Goal: Task Accomplishment & Management: Use online tool/utility

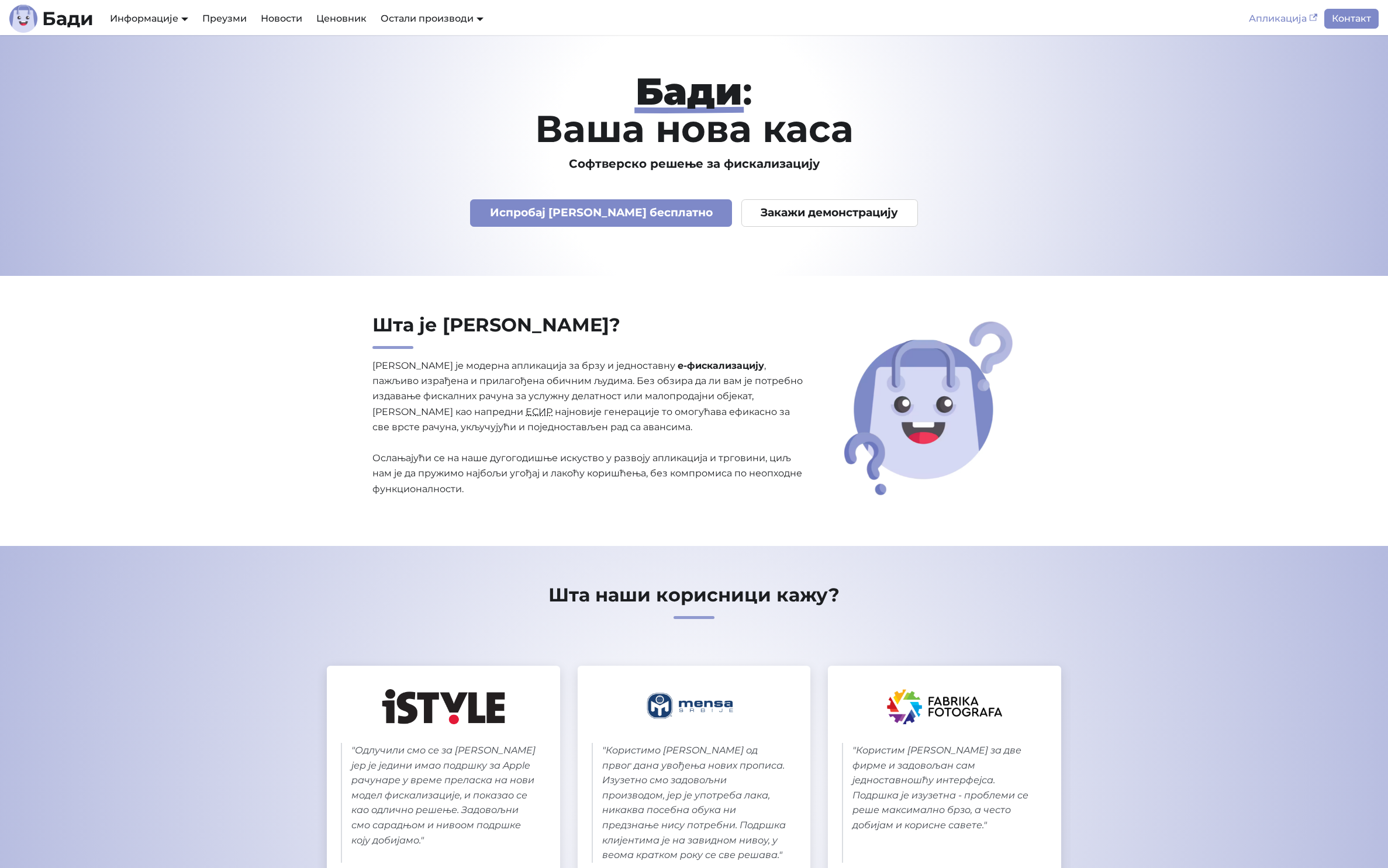
click at [1263, 21] on link "Апликација" at bounding box center [1283, 19] width 83 height 20
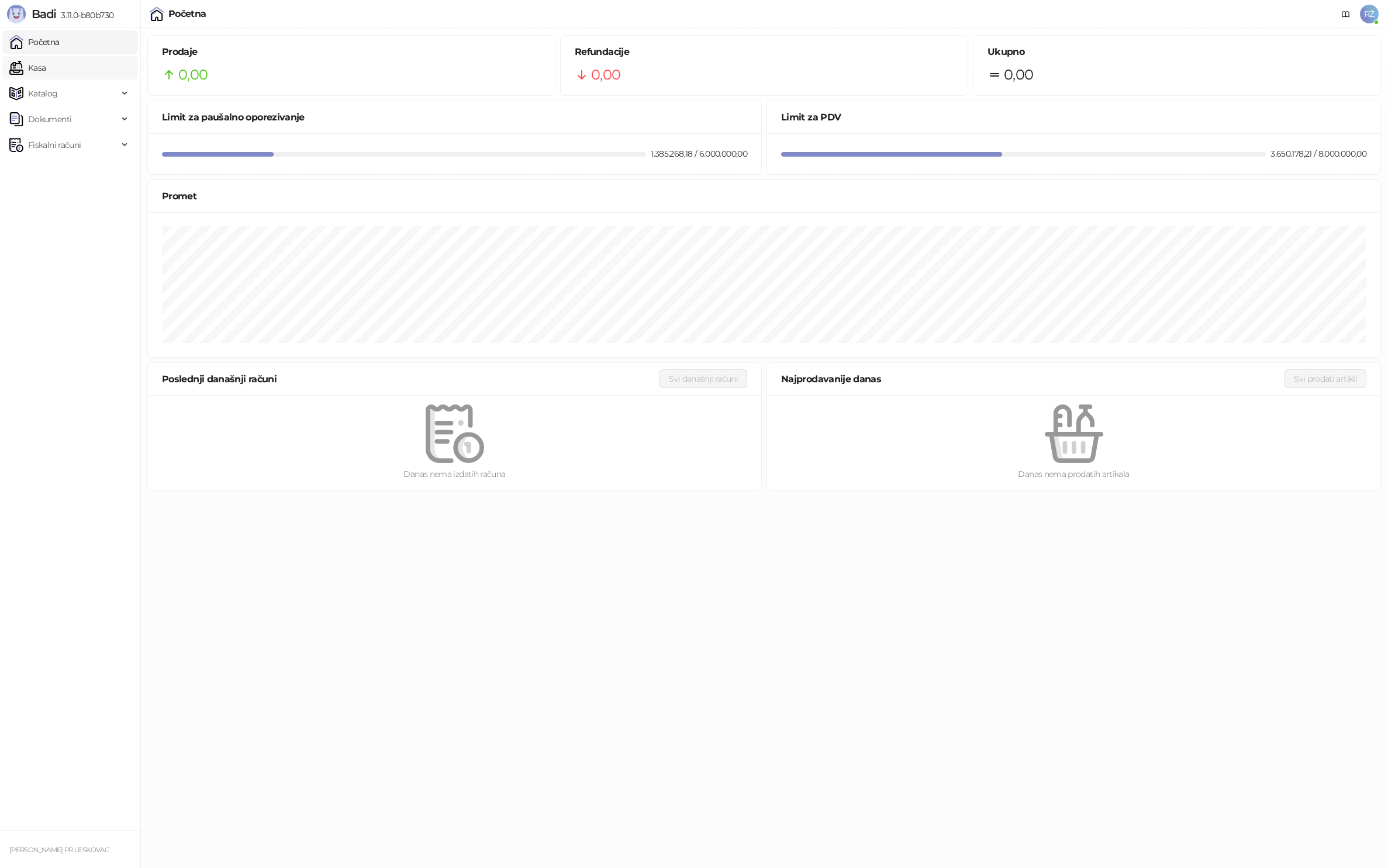
click at [37, 73] on link "Kasa" at bounding box center [27, 68] width 36 height 23
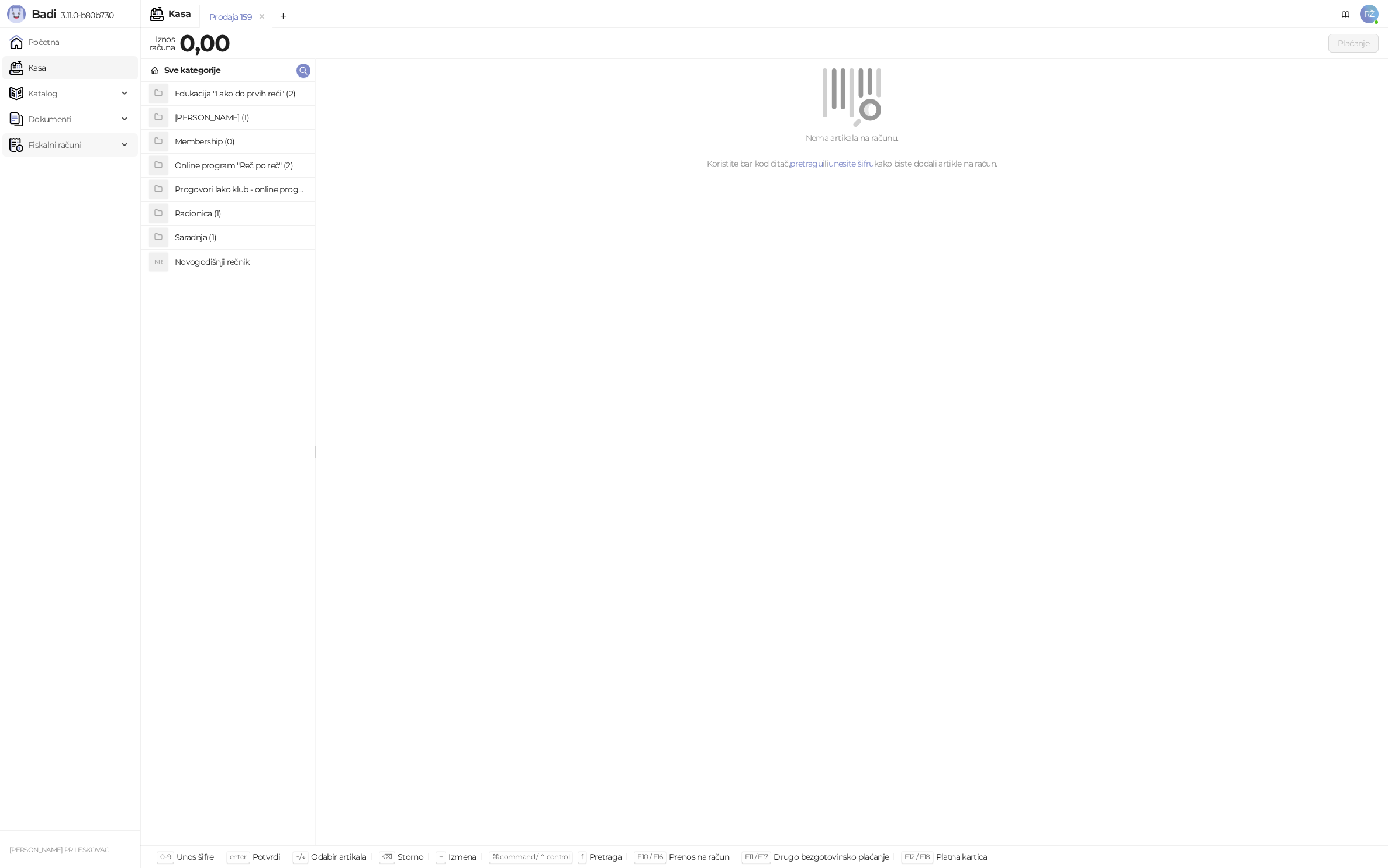
click at [41, 143] on span "Fiskalni računi" at bounding box center [54, 145] width 53 height 23
click at [52, 197] on link "Po danima" at bounding box center [44, 196] width 59 height 23
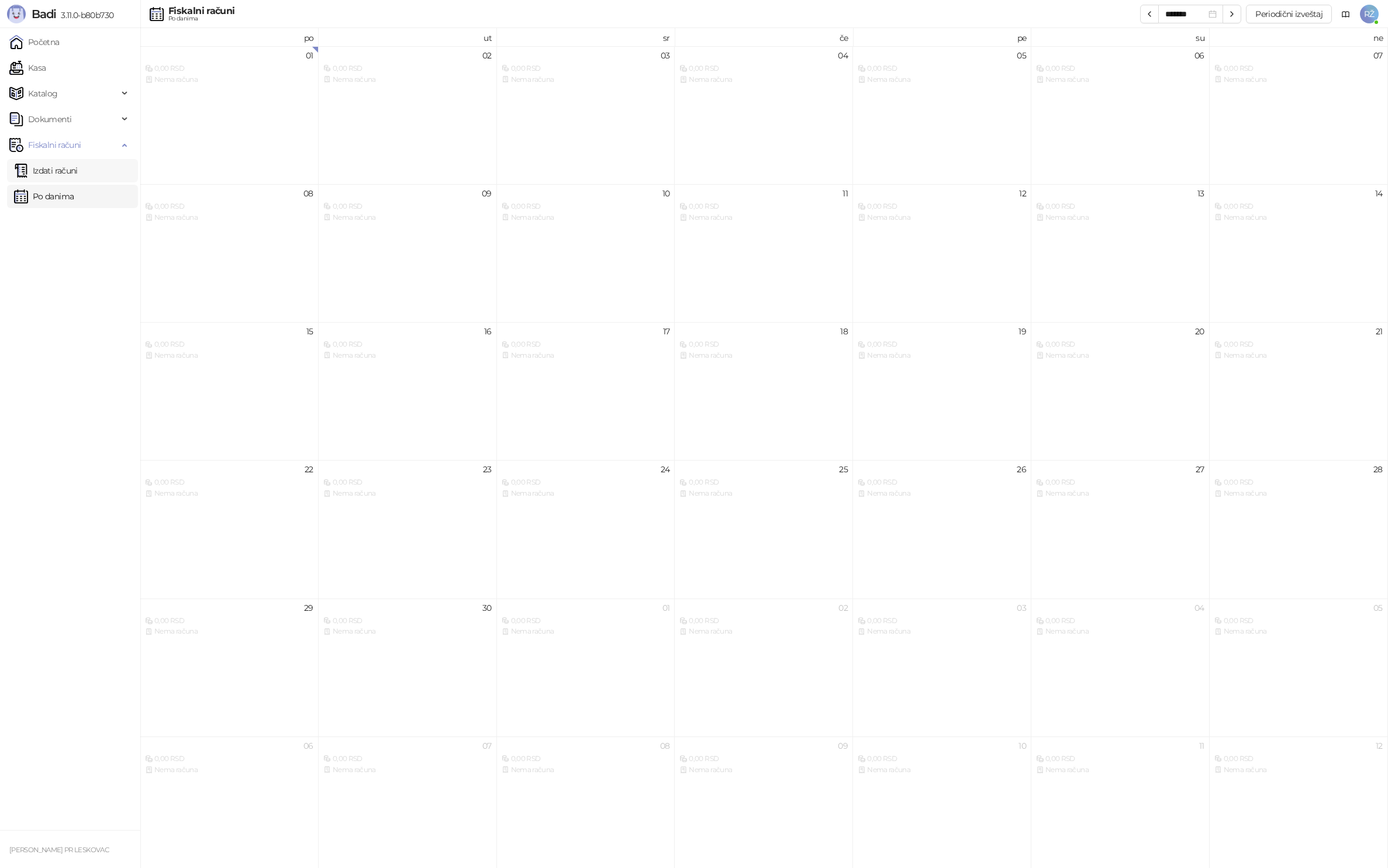
click at [59, 164] on link "Izdati računi" at bounding box center [45, 171] width 64 height 23
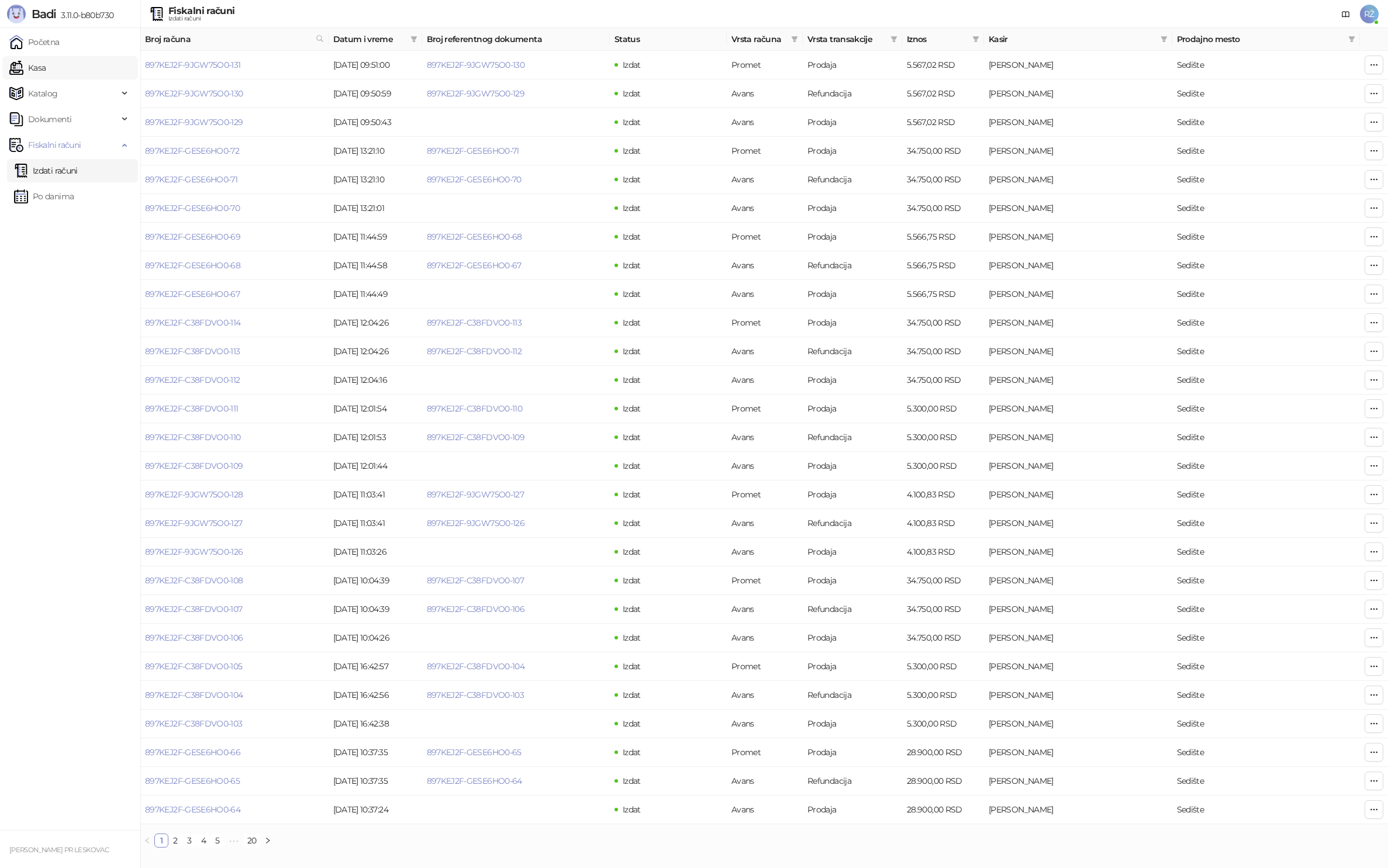
click at [45, 68] on link "Kasa" at bounding box center [27, 68] width 36 height 23
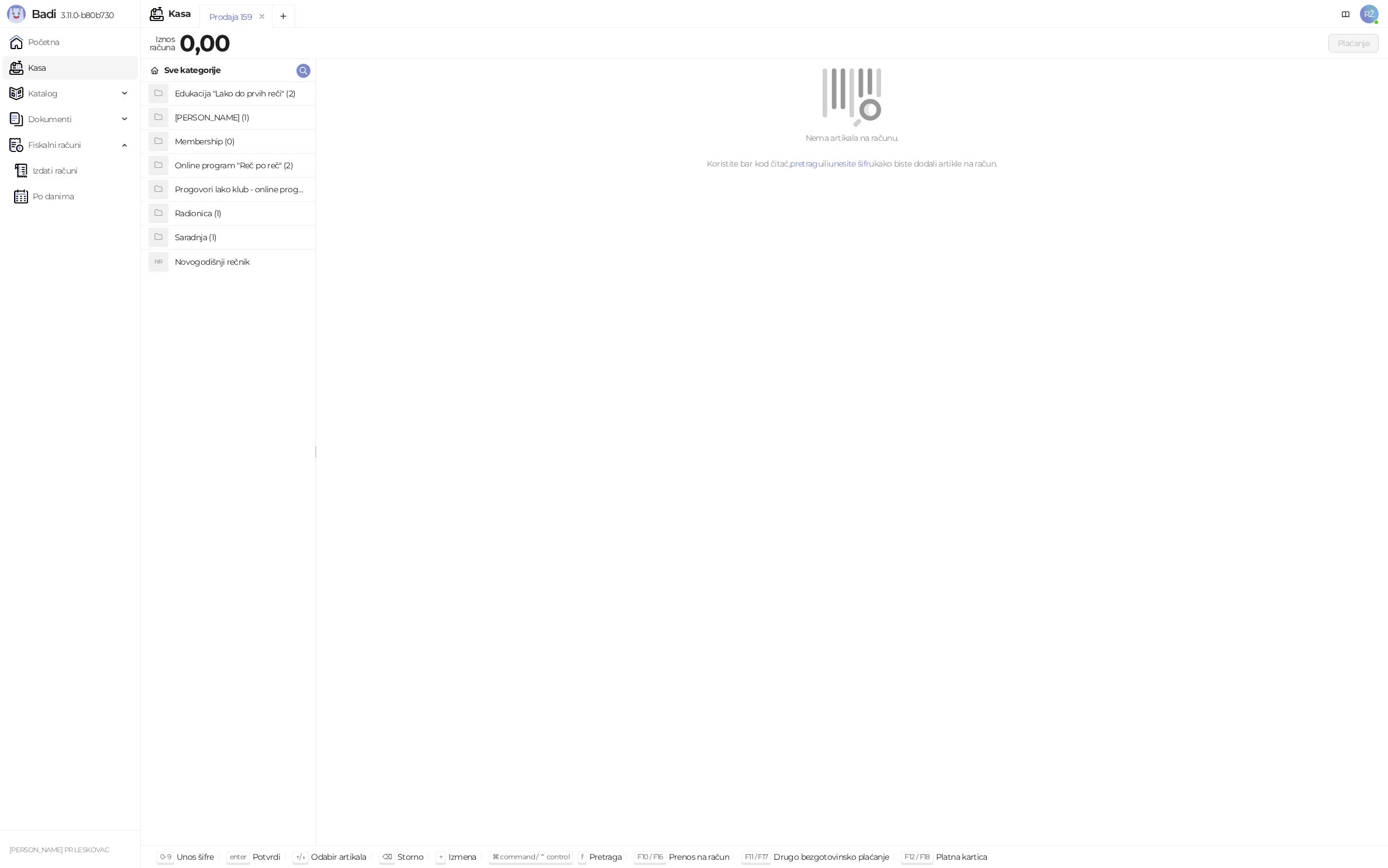
click at [210, 92] on h4 "Edukacija "Lako do prvih reči" (2)" at bounding box center [240, 93] width 131 height 19
click at [150, 68] on div "Edukacija "Lako do prvih reči"" at bounding box center [228, 71] width 174 height 23
click at [215, 167] on h4 "Online program "Reč po reč" (2)" at bounding box center [240, 165] width 131 height 19
click at [222, 99] on h4 "Online program "Reč po reč"" at bounding box center [240, 93] width 131 height 19
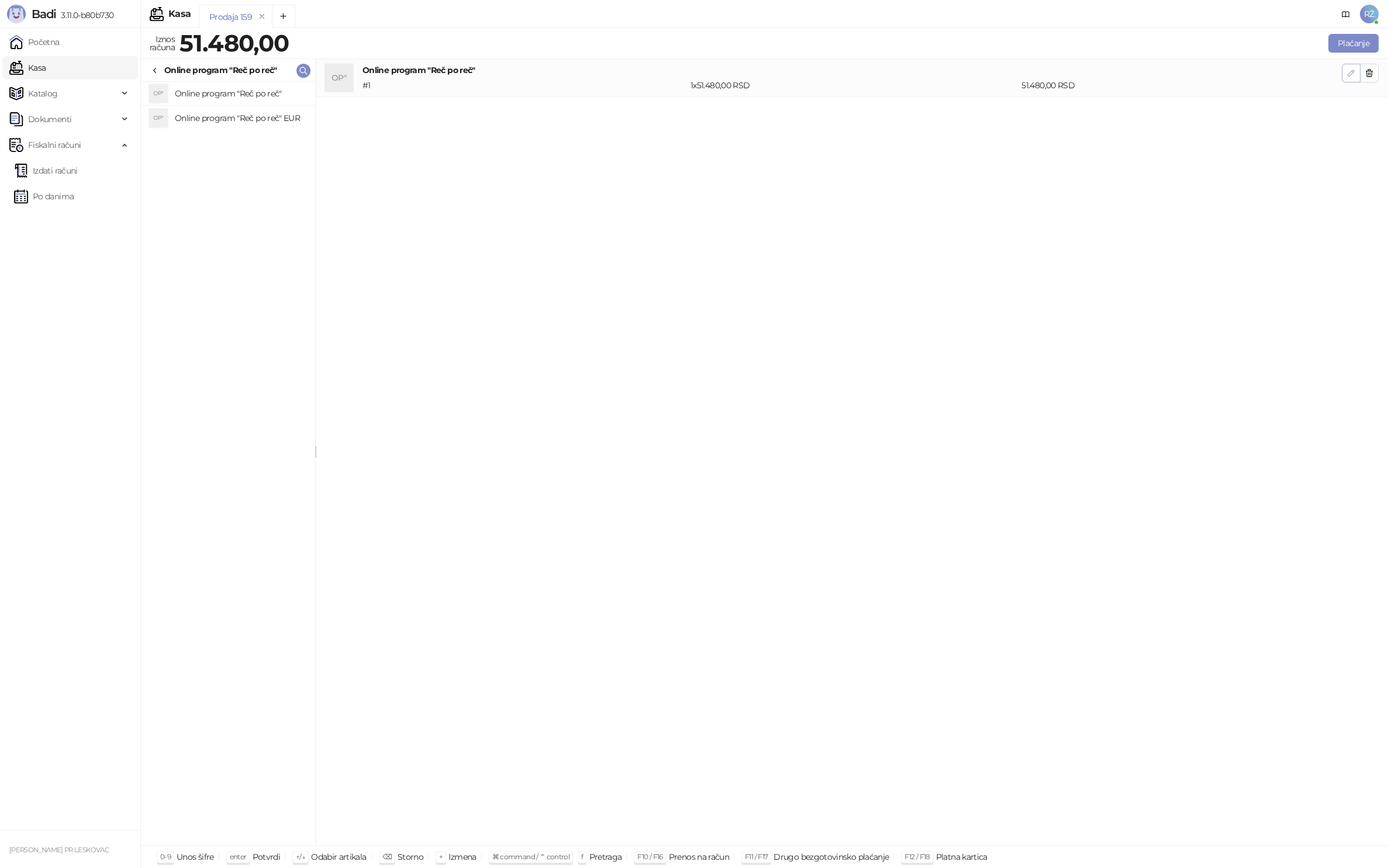
click at [1355, 71] on icon "button" at bounding box center [1351, 73] width 9 height 9
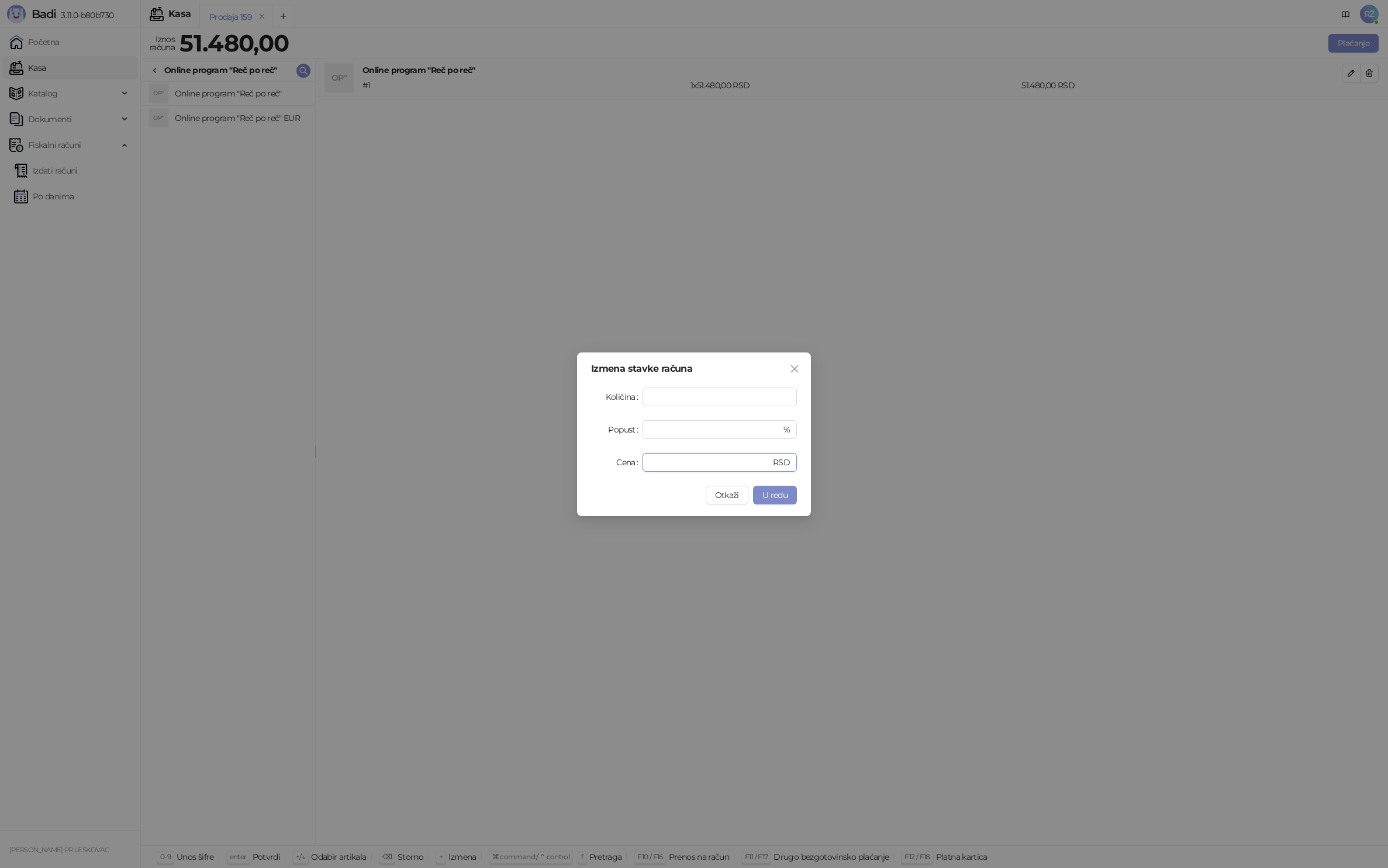
drag, startPoint x: 661, startPoint y: 467, endPoint x: 588, endPoint y: 469, distance: 73.0
click at [588, 469] on div "Izmena stavke računa Količina * Popust * % Cena ***** RSD Otkaži U redu" at bounding box center [693, 434] width 234 height 163
drag, startPoint x: 685, startPoint y: 458, endPoint x: 598, endPoint y: 462, distance: 87.1
click at [598, 462] on div "Cena ***** RSD" at bounding box center [693, 462] width 205 height 19
type input "*****"
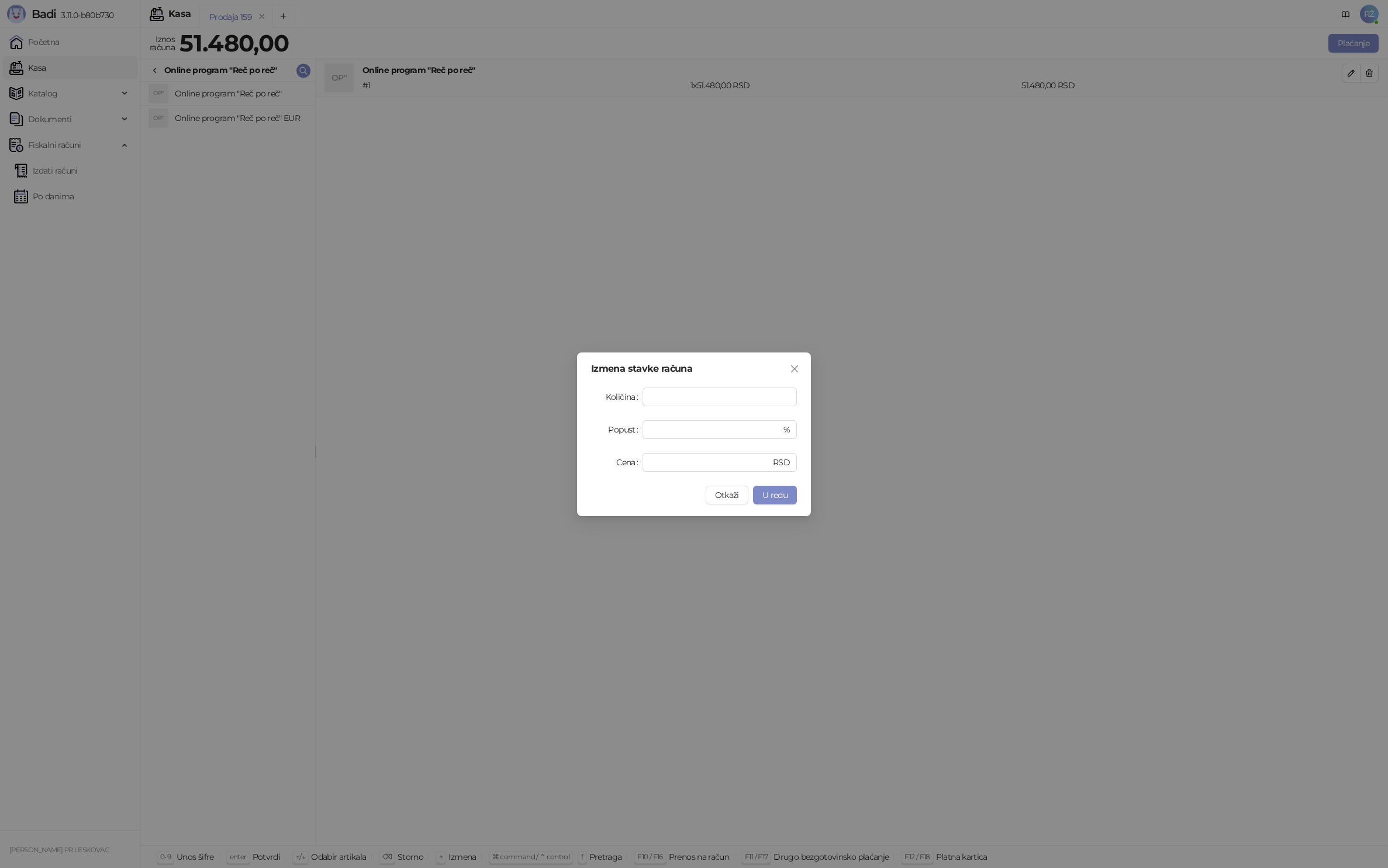
click at [789, 500] on button "U redu" at bounding box center [774, 495] width 44 height 19
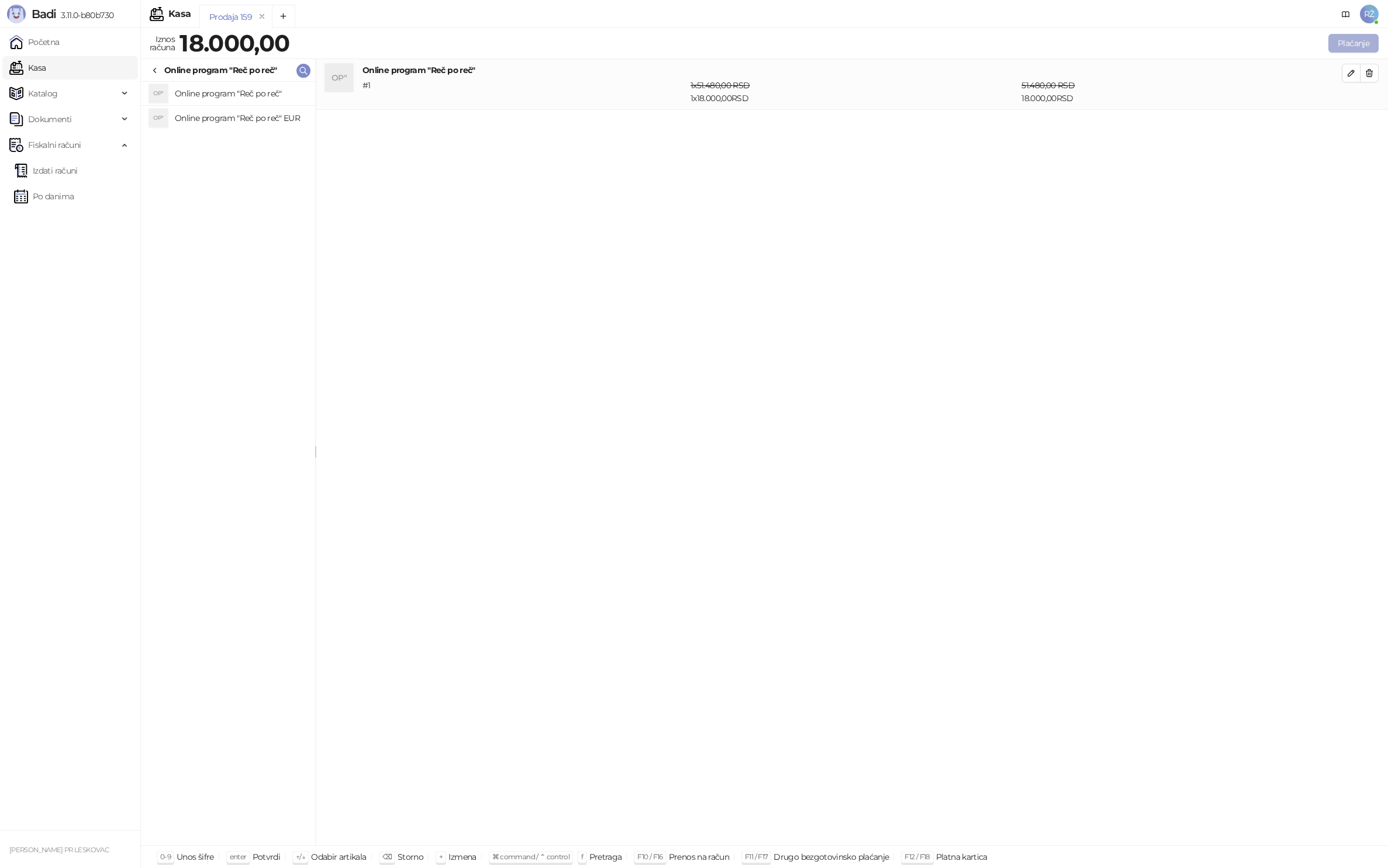
click at [1352, 45] on button "Plaćanje" at bounding box center [1353, 43] width 50 height 19
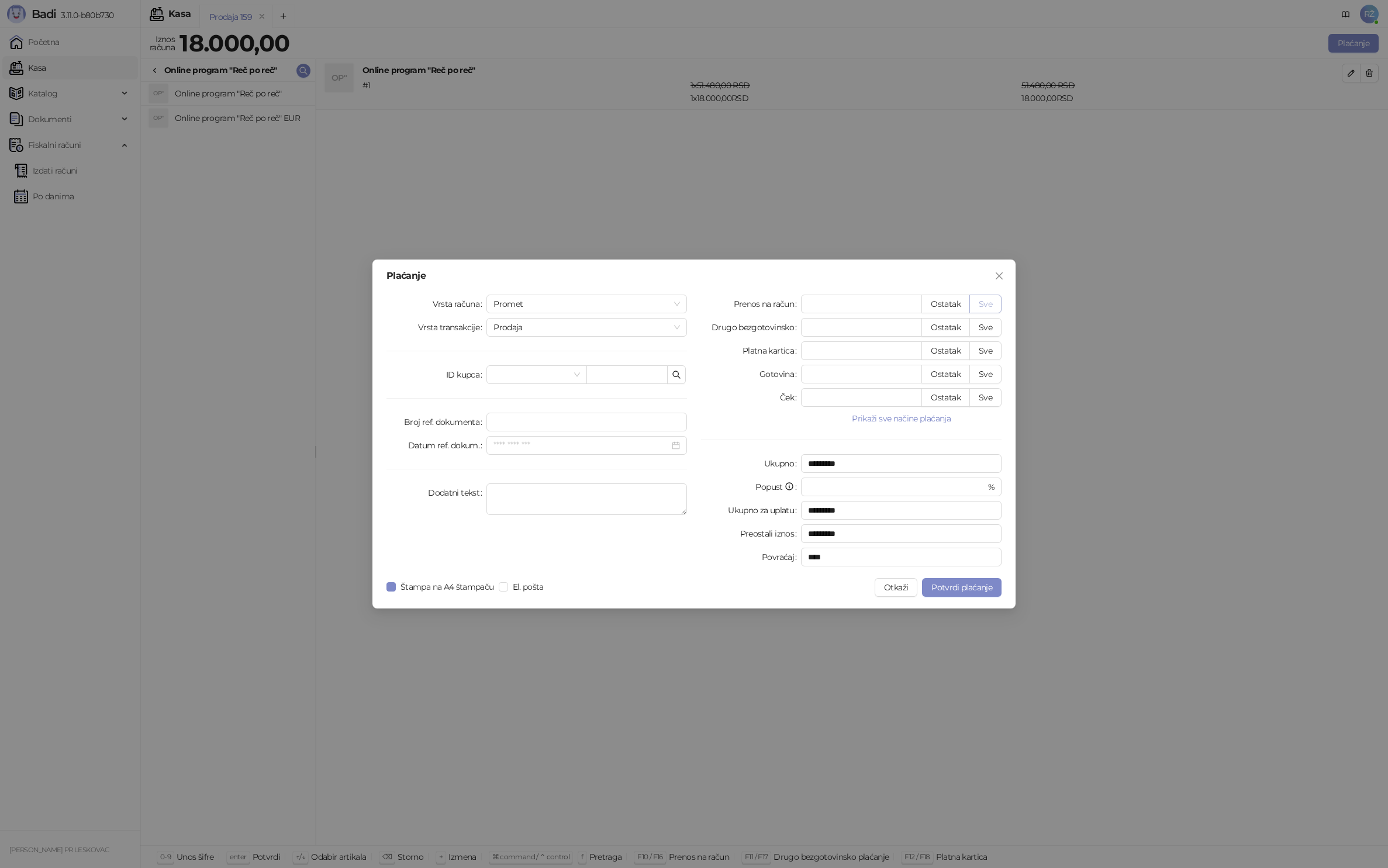
click at [993, 306] on button "Sve" at bounding box center [985, 304] width 32 height 19
type input "*****"
type input "****"
drag, startPoint x: 517, startPoint y: 298, endPoint x: 521, endPoint y: 340, distance: 42.2
click at [517, 298] on span "Promet" at bounding box center [587, 304] width 186 height 17
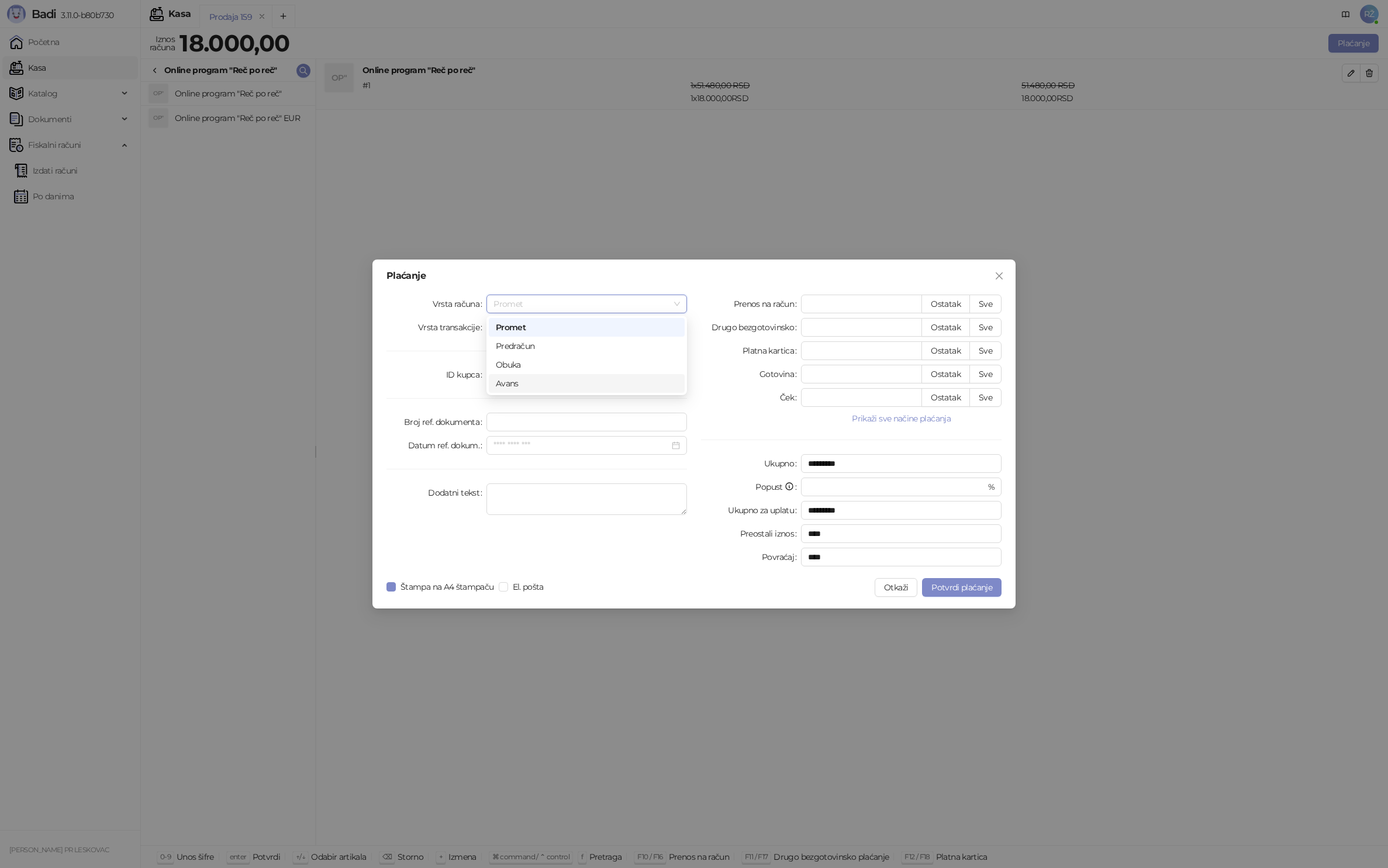
click at [507, 387] on div "Avans" at bounding box center [587, 384] width 182 height 13
click at [552, 380] on input "Datum uplate" at bounding box center [581, 375] width 176 height 13
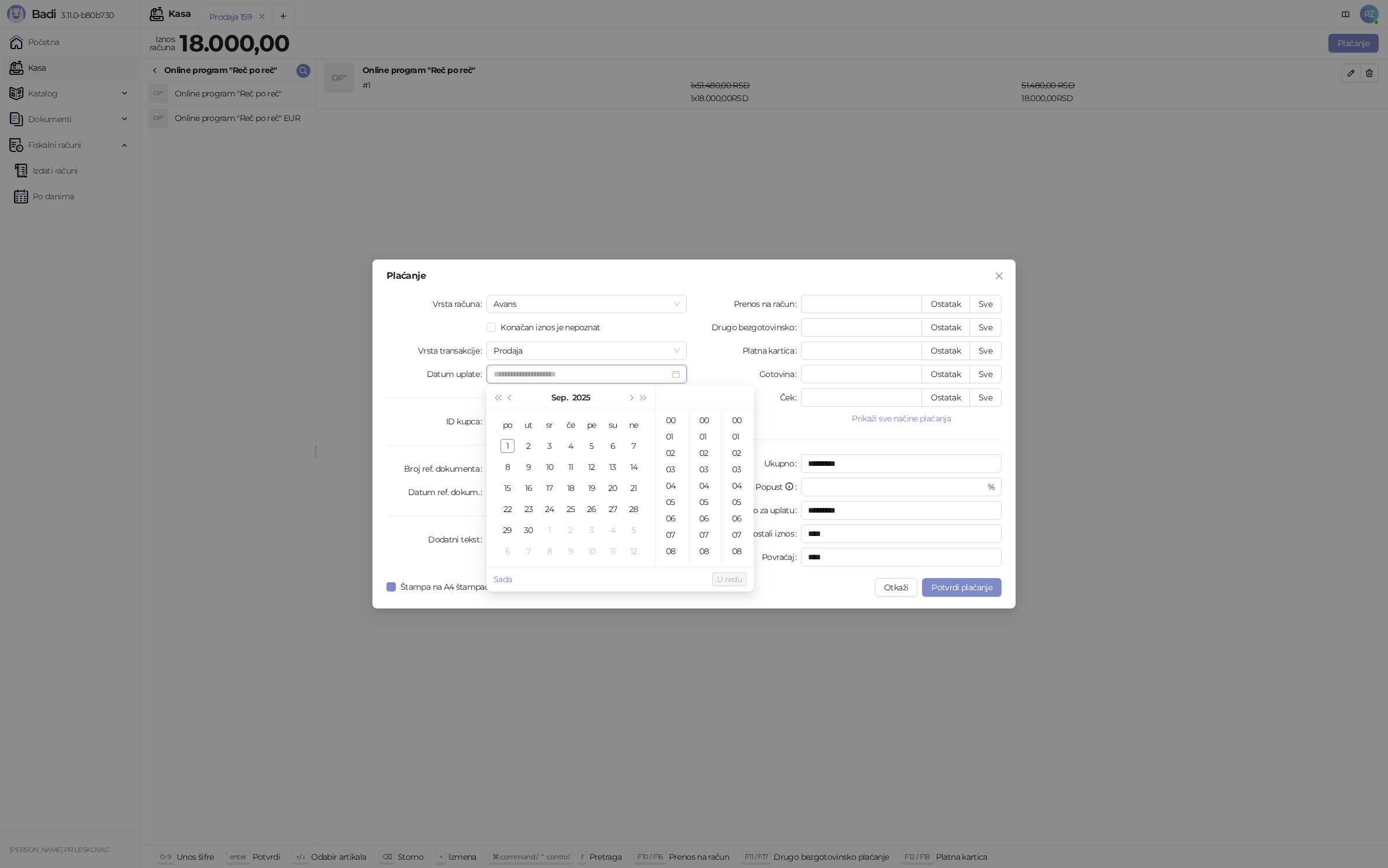
type input "**********"
click at [513, 400] on button "Prethodni mesec (PageUp)" at bounding box center [511, 398] width 13 height 23
click at [613, 531] on div "30" at bounding box center [612, 530] width 14 height 14
type input "**********"
drag, startPoint x: 731, startPoint y: 578, endPoint x: 711, endPoint y: 580, distance: 20.1
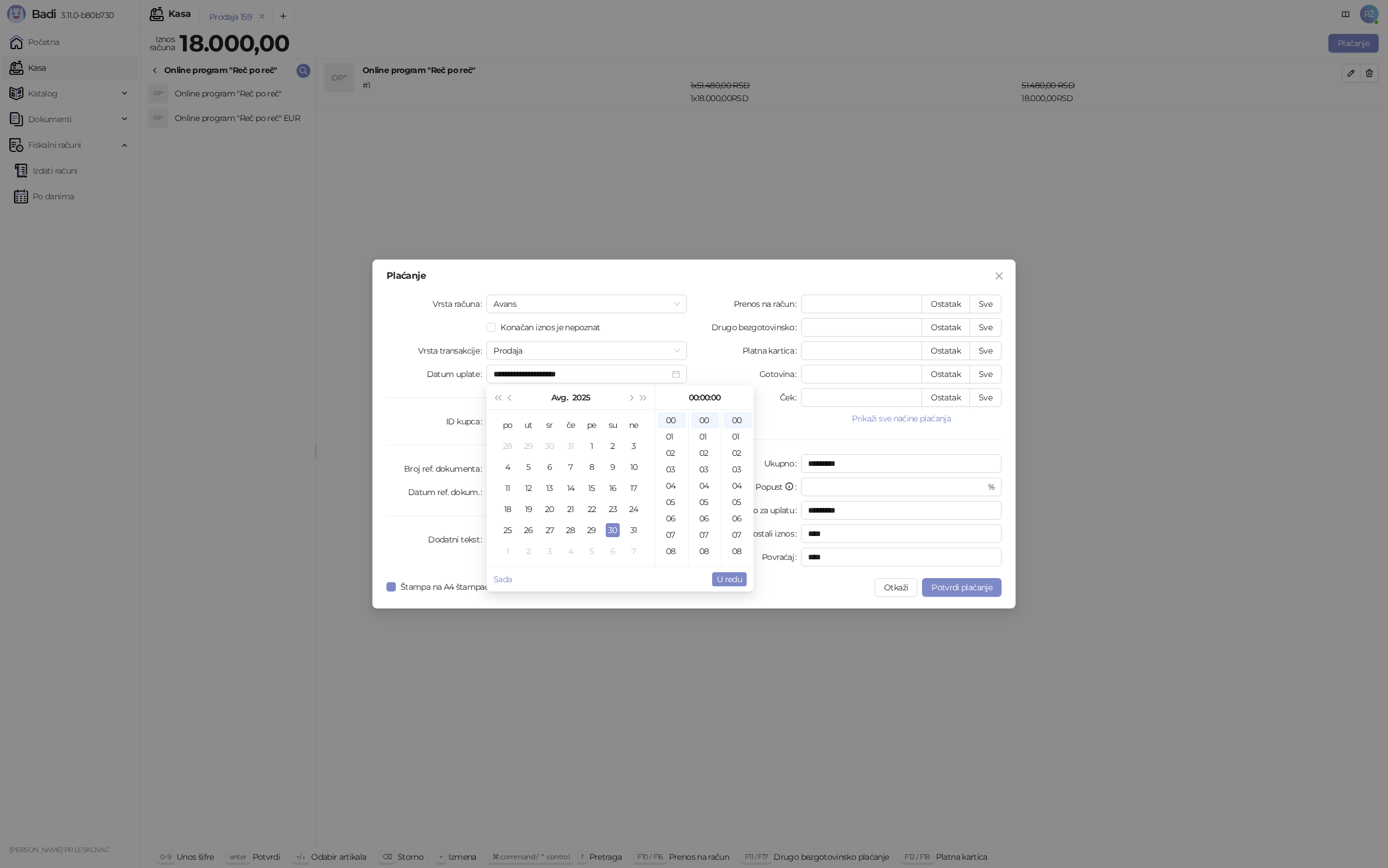
click at [731, 578] on span "U redu" at bounding box center [729, 579] width 25 height 11
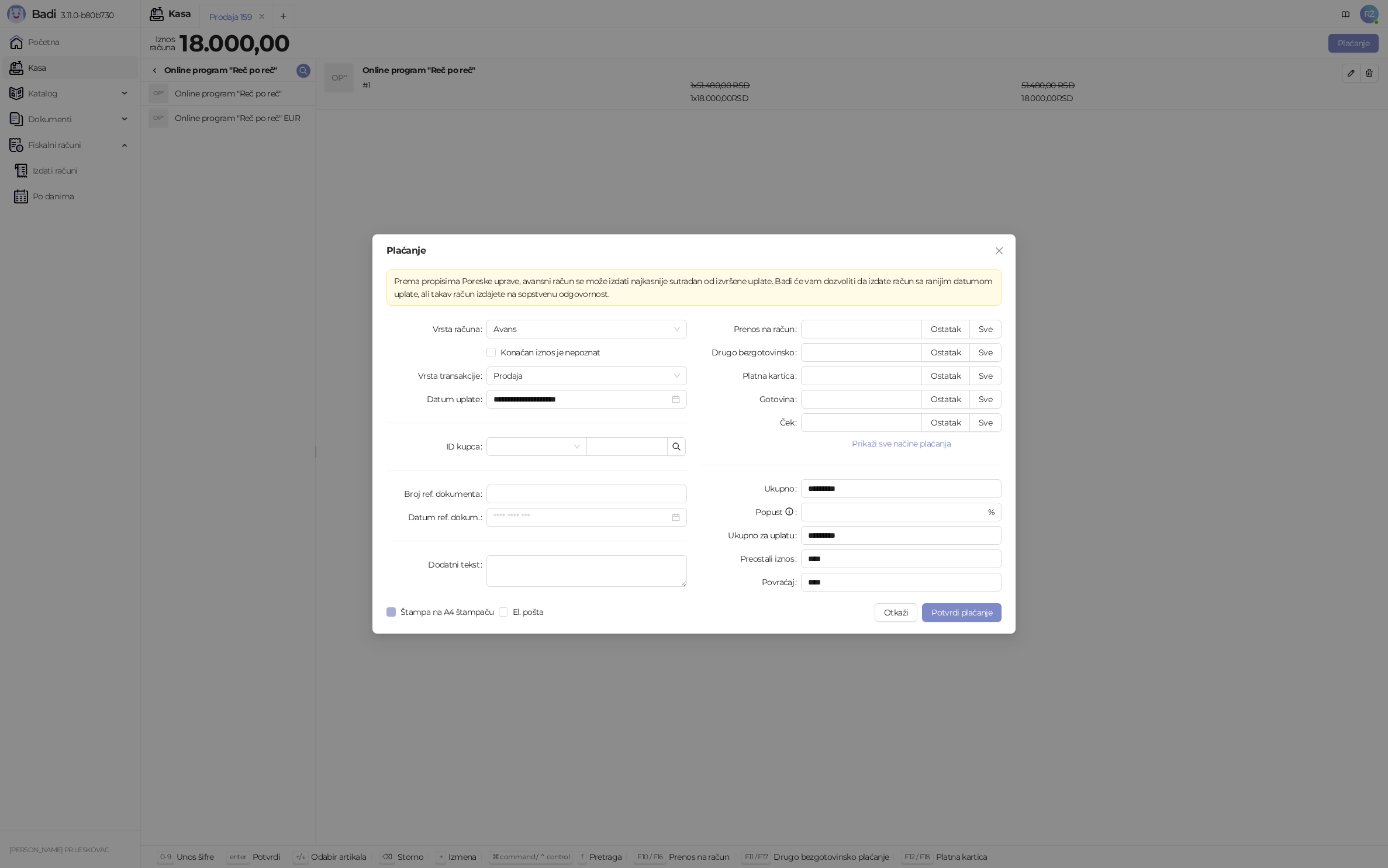
click at [420, 607] on span "Štampa na A4 štampaču" at bounding box center [447, 612] width 103 height 13
click at [985, 617] on button "Potvrdi plaćanje" at bounding box center [961, 612] width 79 height 19
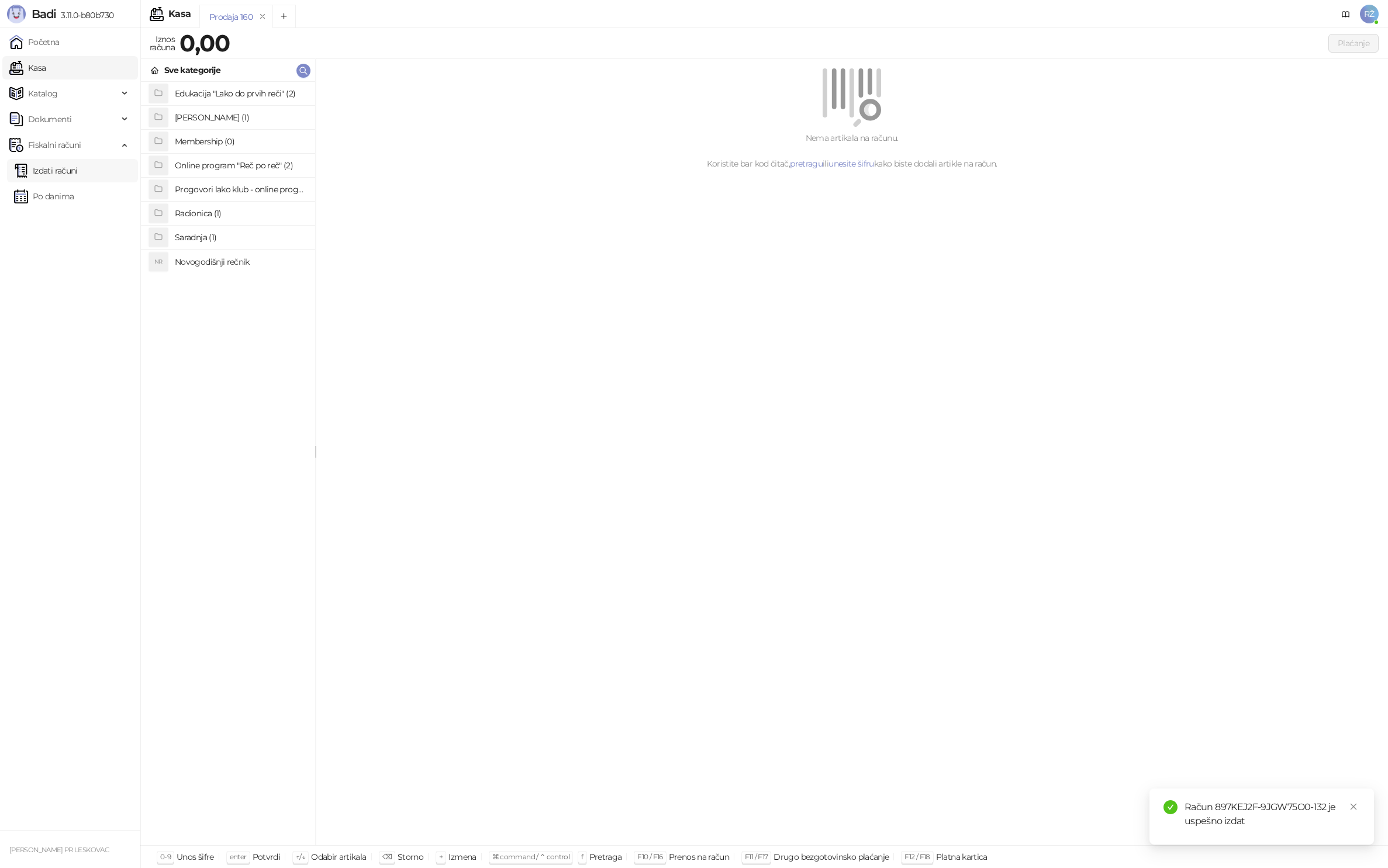
click at [62, 158] on ul "Izdati računi Po danima" at bounding box center [70, 183] width 140 height 54
click at [64, 173] on link "Izdati računi" at bounding box center [45, 171] width 64 height 23
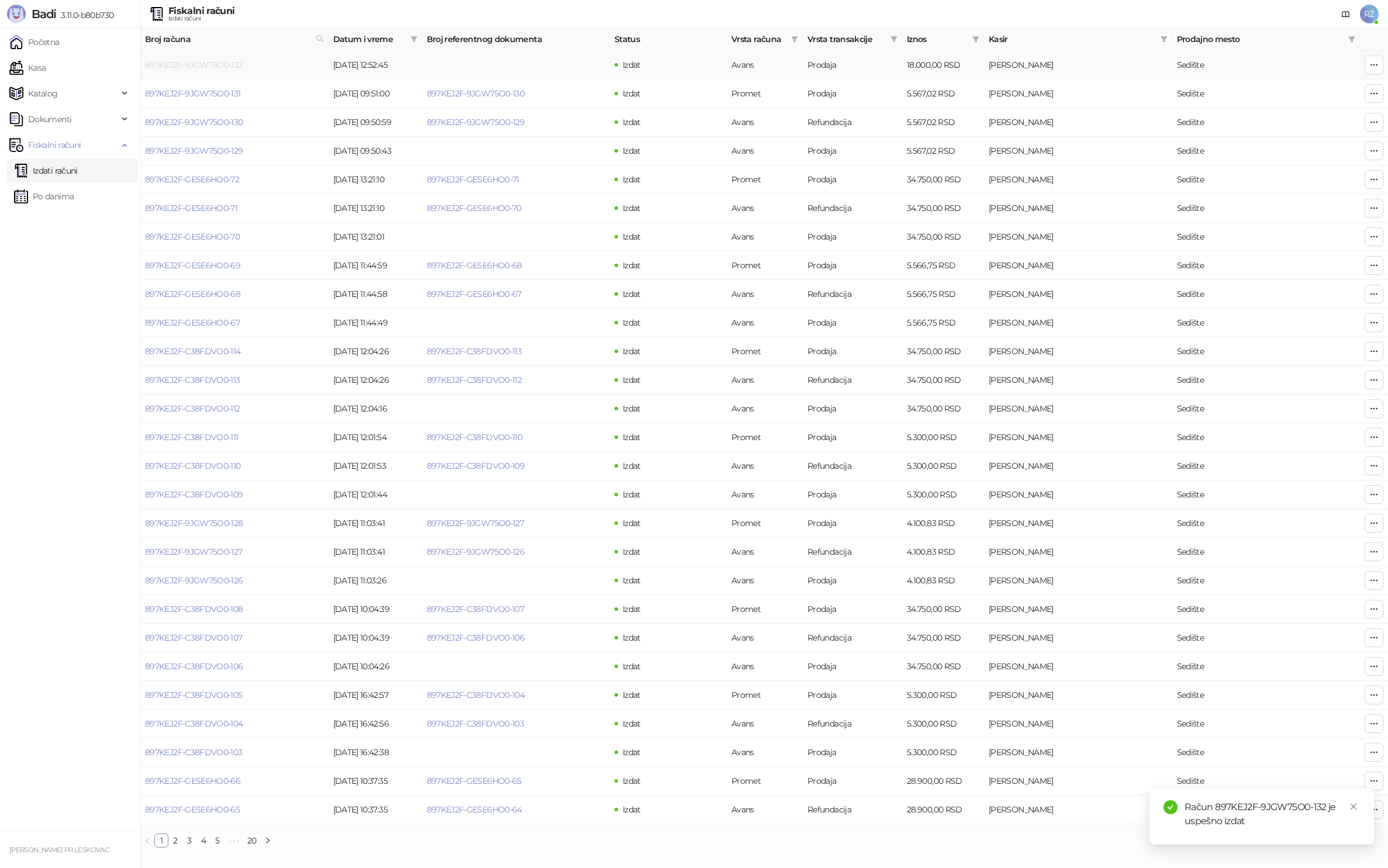
click at [195, 65] on link "897KEJ2F-9JGW75O0-132" at bounding box center [194, 64] width 97 height 11
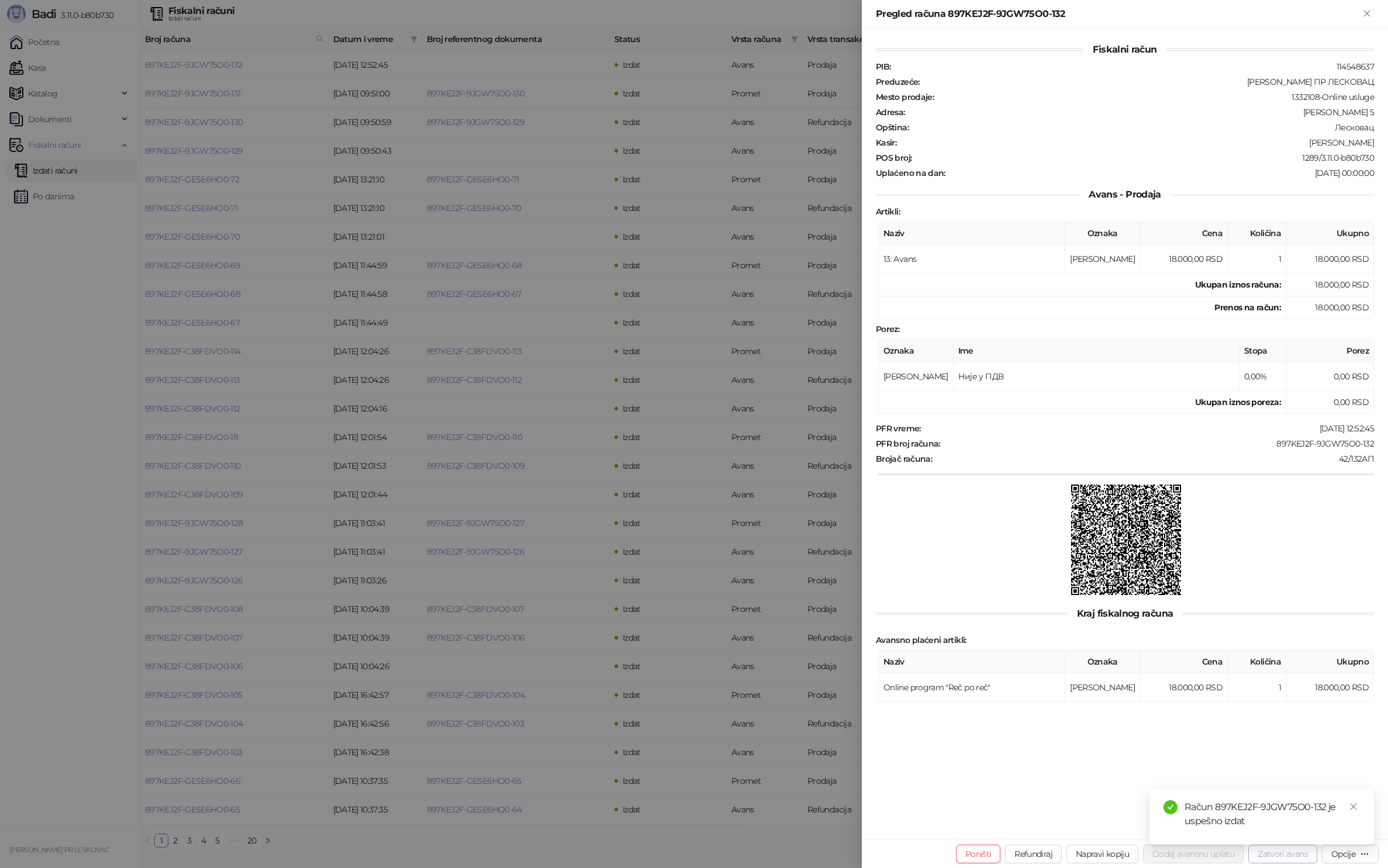
click at [1278, 856] on button "Zatvori avans" at bounding box center [1283, 854] width 69 height 19
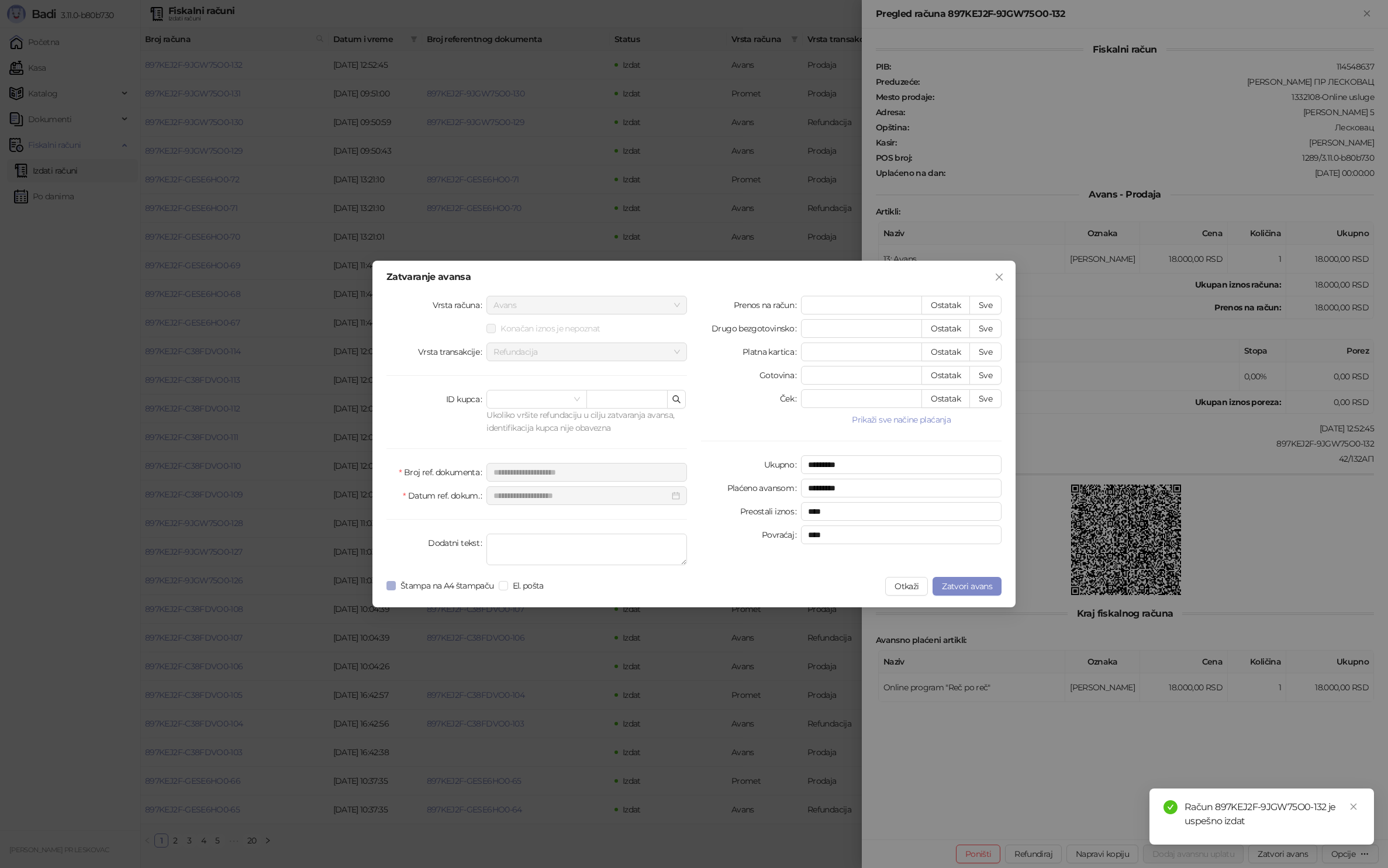
drag, startPoint x: 432, startPoint y: 587, endPoint x: 451, endPoint y: 587, distance: 19.0
click at [432, 587] on span "Štampa na A4 štampaču" at bounding box center [447, 586] width 103 height 13
click at [980, 592] on button "Zatvori avans" at bounding box center [967, 586] width 69 height 19
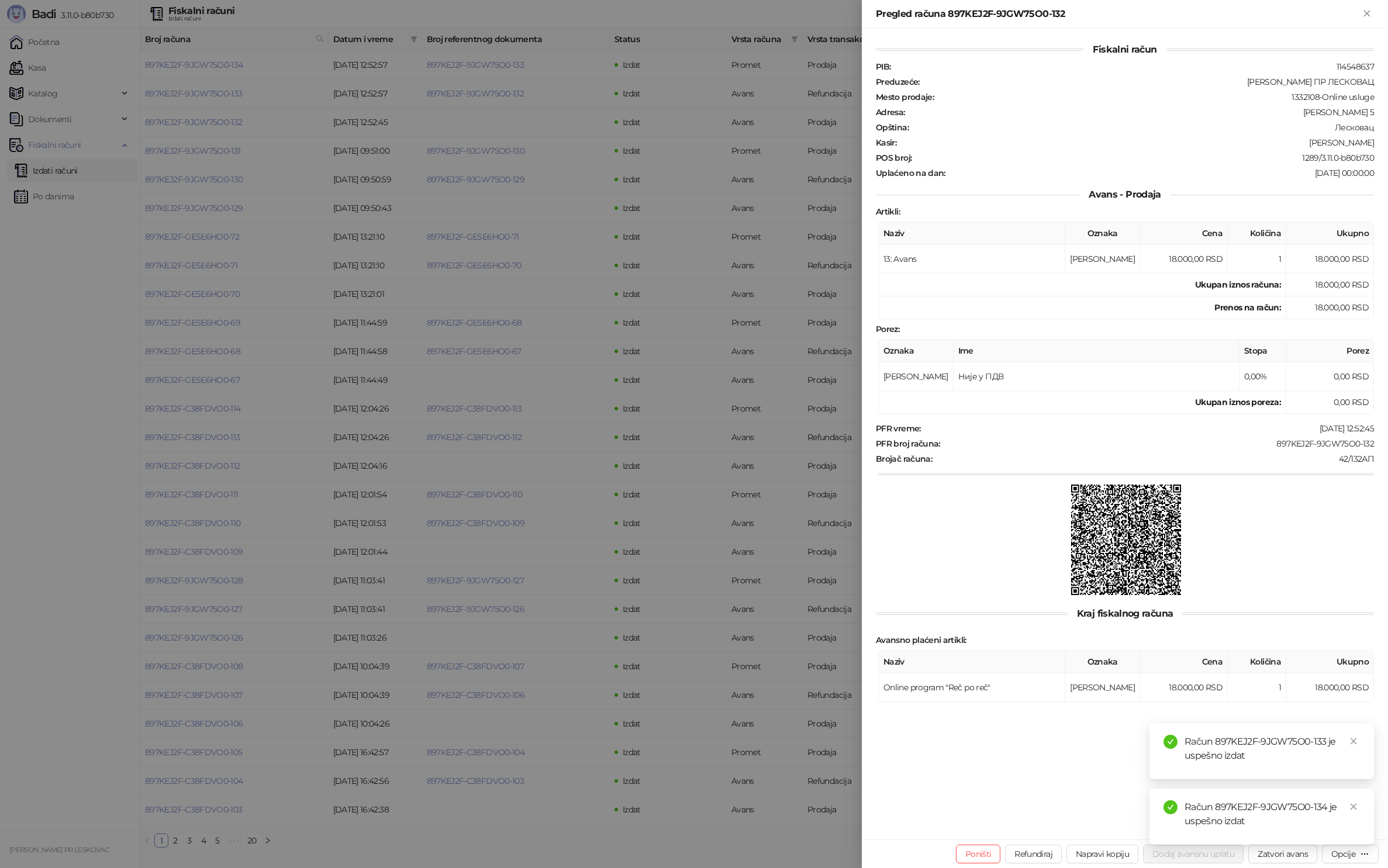
drag, startPoint x: 1365, startPoint y: 11, endPoint x: 1337, endPoint y: 10, distance: 28.0
click at [1365, 11] on icon "Zatvori" at bounding box center [1367, 13] width 5 height 5
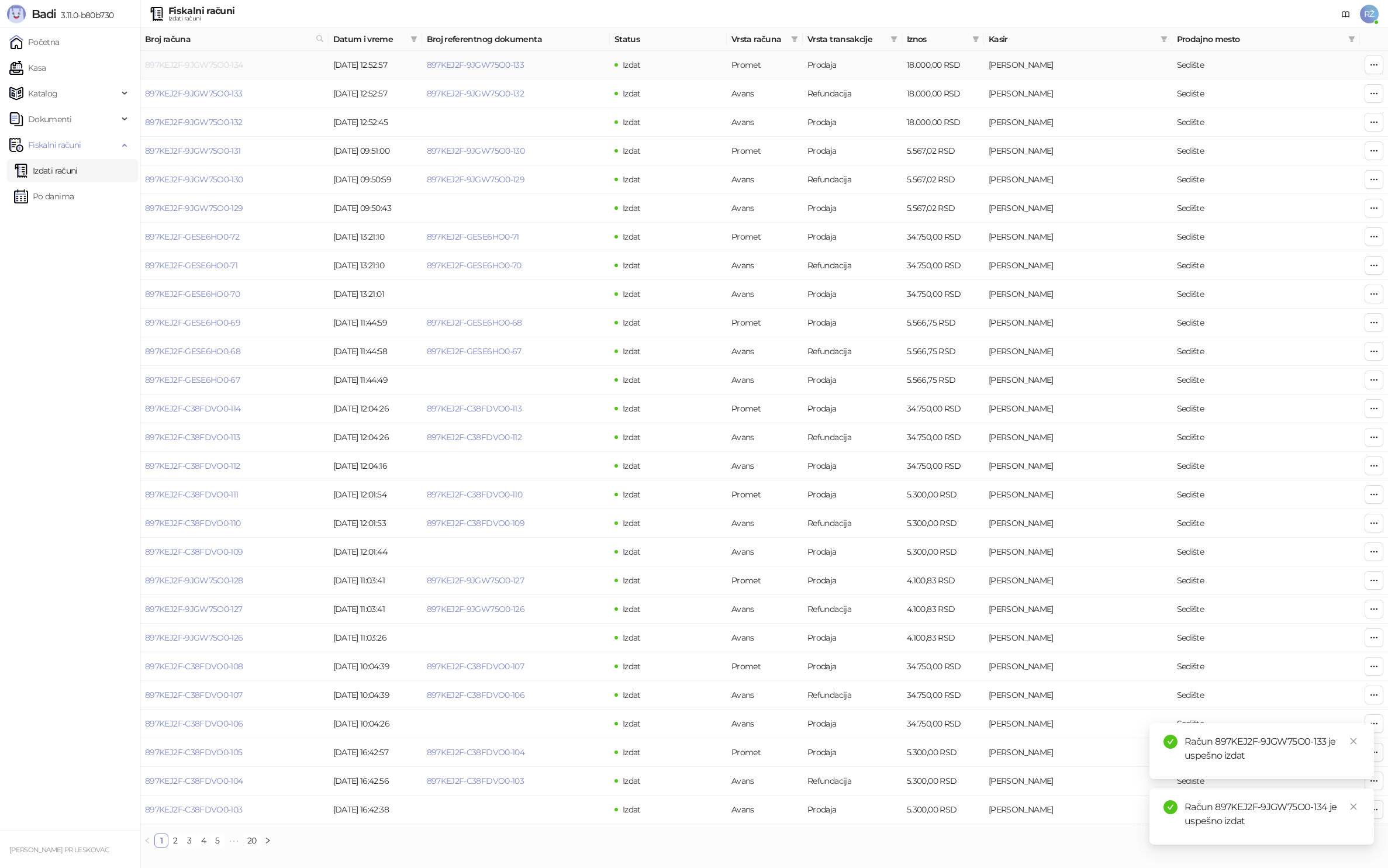
click at [209, 68] on link "897KEJ2F-9JGW75O0-134" at bounding box center [194, 64] width 98 height 11
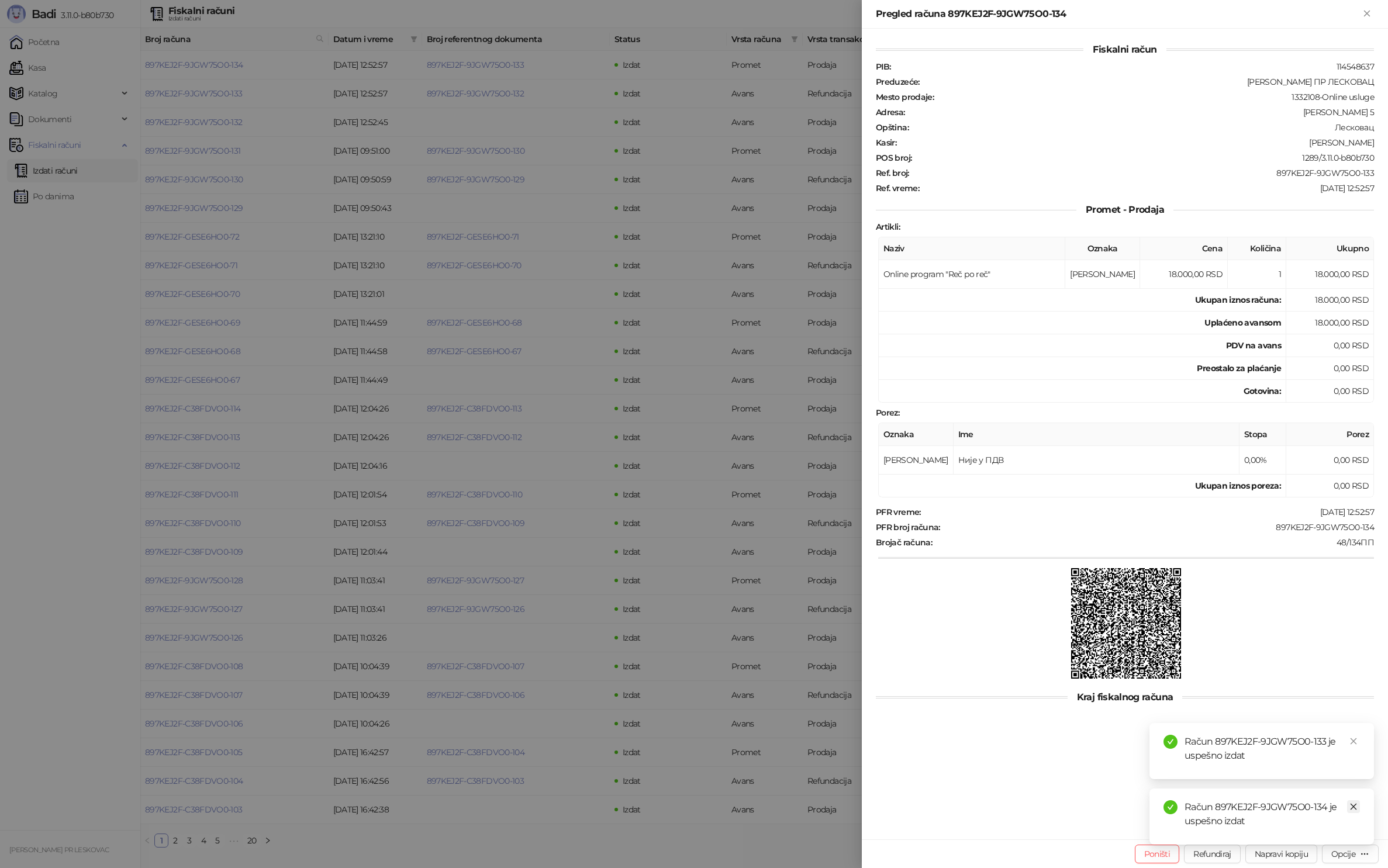
click at [1351, 807] on icon "close" at bounding box center [1353, 807] width 8 height 8
click at [1358, 805] on link "Close" at bounding box center [1353, 807] width 13 height 13
click at [1351, 851] on div "Opcije" at bounding box center [1343, 854] width 24 height 11
click at [1307, 828] on span "Preuzmi u PDF formatu" at bounding box center [1309, 831] width 120 height 13
drag, startPoint x: 87, startPoint y: 363, endPoint x: 86, endPoint y: 356, distance: 7.1
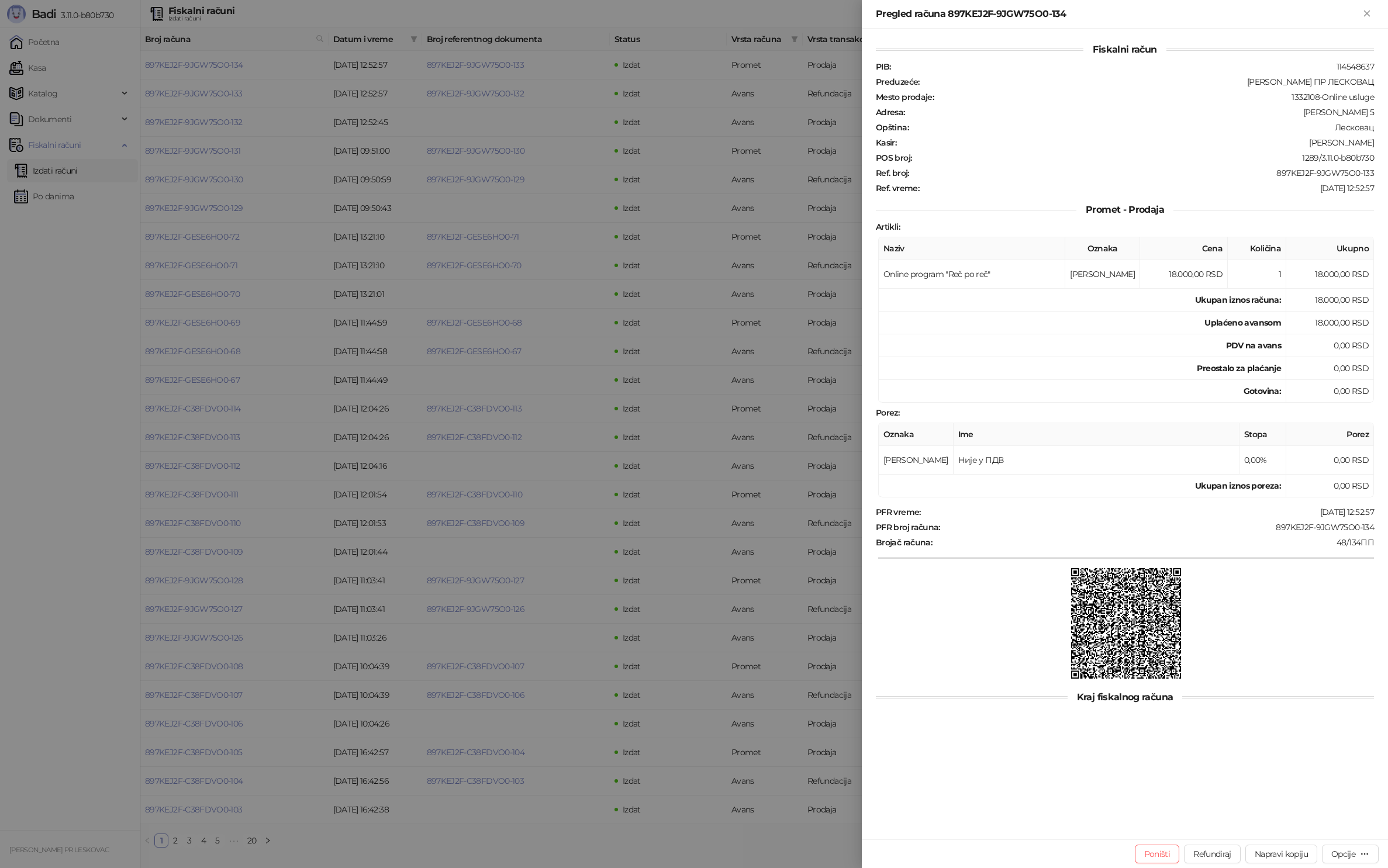
click at [87, 363] on div at bounding box center [694, 434] width 1388 height 868
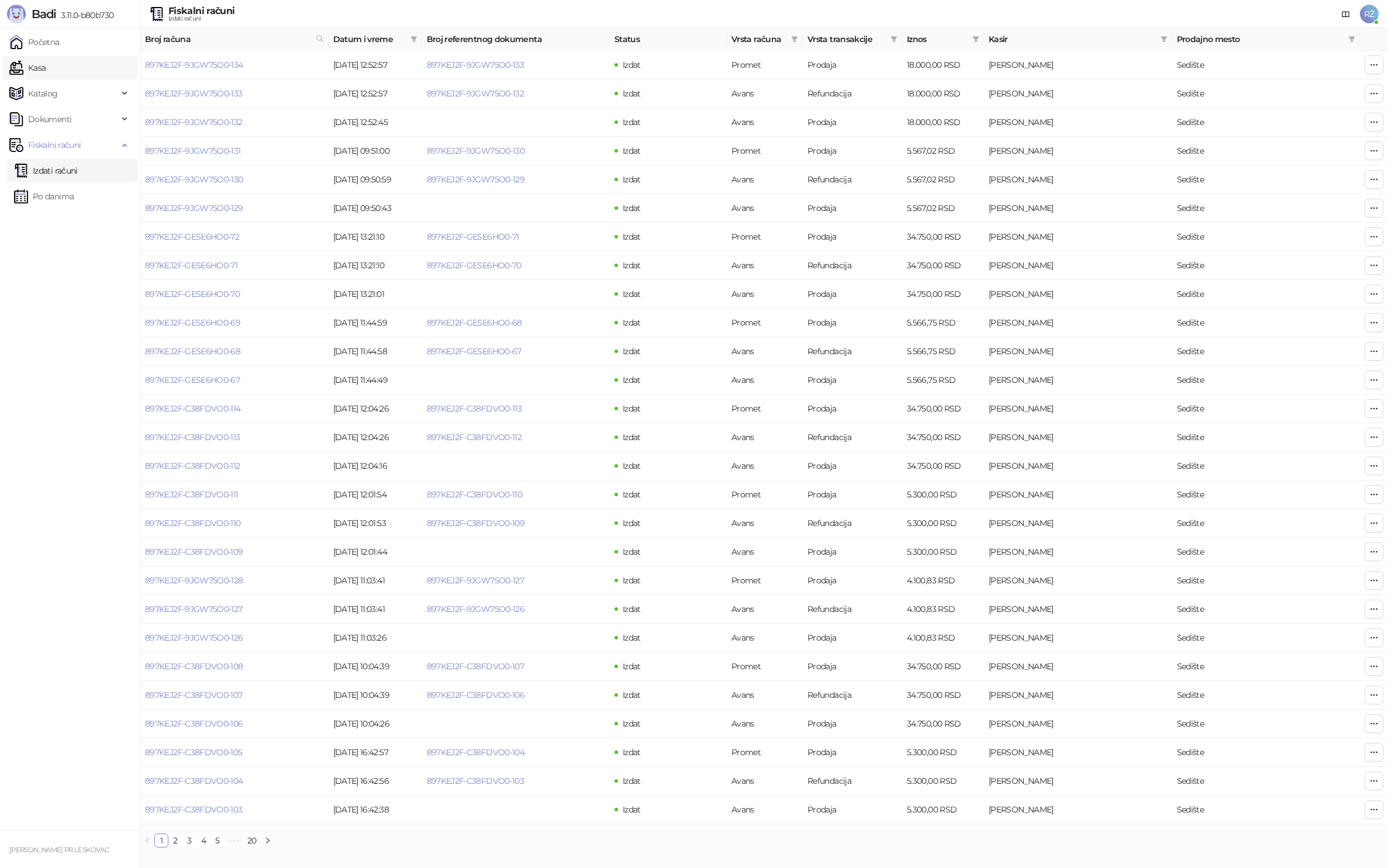
click at [45, 64] on link "Kasa" at bounding box center [27, 68] width 36 height 23
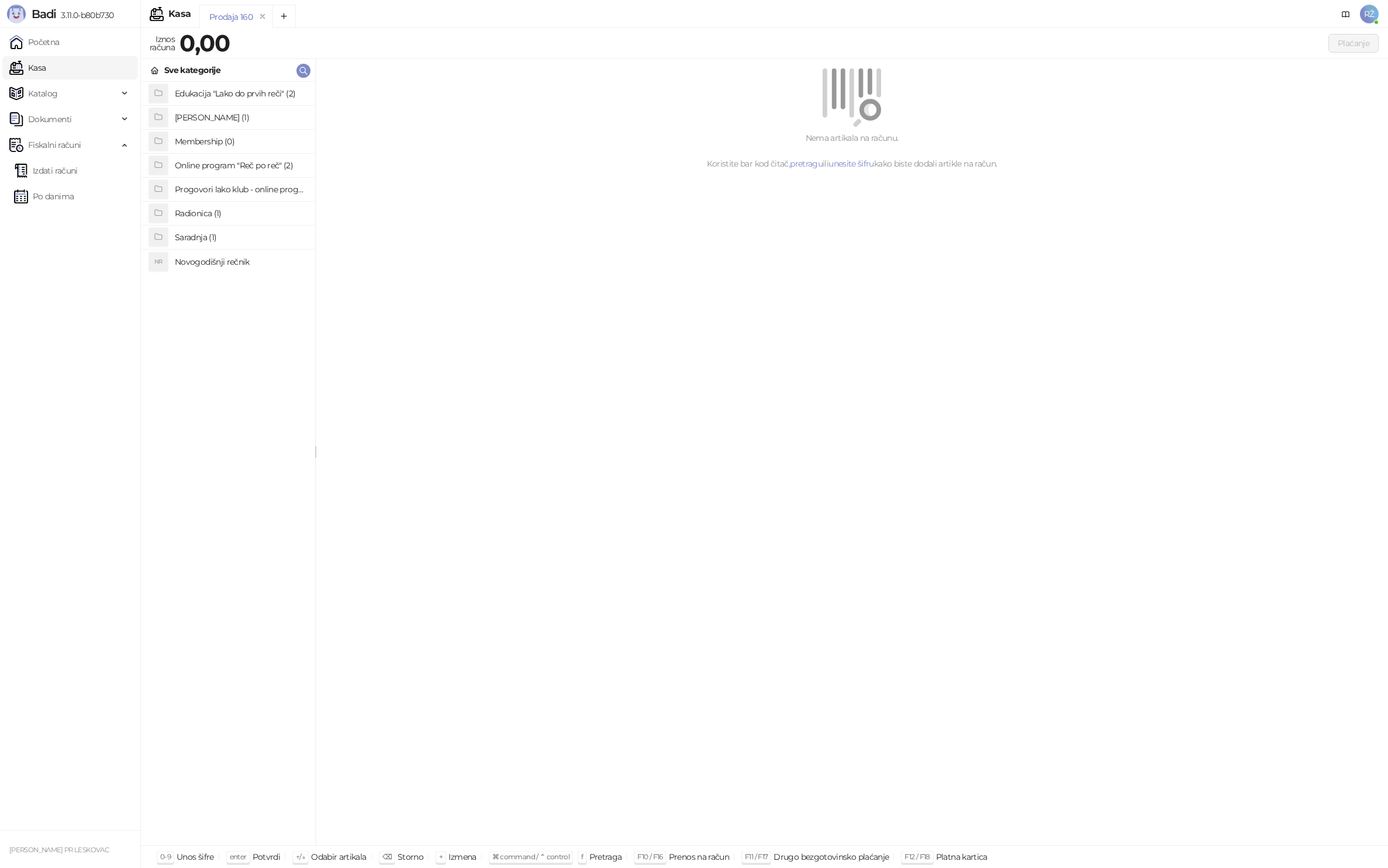
click at [192, 214] on h4 "Radionica (1)" at bounding box center [240, 213] width 131 height 19
click at [200, 87] on h4 ""Čitanjem do više reči"" at bounding box center [240, 94] width 131 height 19
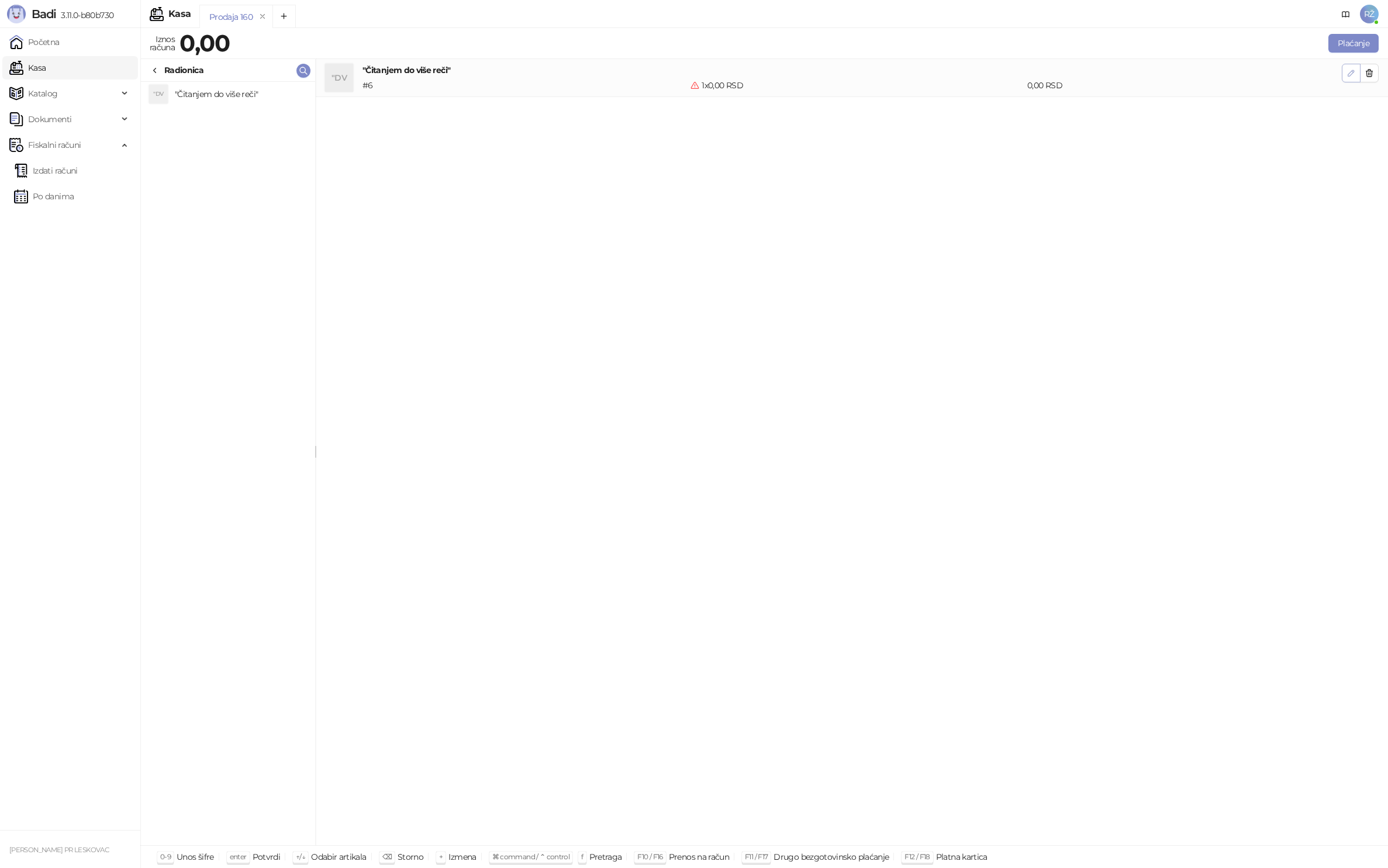
click at [1344, 76] on button "button" at bounding box center [1351, 73] width 19 height 19
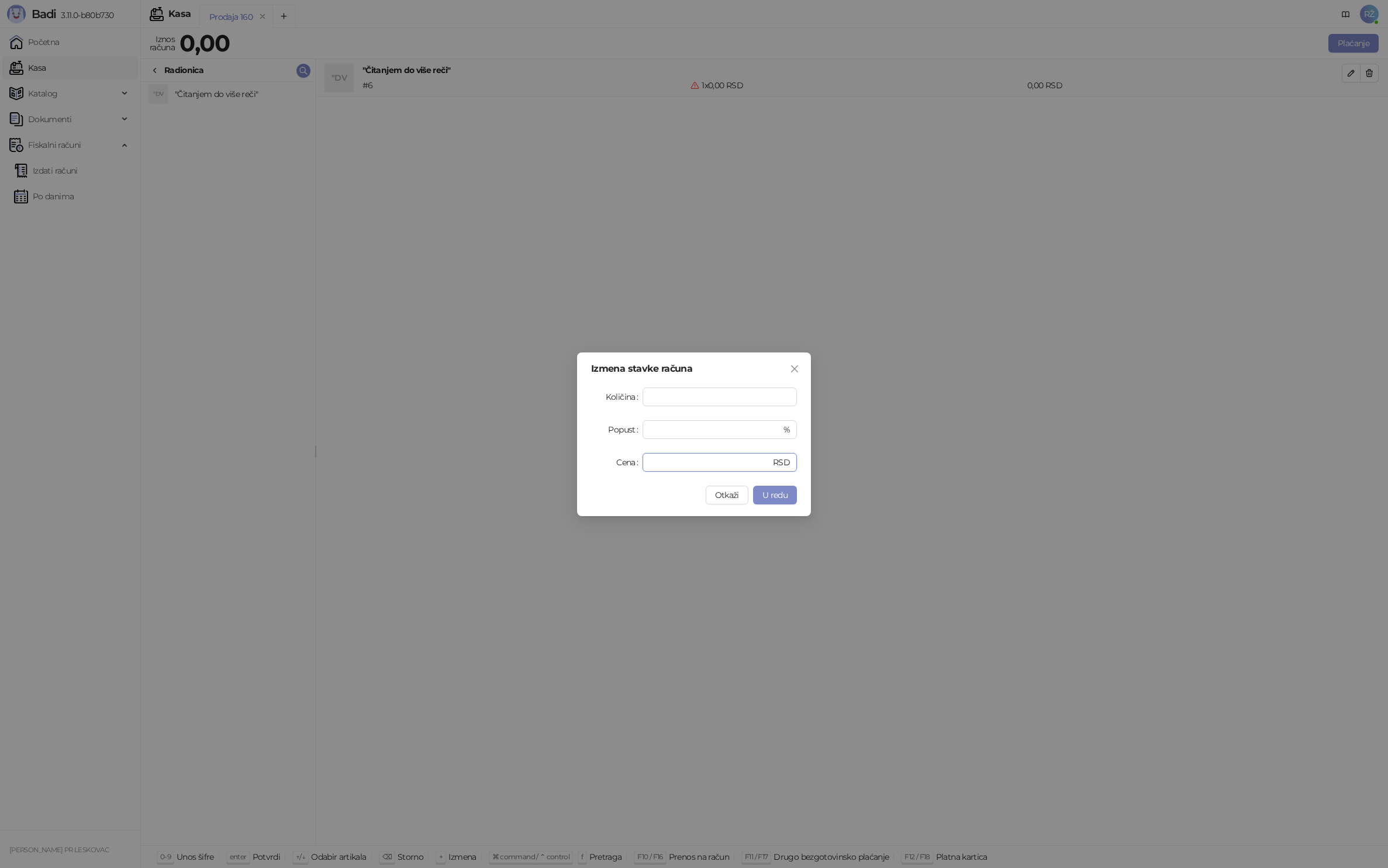
drag, startPoint x: 659, startPoint y: 460, endPoint x: 606, endPoint y: 462, distance: 53.0
click at [606, 463] on div "Cena * RSD" at bounding box center [693, 462] width 205 height 19
type input "****"
click at [791, 491] on button "U redu" at bounding box center [774, 495] width 44 height 19
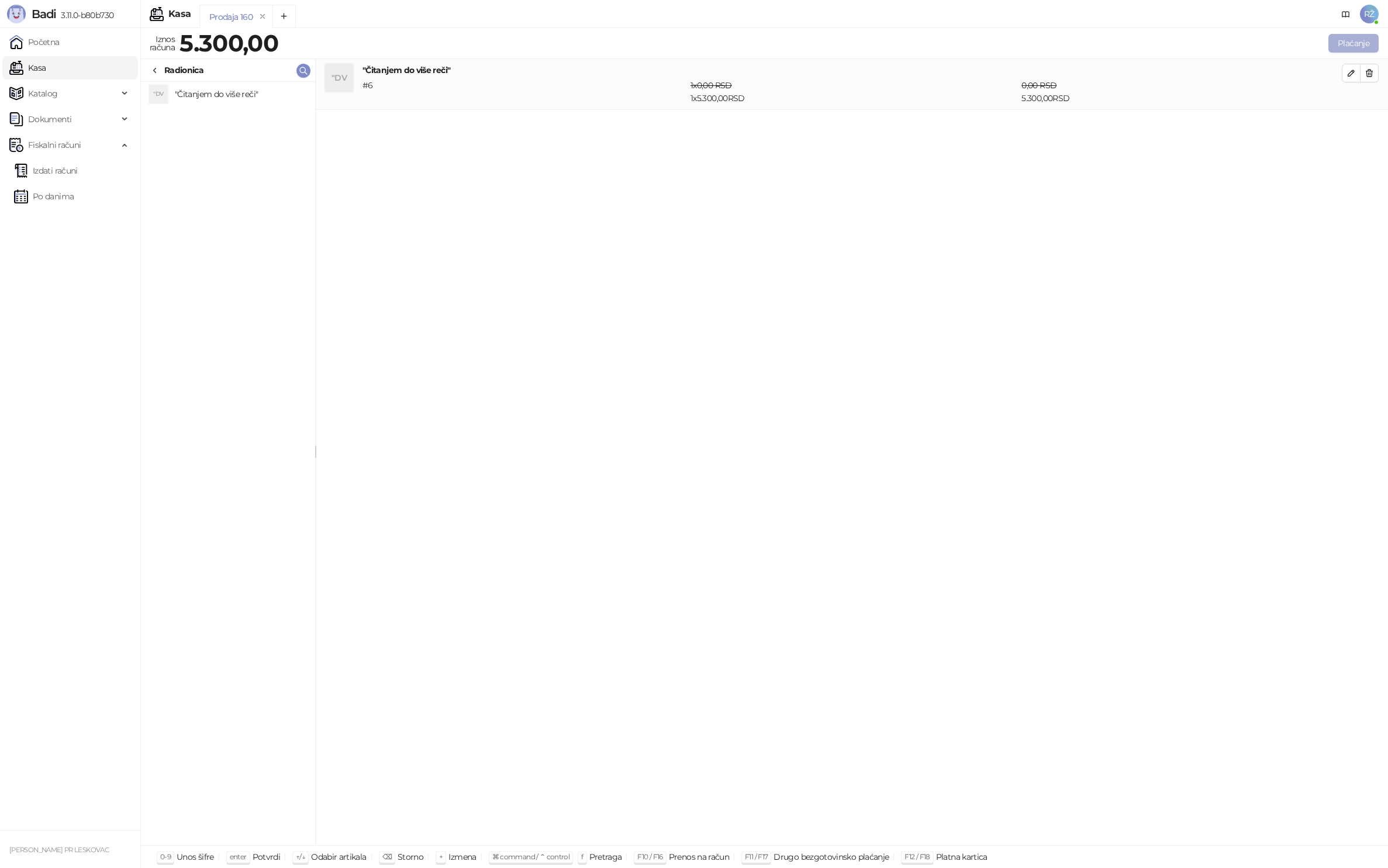
click at [1359, 42] on button "Plaćanje" at bounding box center [1353, 43] width 50 height 19
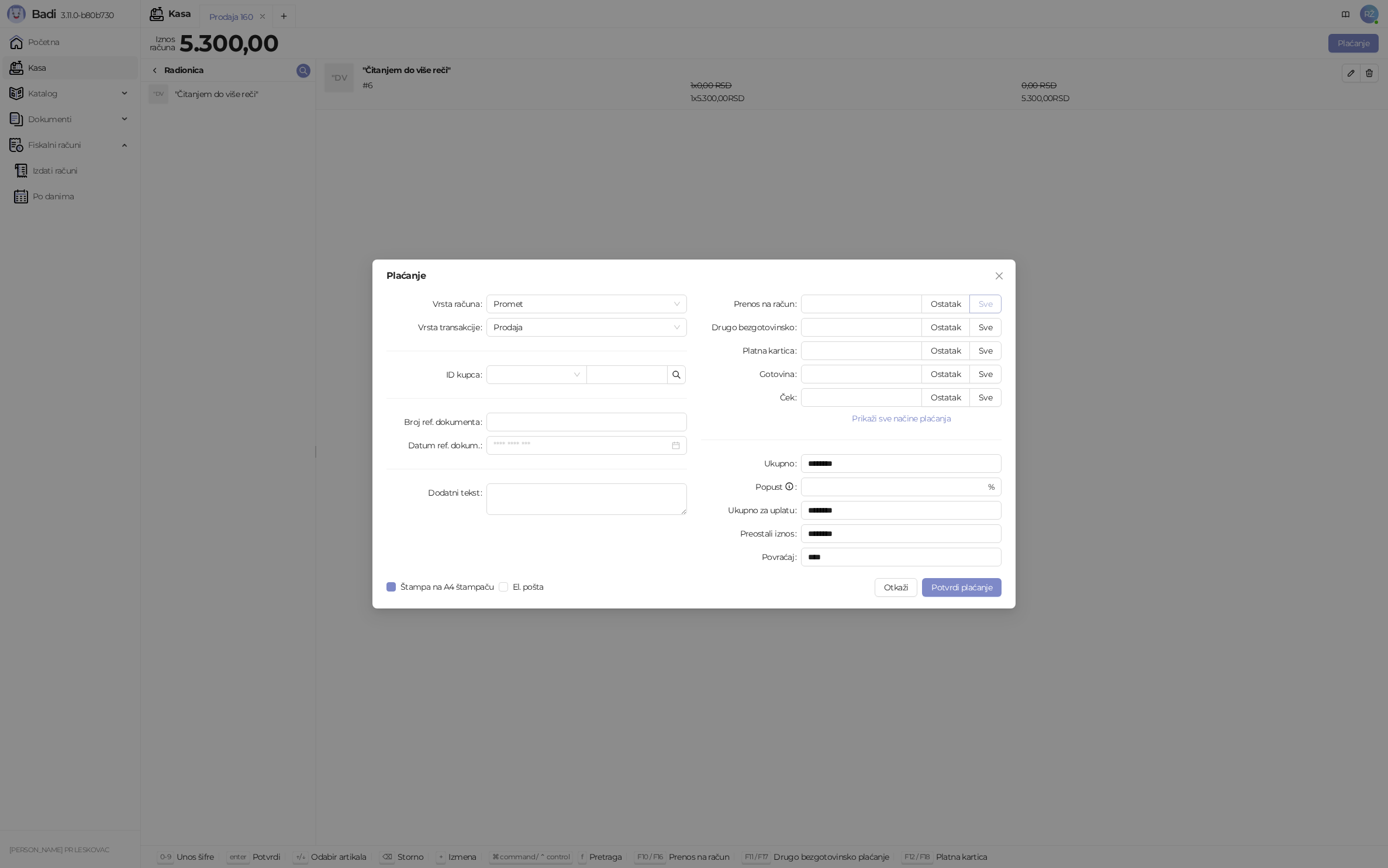
click at [999, 300] on button "Sve" at bounding box center [985, 304] width 32 height 19
type input "****"
drag, startPoint x: 545, startPoint y: 306, endPoint x: 544, endPoint y: 314, distance: 8.1
click at [545, 306] on span "Promet" at bounding box center [587, 304] width 186 height 17
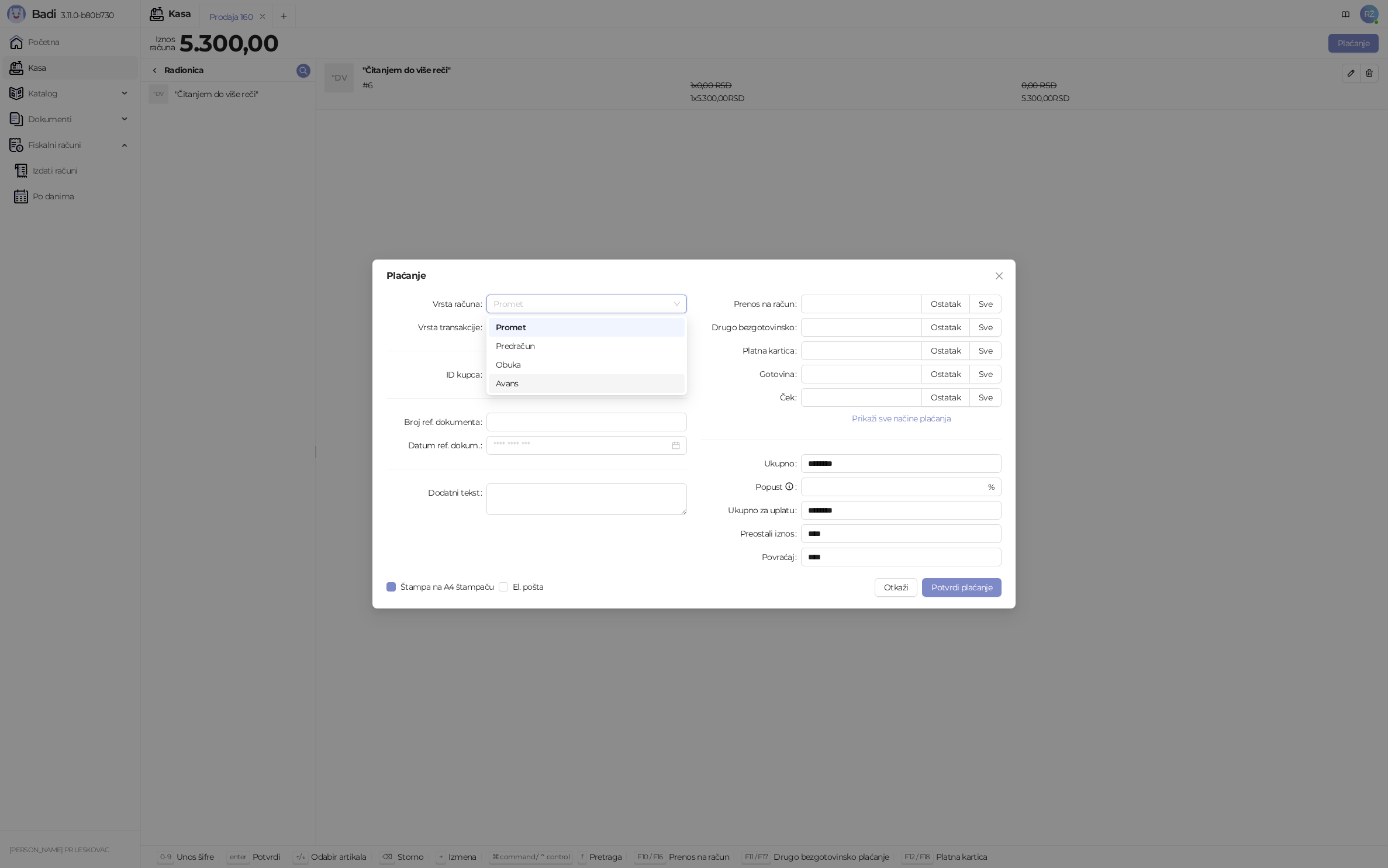
click at [528, 380] on div "Avans" at bounding box center [587, 384] width 182 height 13
click at [517, 370] on input "Datum uplate" at bounding box center [581, 375] width 176 height 13
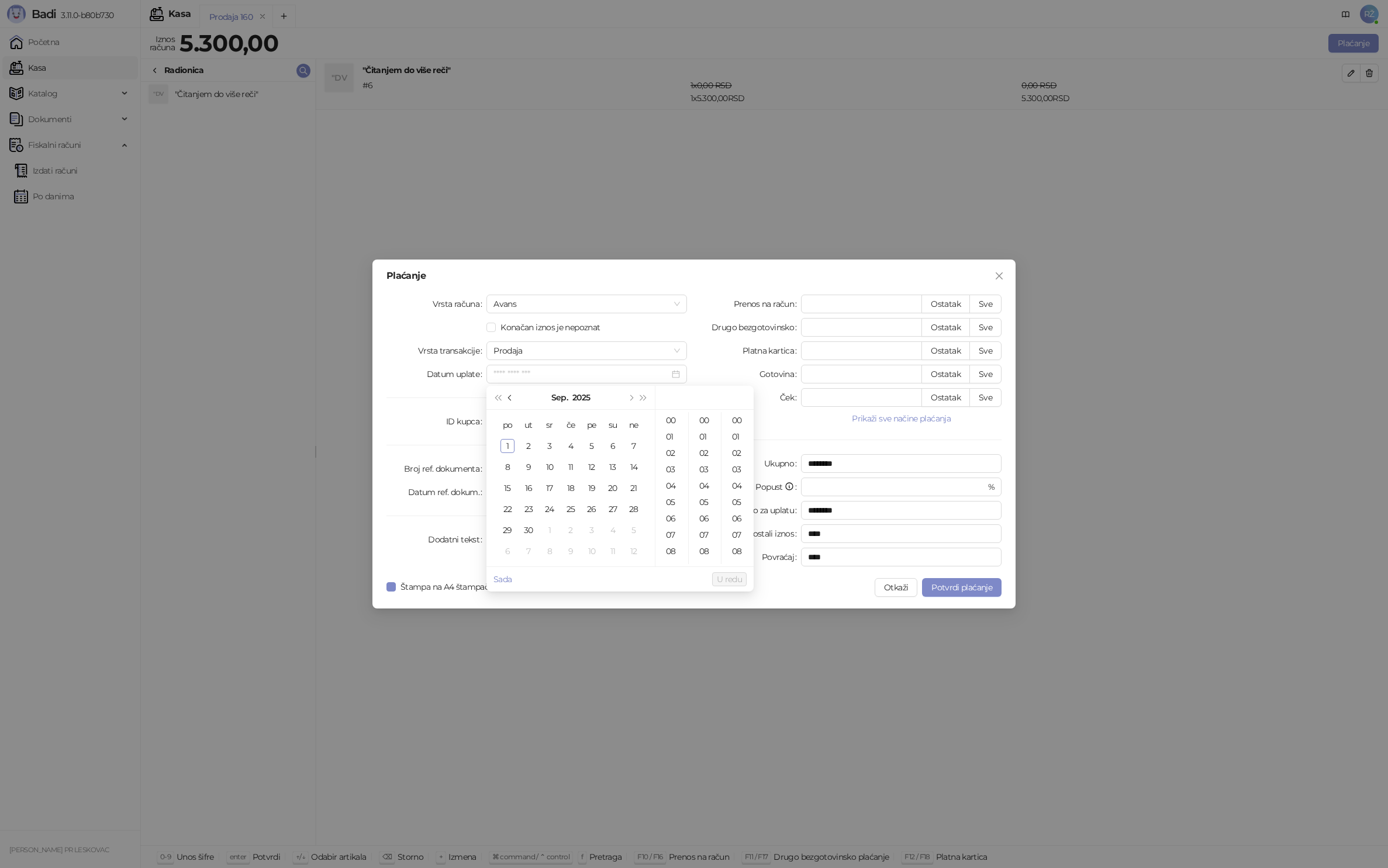
click at [514, 398] on button "Prethodni mesec (PageUp)" at bounding box center [511, 398] width 13 height 23
click at [615, 528] on div "30" at bounding box center [612, 530] width 14 height 14
type input "**********"
drag, startPoint x: 731, startPoint y: 578, endPoint x: 705, endPoint y: 574, distance: 26.3
click at [731, 578] on span "U redu" at bounding box center [729, 579] width 25 height 11
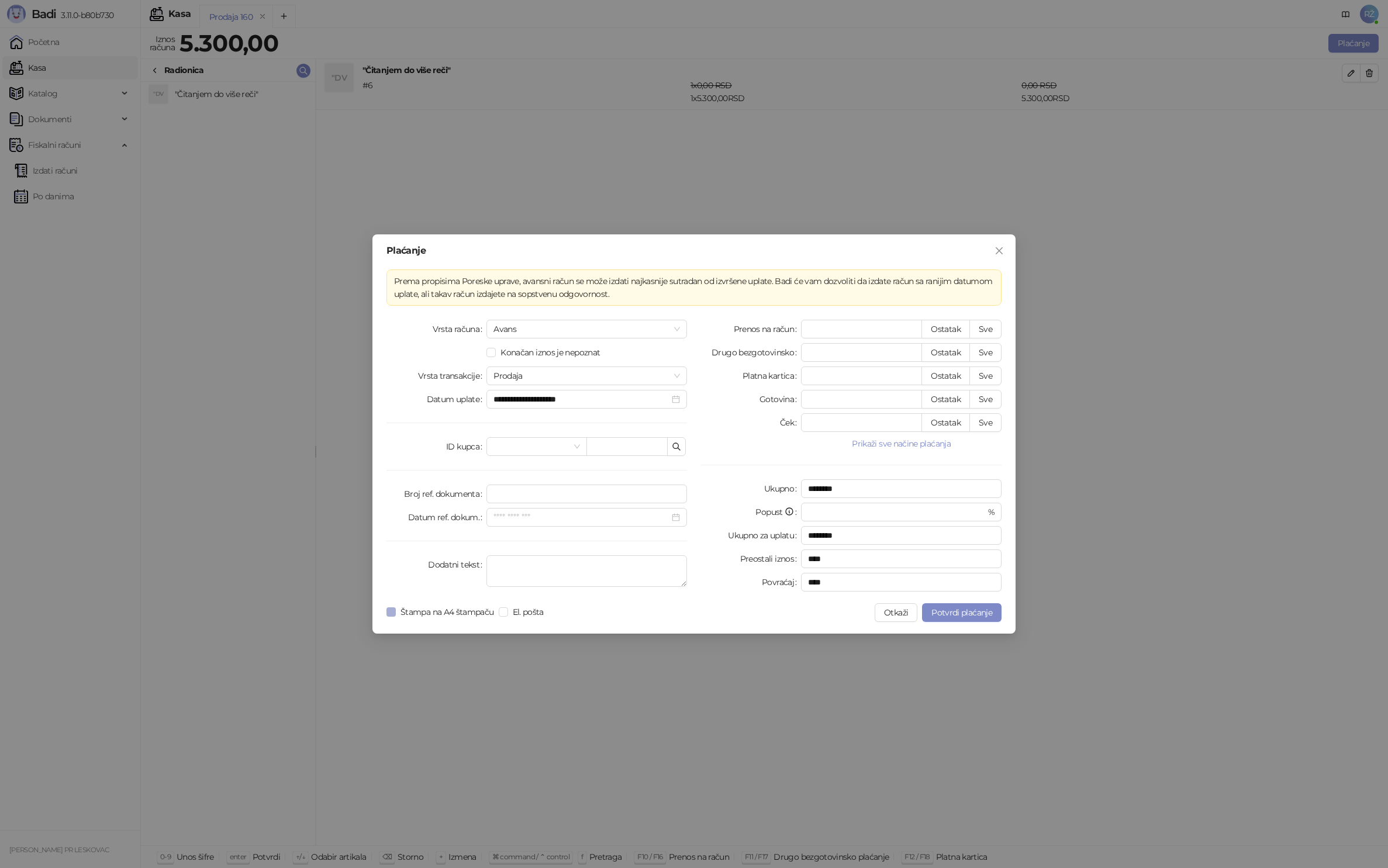
click at [415, 607] on span "Štampa na A4 štampaču" at bounding box center [447, 612] width 103 height 13
click at [972, 611] on span "Potvrdi plaćanje" at bounding box center [962, 612] width 61 height 11
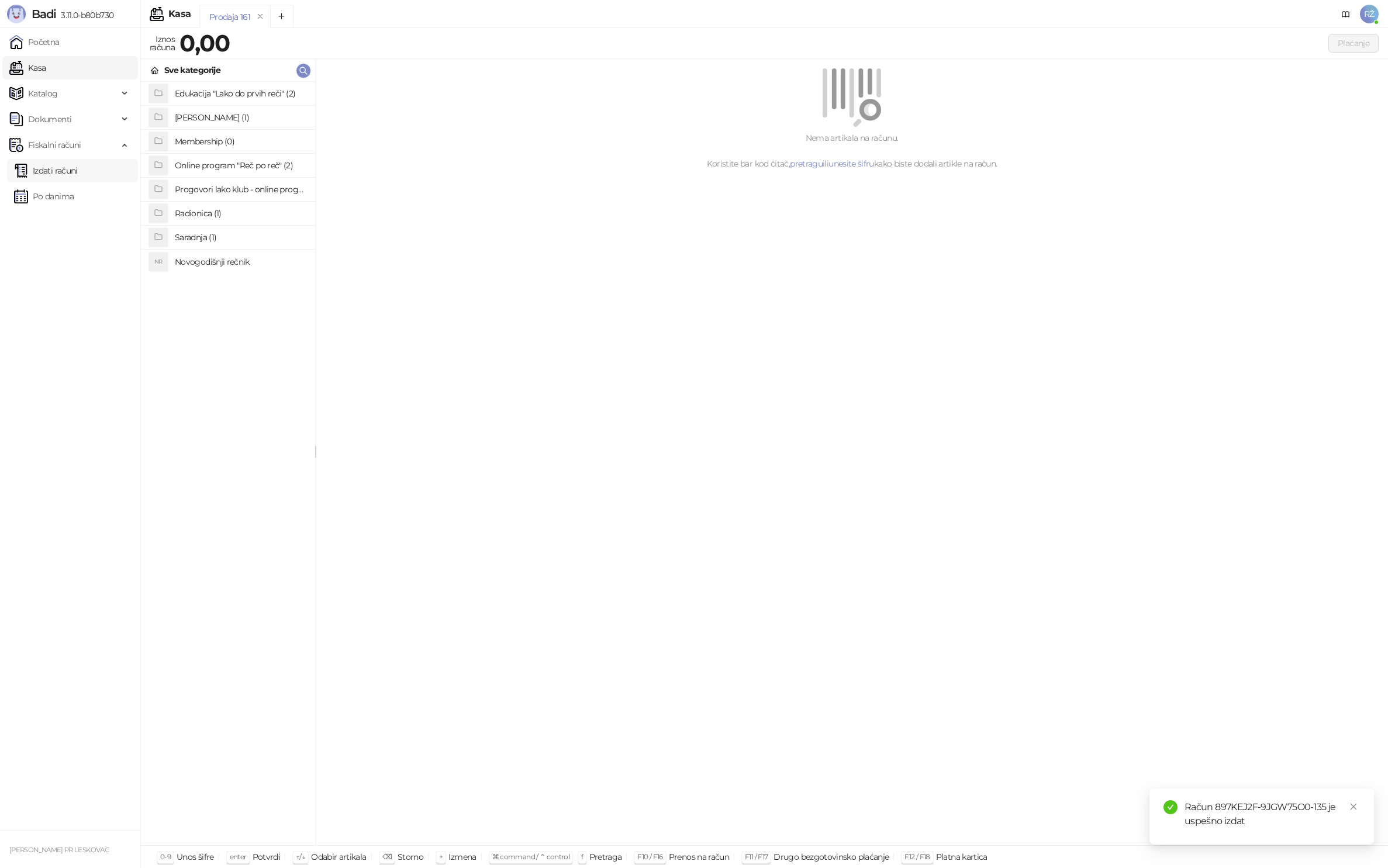
click at [69, 172] on link "Izdati računi" at bounding box center [45, 171] width 64 height 23
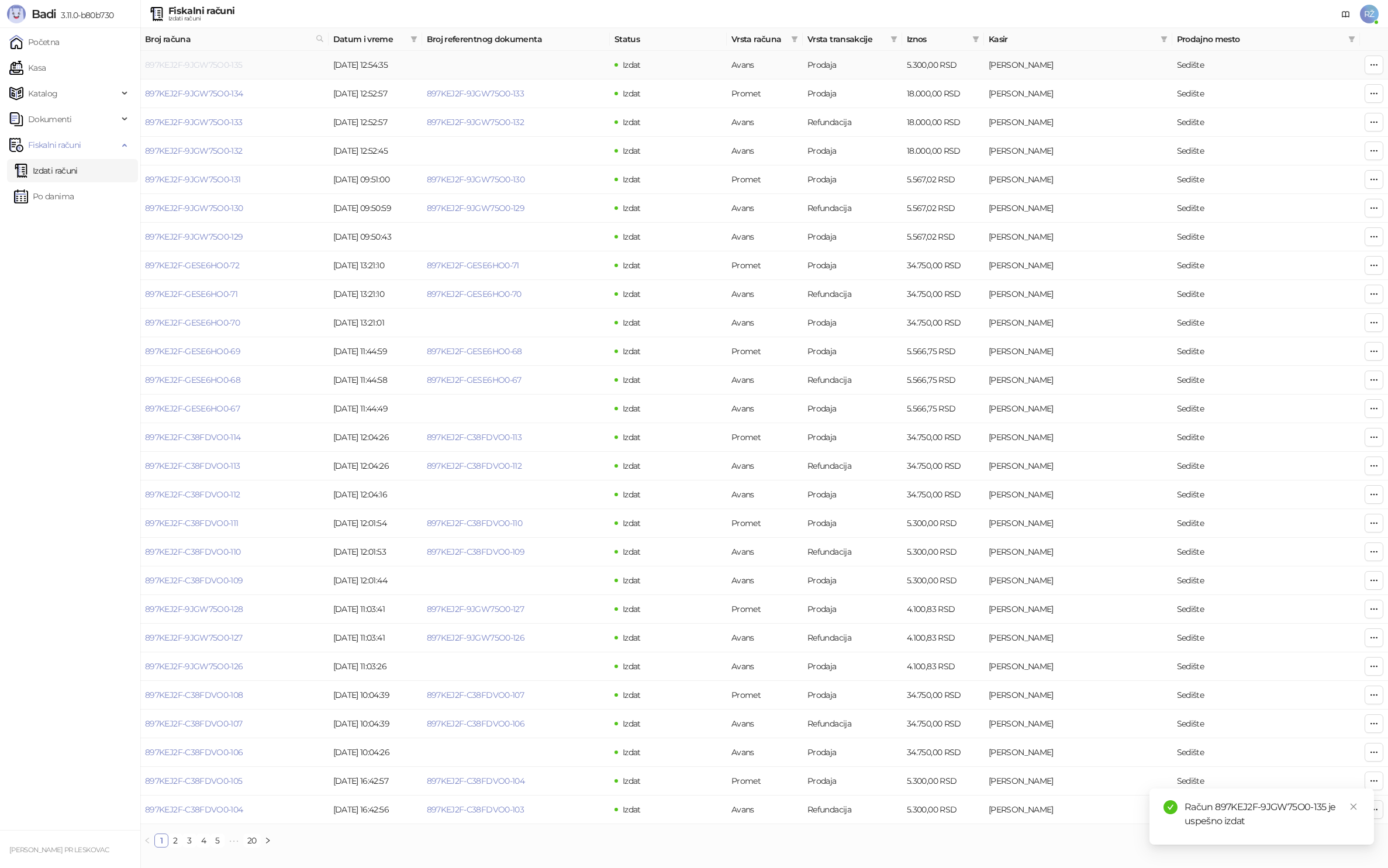
click at [191, 64] on link "897KEJ2F-9JGW75O0-135" at bounding box center [194, 64] width 97 height 11
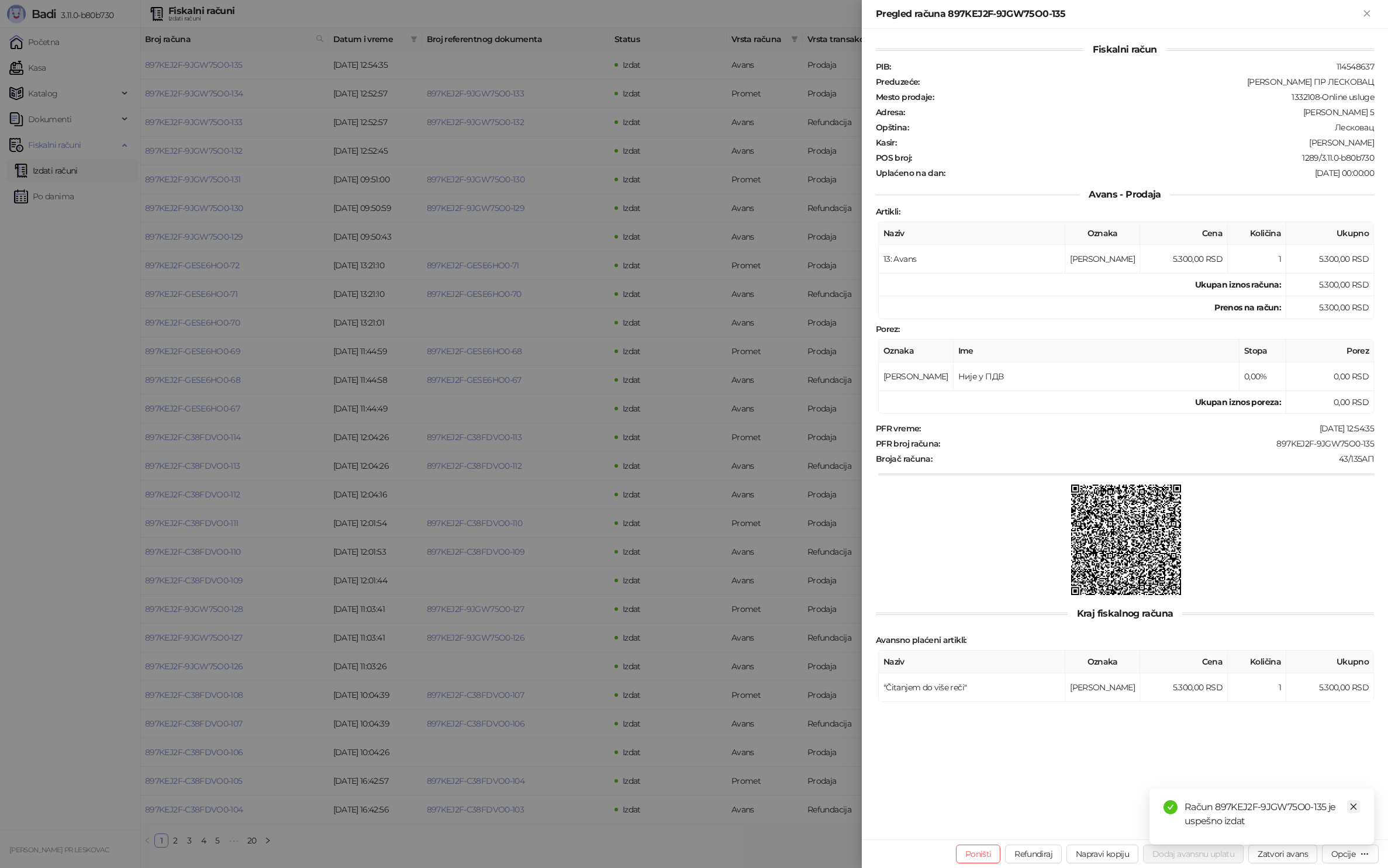
drag, startPoint x: 1354, startPoint y: 806, endPoint x: 1315, endPoint y: 839, distance: 51.1
click at [1354, 806] on icon "close" at bounding box center [1353, 807] width 8 height 8
click at [1289, 855] on button "Zatvori avans" at bounding box center [1283, 854] width 69 height 19
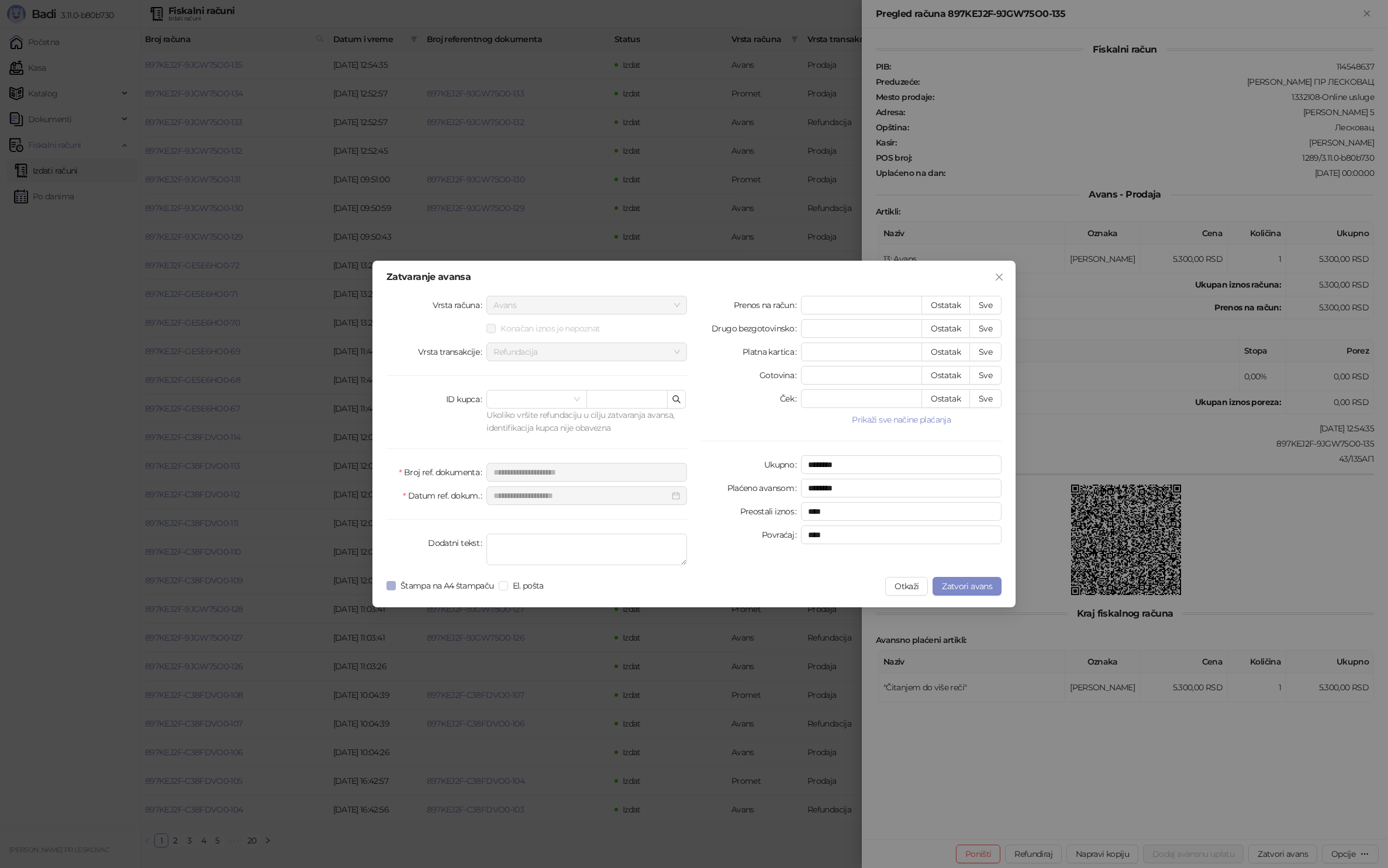
click at [400, 583] on span "Štampa na A4 štampaču" at bounding box center [447, 586] width 103 height 13
click at [964, 587] on span "Zatvori avans" at bounding box center [966, 586] width 50 height 11
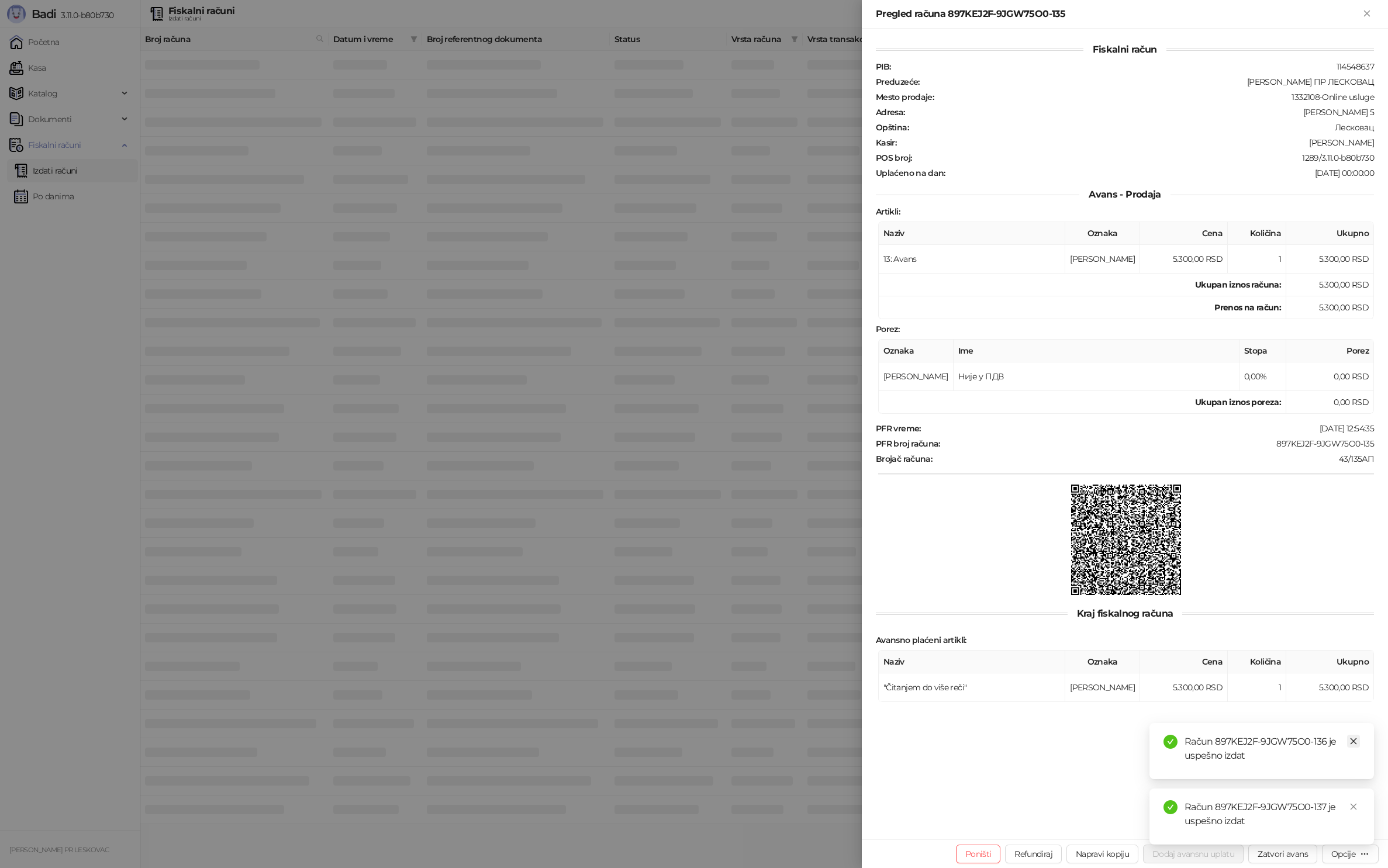
click at [1359, 743] on link "Close" at bounding box center [1353, 742] width 13 height 13
drag, startPoint x: 1355, startPoint y: 808, endPoint x: 1349, endPoint y: 713, distance: 95.2
click at [1355, 808] on icon "close" at bounding box center [1353, 807] width 8 height 8
drag, startPoint x: 1367, startPoint y: 11, endPoint x: 1278, endPoint y: 15, distance: 89.1
click at [1367, 11] on icon "Zatvori" at bounding box center [1367, 13] width 11 height 11
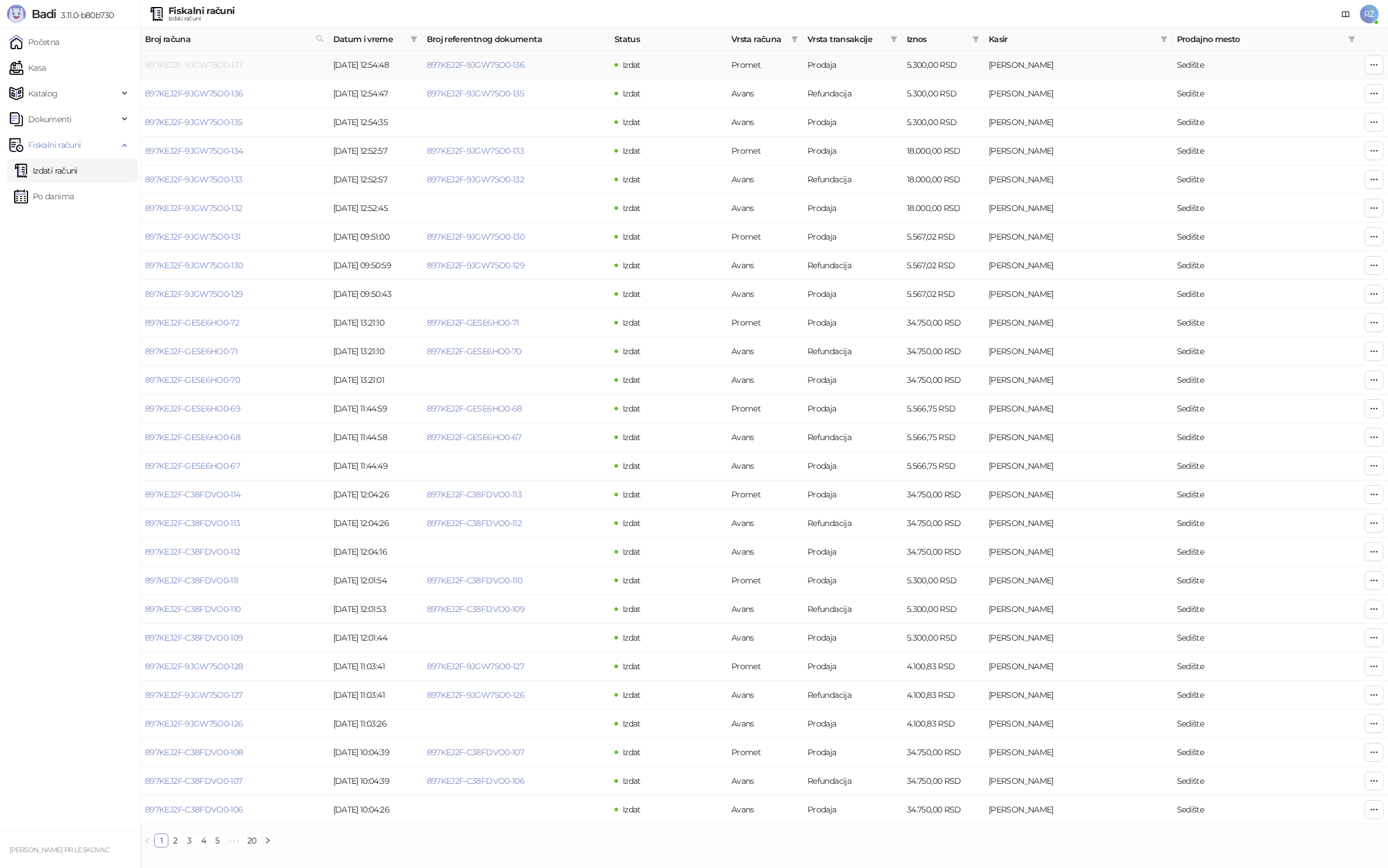
click at [201, 61] on link "897KEJ2F-9JGW75O0-137" at bounding box center [194, 64] width 97 height 11
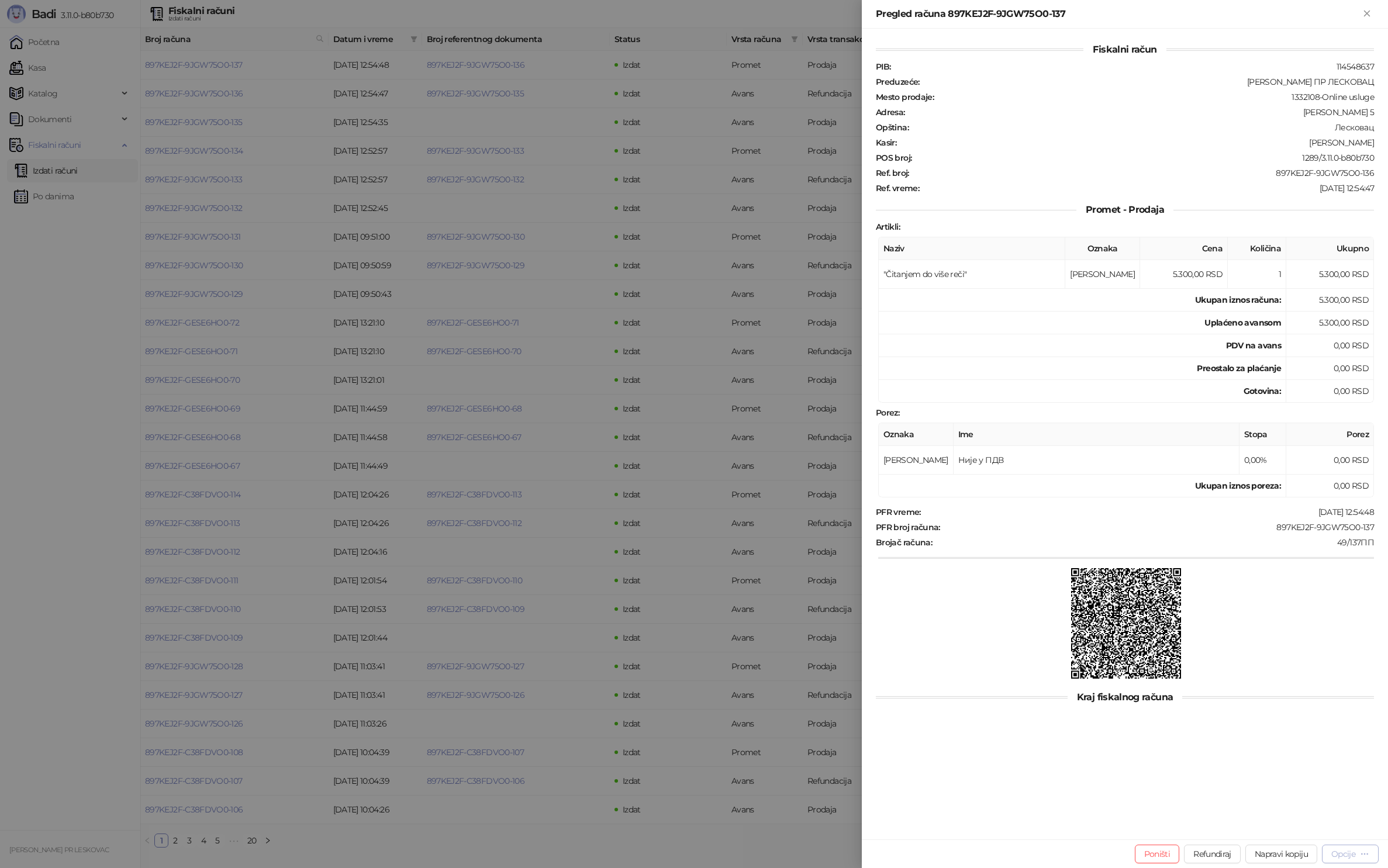
click at [1361, 856] on icon "button" at bounding box center [1364, 853] width 9 height 9
click at [1281, 831] on span "Preuzmi u PDF formatu" at bounding box center [1309, 831] width 120 height 13
drag, startPoint x: 75, startPoint y: 356, endPoint x: 61, endPoint y: 101, distance: 255.4
click at [75, 351] on div at bounding box center [694, 434] width 1388 height 868
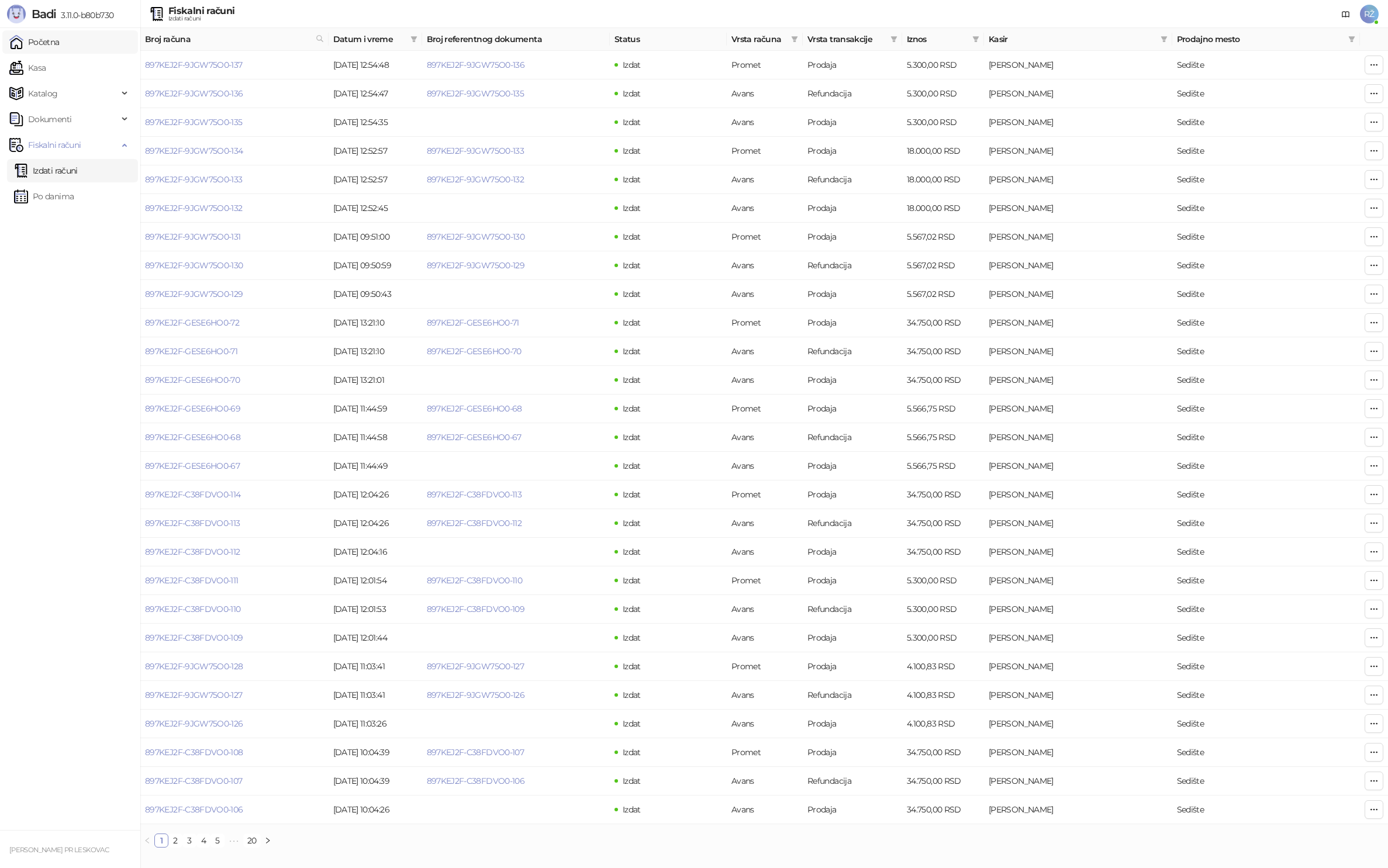
click at [45, 45] on link "Početna" at bounding box center [34, 42] width 50 height 23
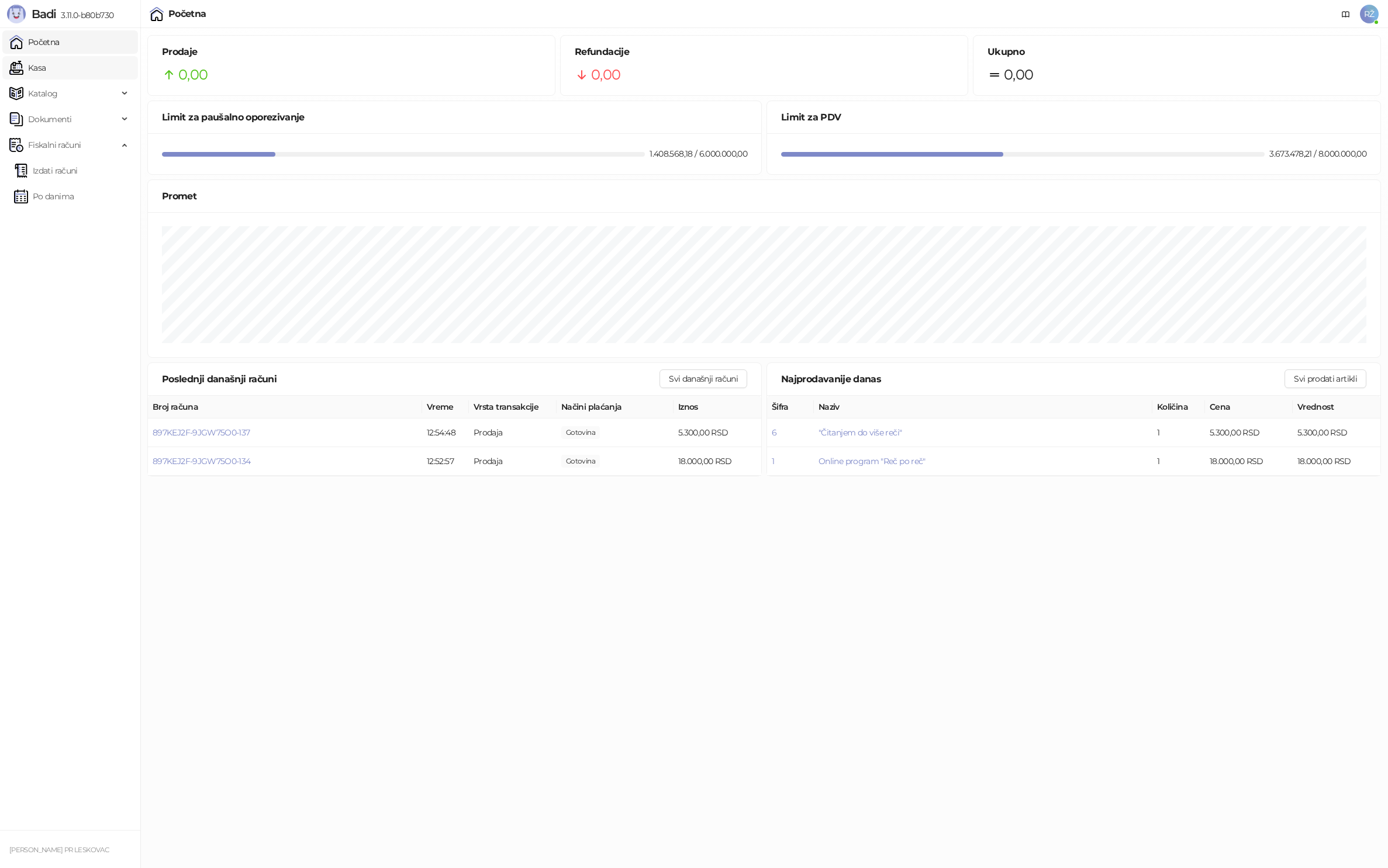
click at [40, 65] on link "Kasa" at bounding box center [27, 68] width 36 height 23
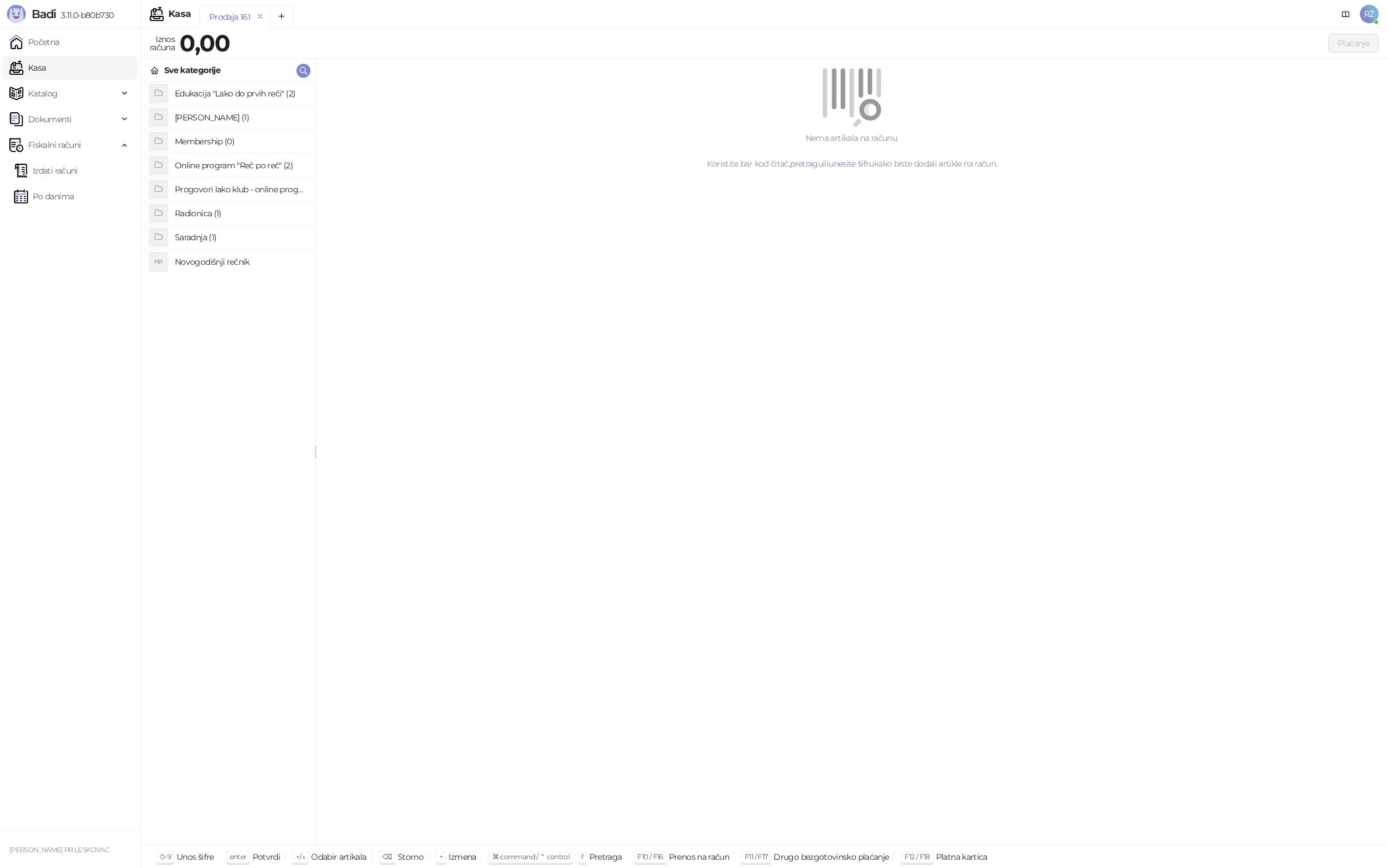
click at [236, 169] on h4 "Online program "Reč po reč" (2)" at bounding box center [240, 165] width 131 height 19
click at [251, 123] on h4 "Online program "Reč po reč" EUR" at bounding box center [240, 118] width 131 height 19
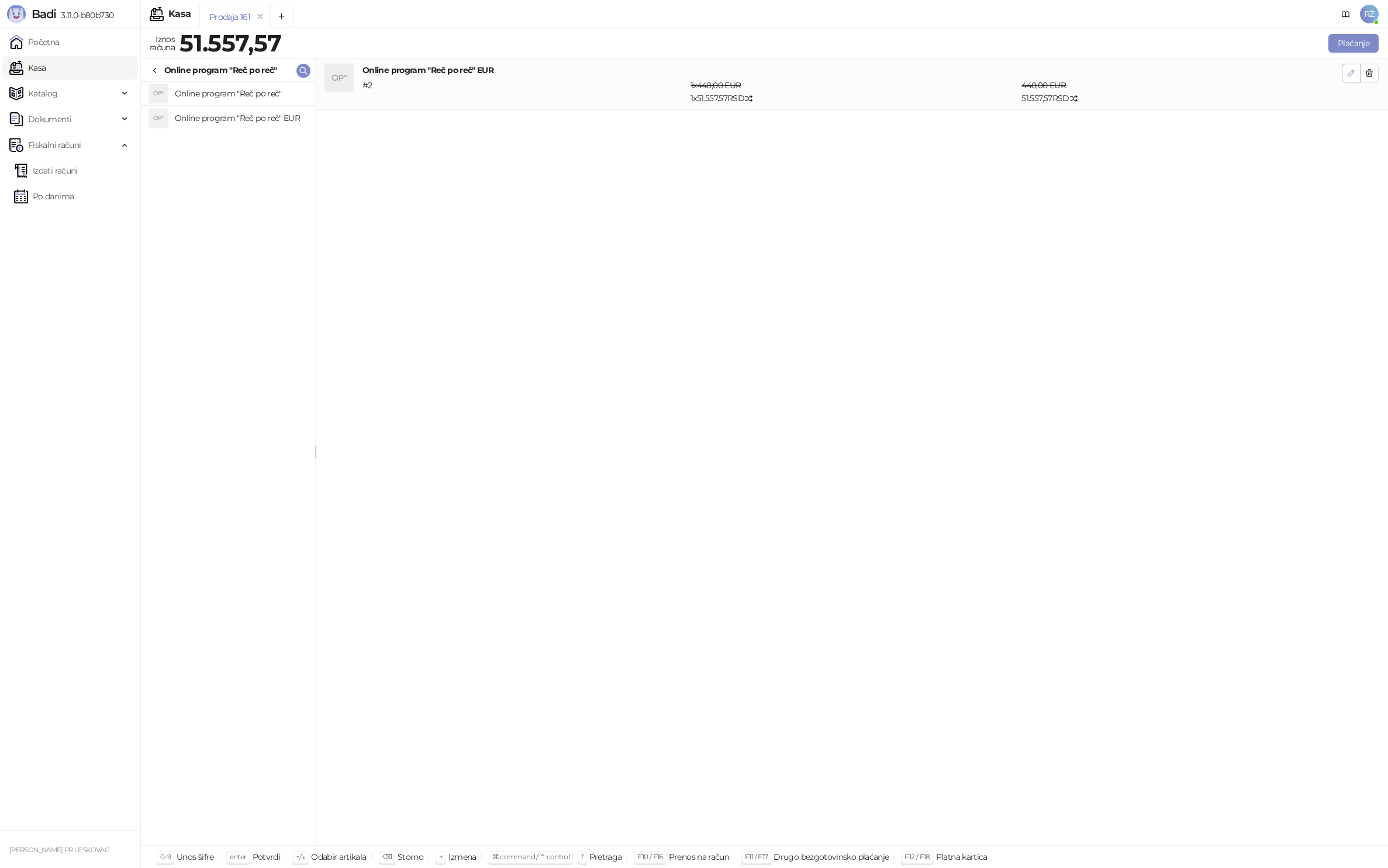
click at [1357, 76] on button "button" at bounding box center [1351, 73] width 19 height 19
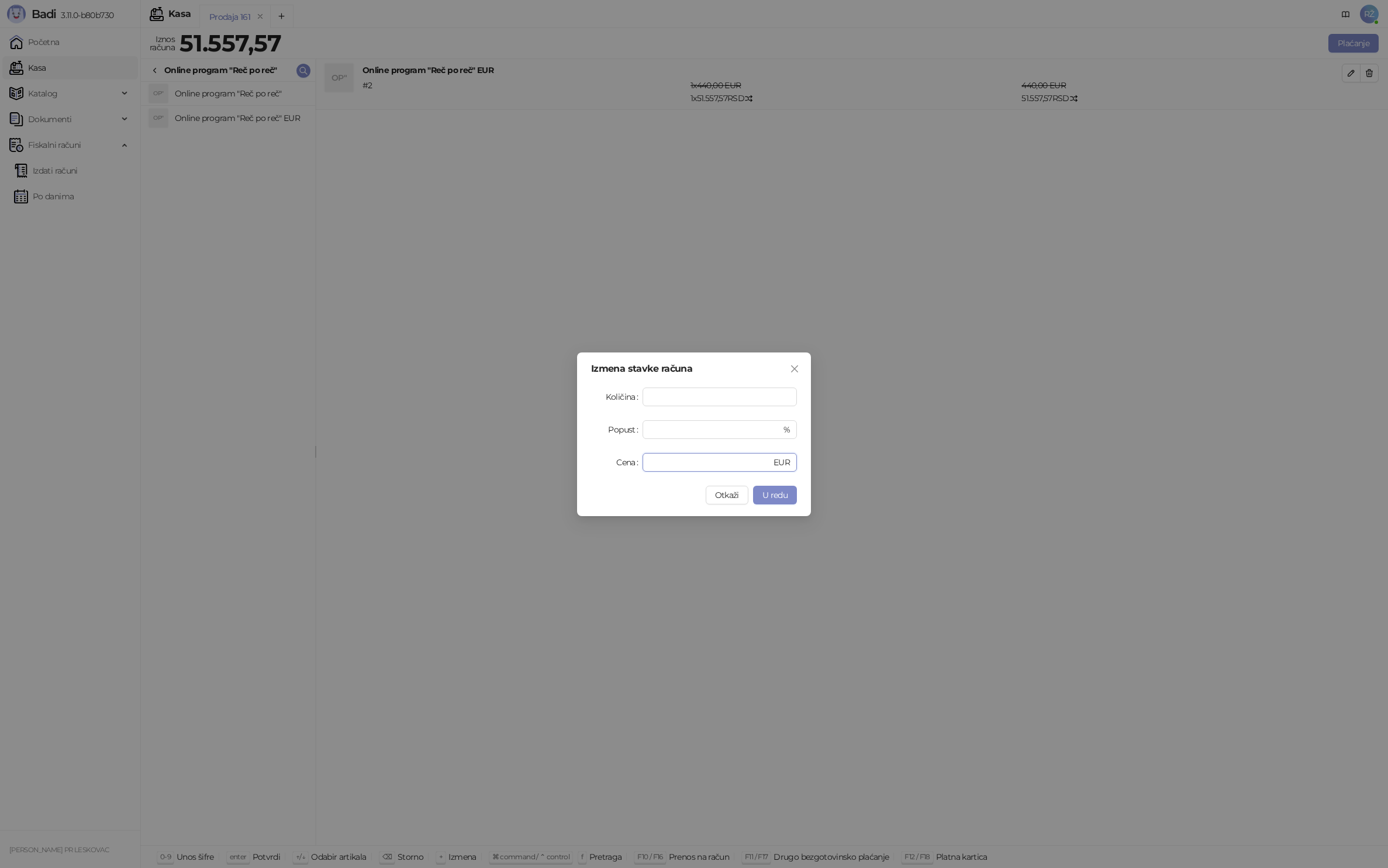
drag, startPoint x: 630, startPoint y: 465, endPoint x: 611, endPoint y: 465, distance: 19.0
click at [611, 466] on div "Cena *** EUR" at bounding box center [693, 462] width 205 height 19
type input "***"
click at [774, 493] on span "U redu" at bounding box center [775, 495] width 25 height 11
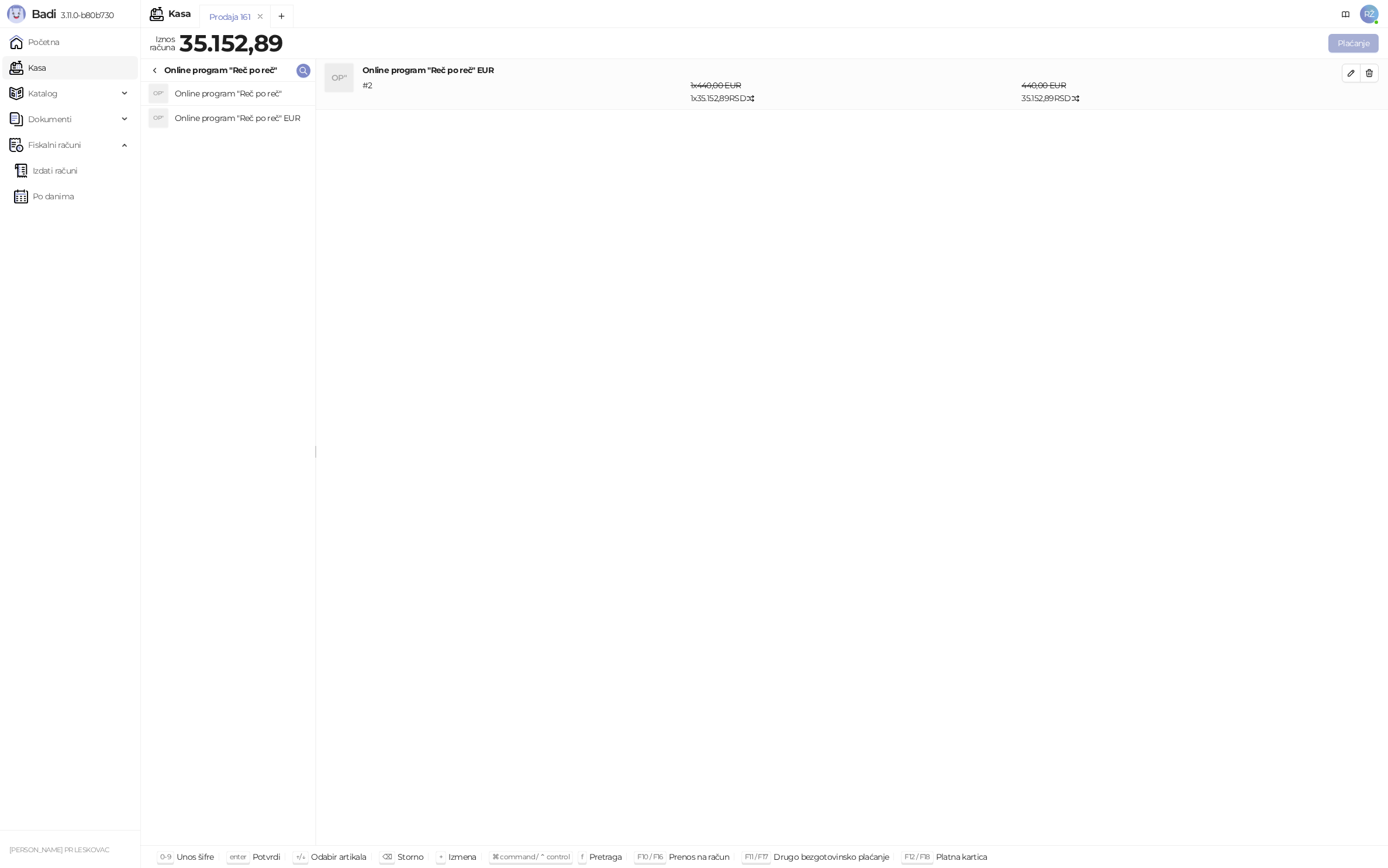
click at [1353, 43] on button "Plaćanje" at bounding box center [1353, 43] width 50 height 19
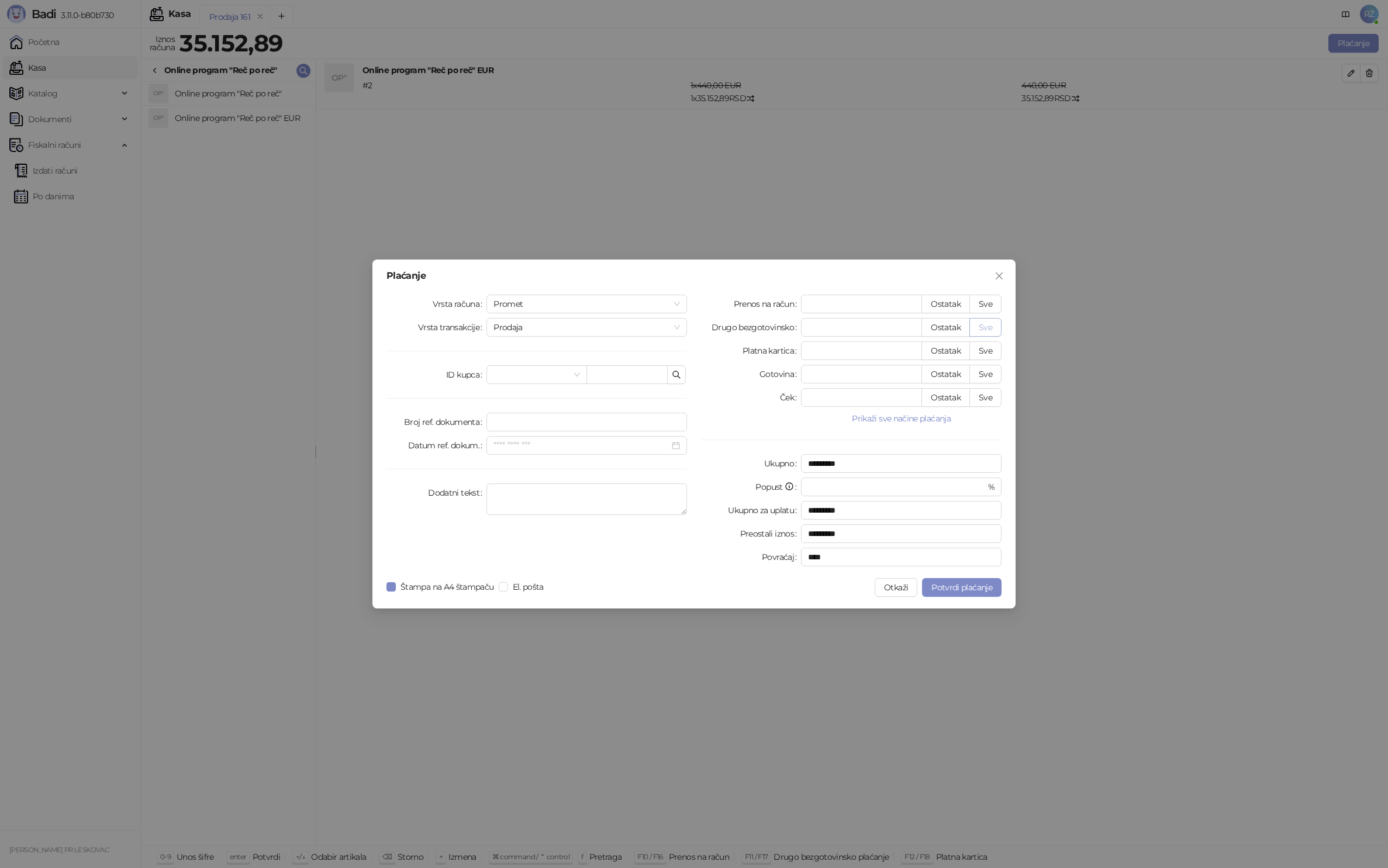
click at [988, 328] on button "Sve" at bounding box center [985, 327] width 32 height 19
type input "********"
type input "****"
click at [583, 304] on span "Promet" at bounding box center [587, 304] width 186 height 17
drag, startPoint x: 517, startPoint y: 385, endPoint x: 503, endPoint y: 385, distance: 14.0
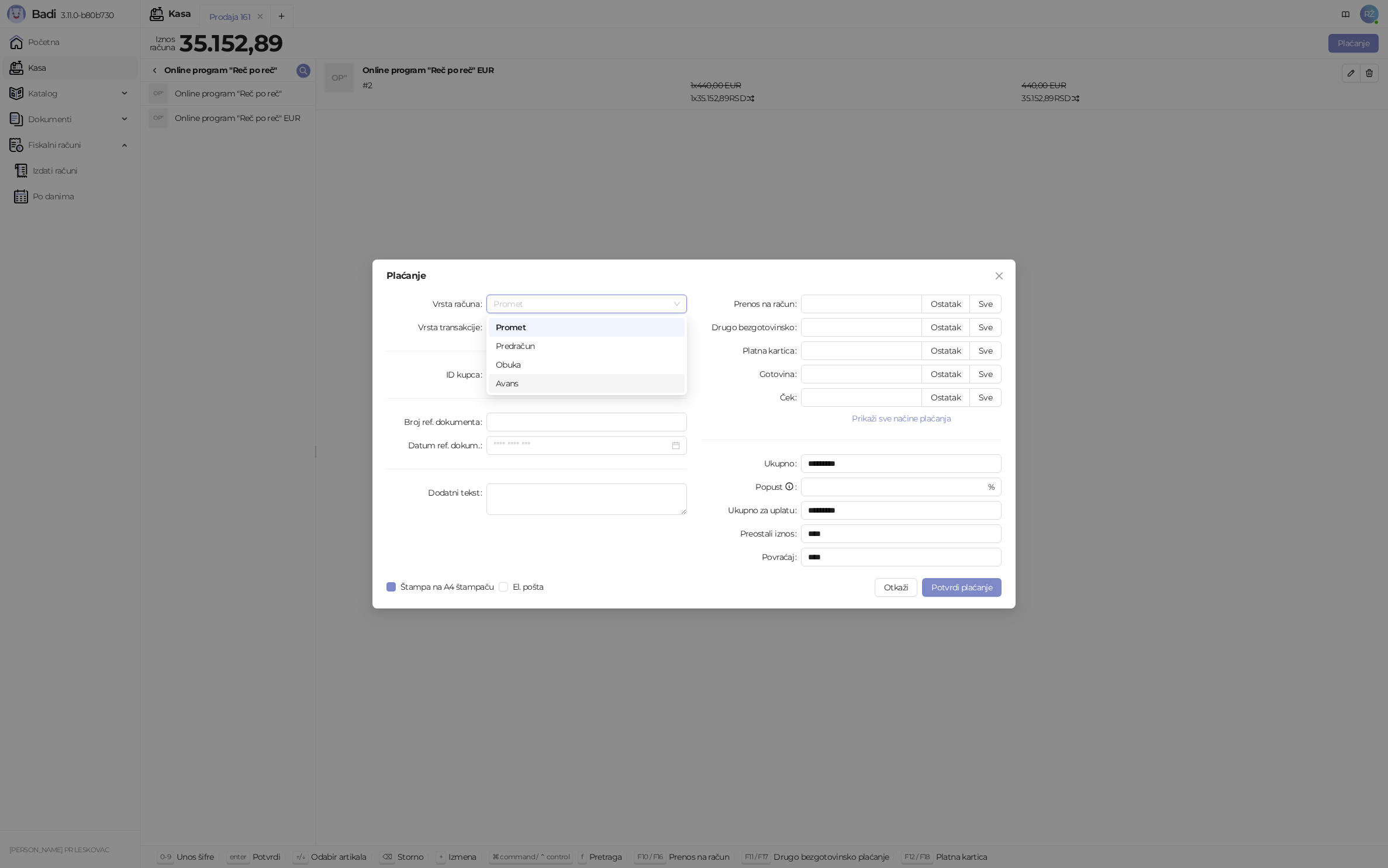
click at [517, 385] on div "Avans" at bounding box center [587, 384] width 182 height 13
click at [566, 376] on input "Datum uplate" at bounding box center [581, 375] width 176 height 13
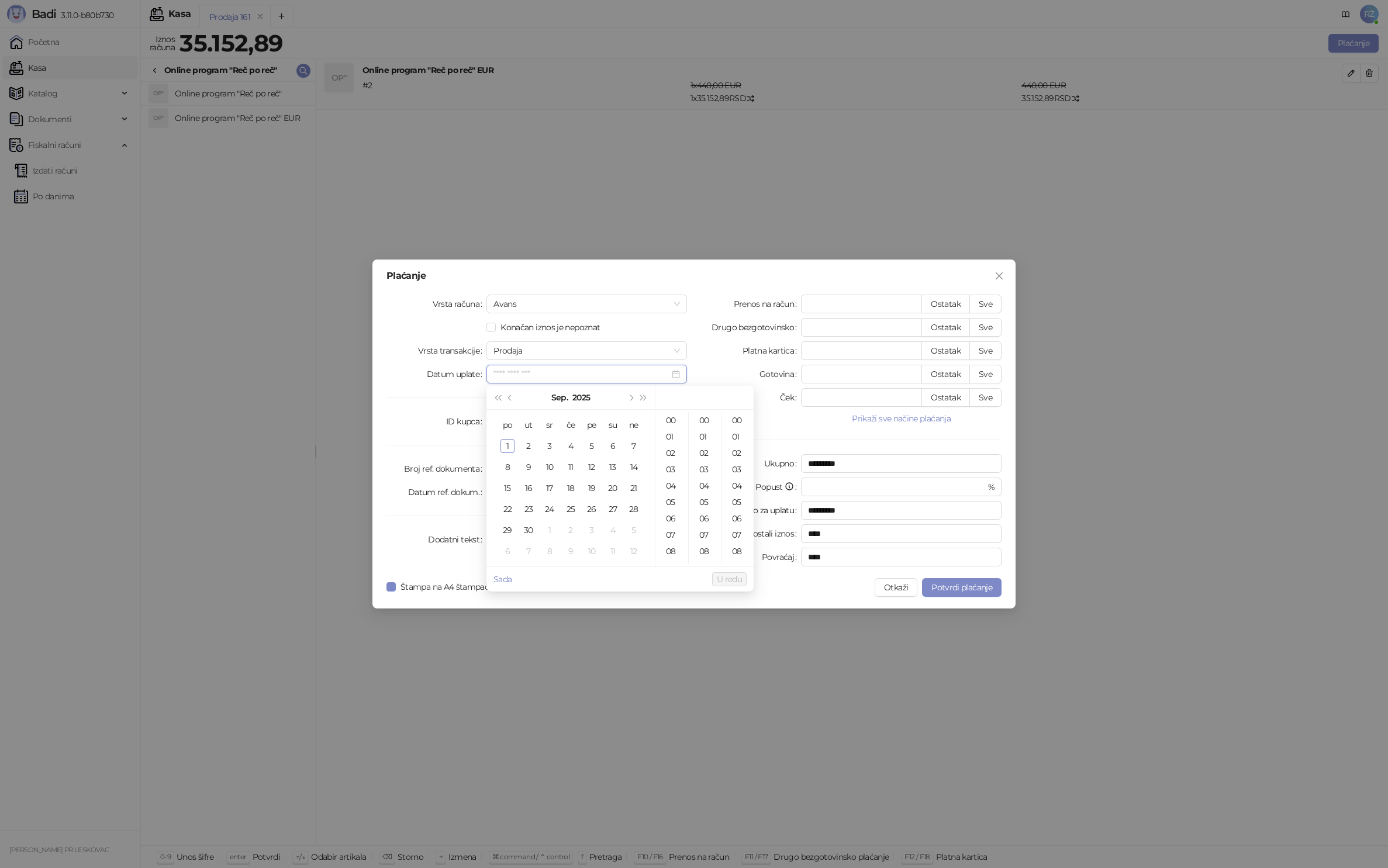
type input "**********"
drag, startPoint x: 510, startPoint y: 398, endPoint x: 521, endPoint y: 399, distance: 11.0
click at [510, 398] on span "Prethodni mesec (PageUp)" at bounding box center [511, 397] width 6 height 6
type input "**********"
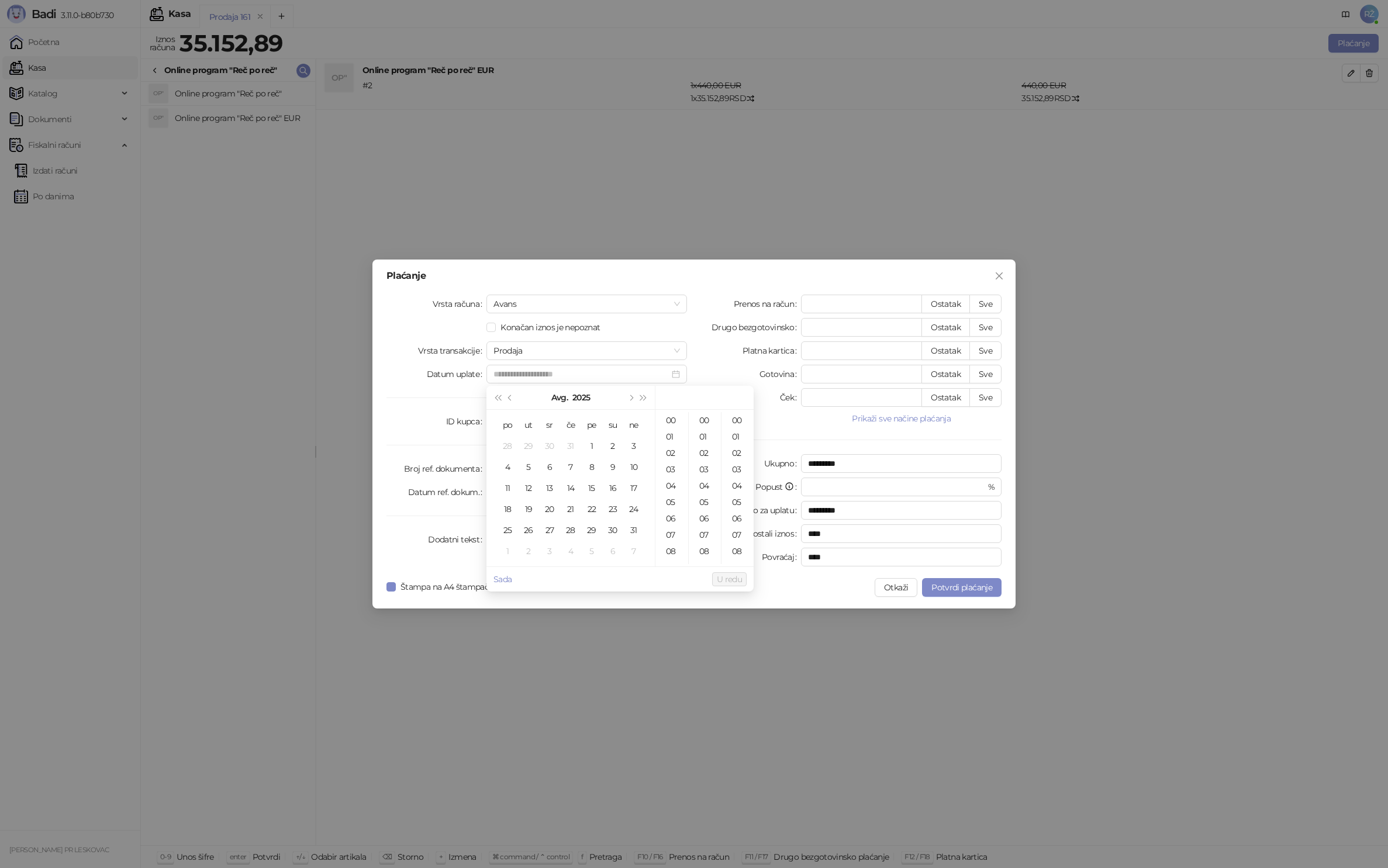
type input "**********"
drag, startPoint x: 635, startPoint y: 531, endPoint x: 648, endPoint y: 545, distance: 19.1
click at [635, 531] on div "31" at bounding box center [633, 530] width 14 height 14
type input "**********"
click at [723, 584] on button "U redu" at bounding box center [729, 579] width 35 height 14
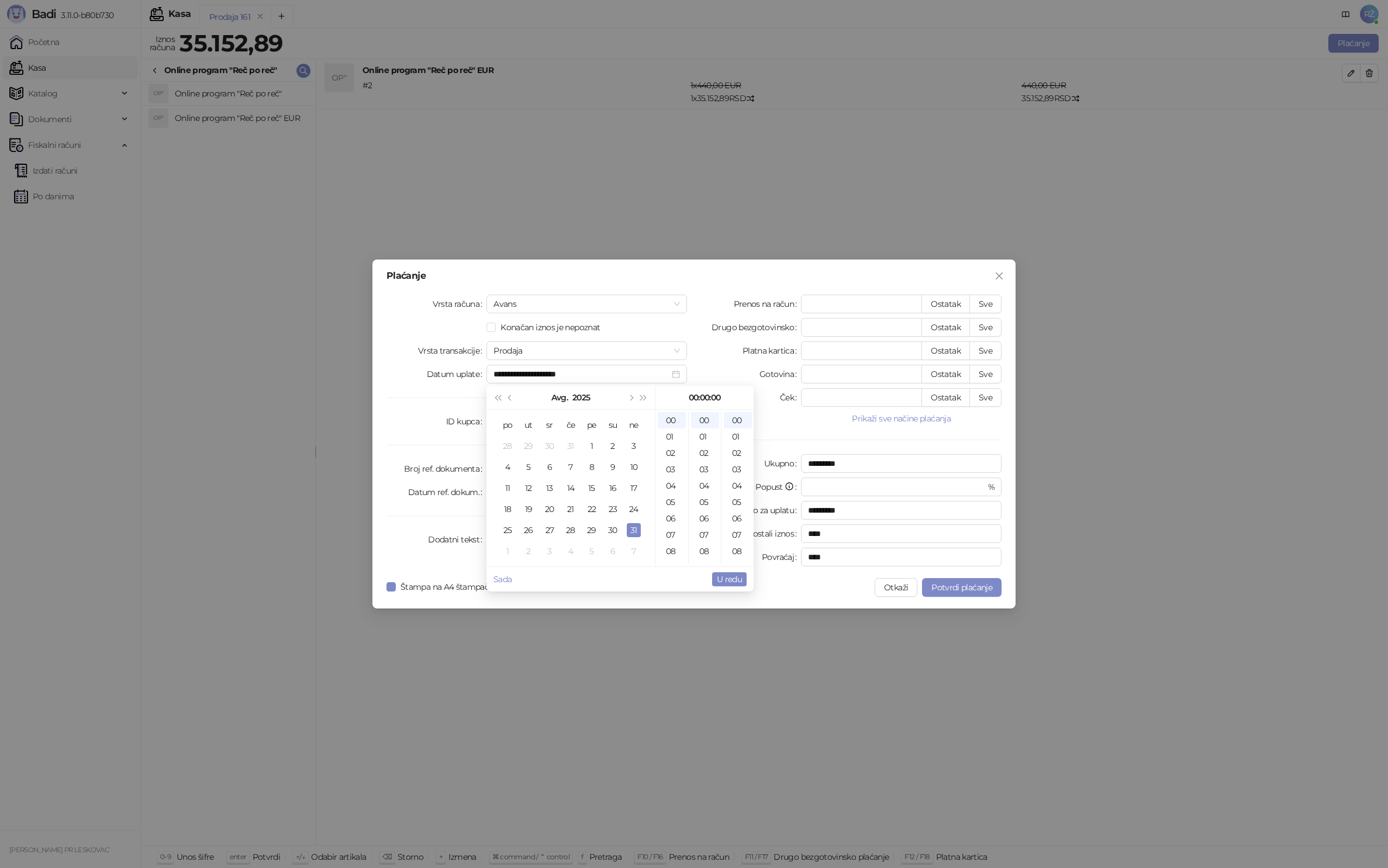
type input "*********"
type input "****"
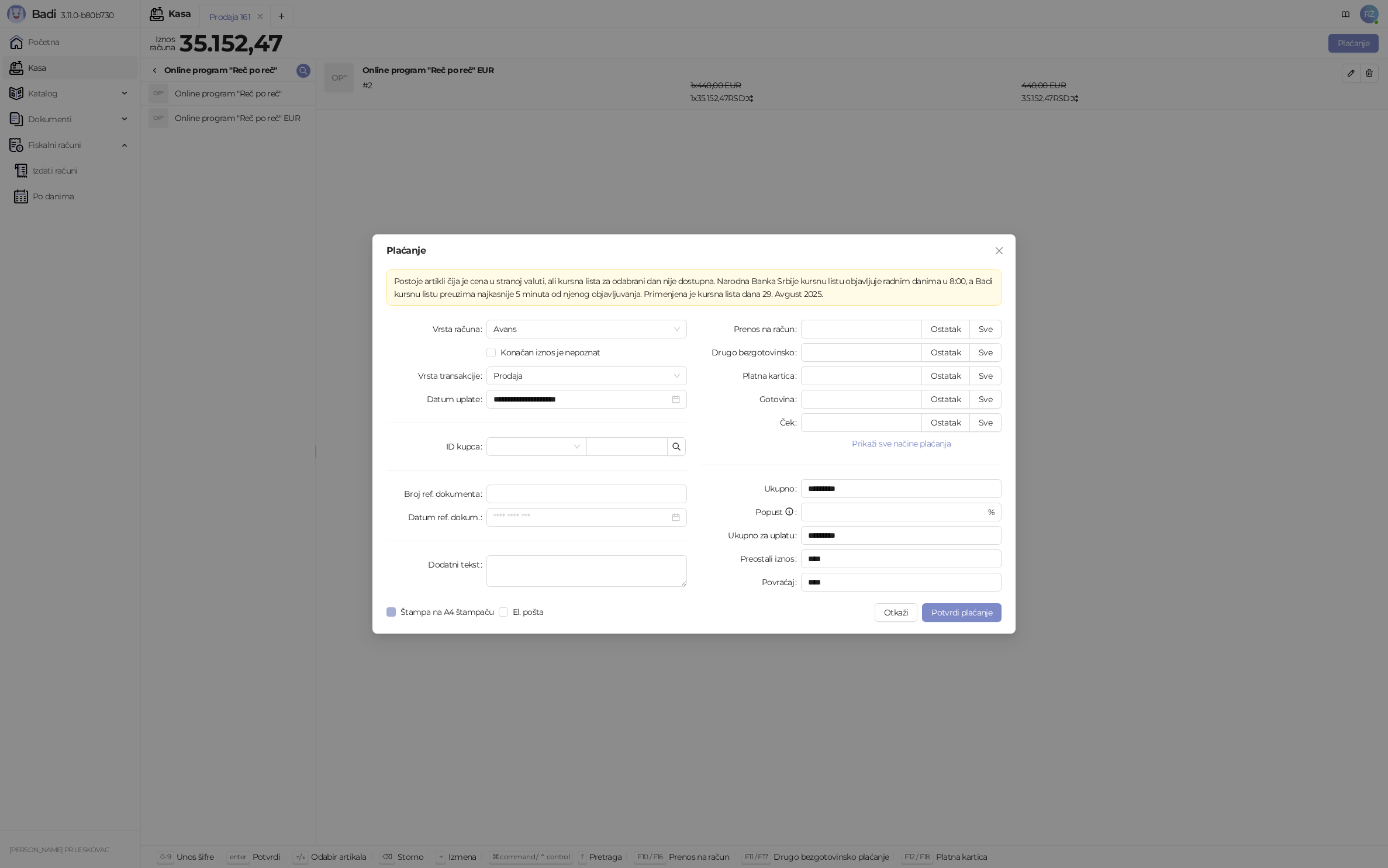
click at [422, 612] on span "Štampa na A4 štampaču" at bounding box center [447, 612] width 103 height 13
click at [983, 351] on button "Sve" at bounding box center [985, 352] width 32 height 19
type input "********"
type input "****"
click at [967, 615] on span "Potvrdi plaćanje" at bounding box center [962, 612] width 61 height 11
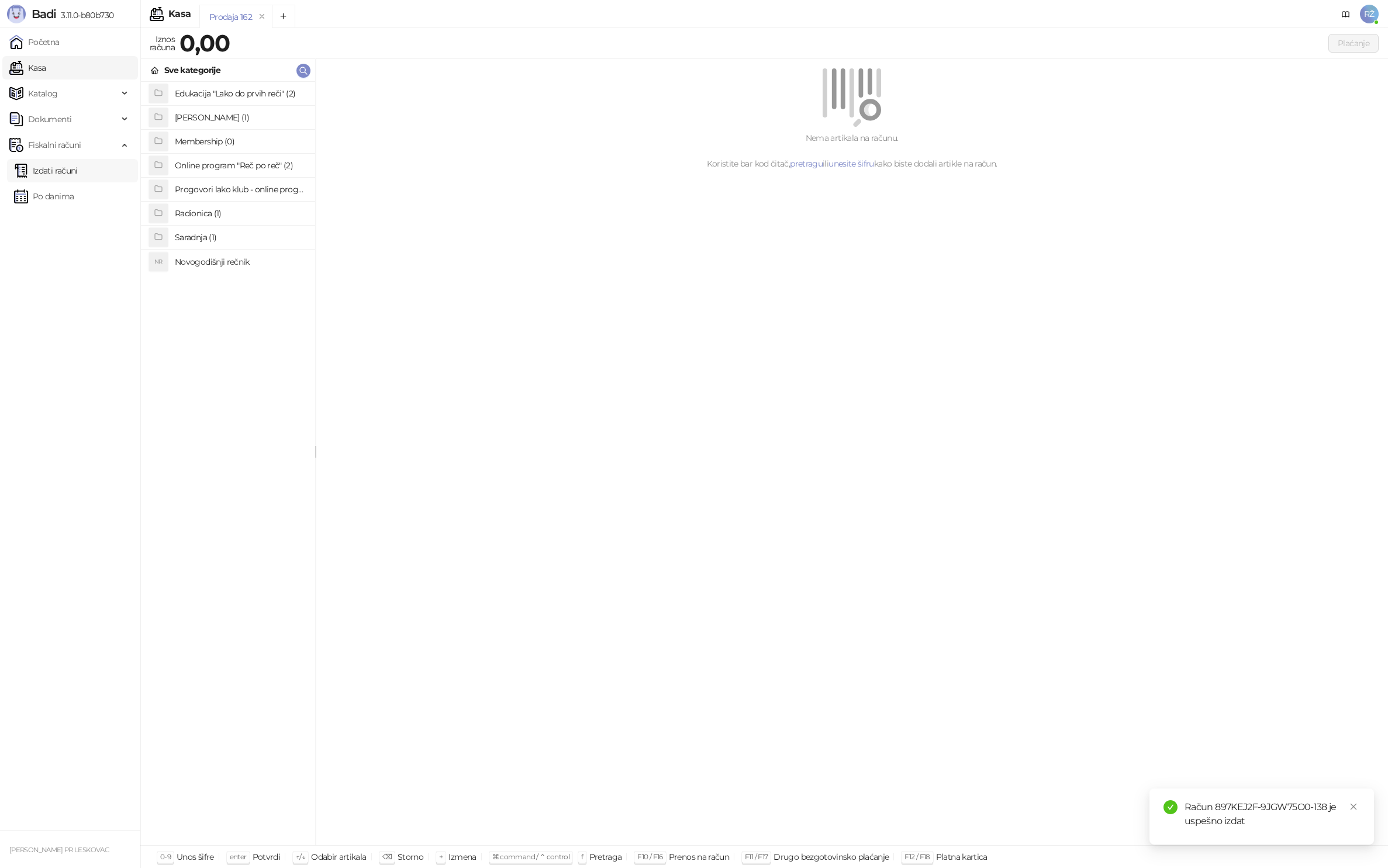
click at [65, 176] on link "Izdati računi" at bounding box center [45, 171] width 64 height 23
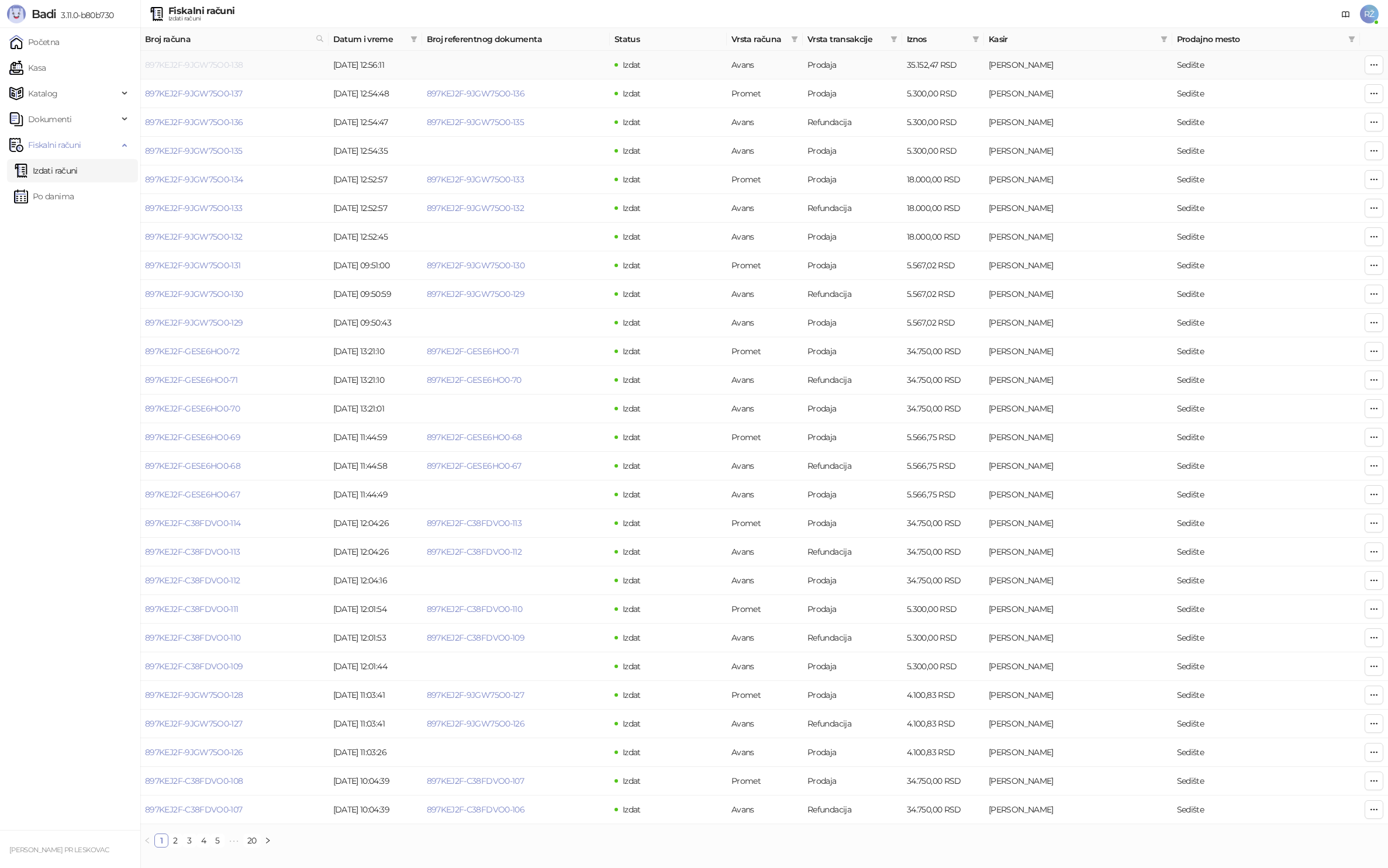
click at [201, 64] on link "897KEJ2F-9JGW75O0-138" at bounding box center [194, 64] width 98 height 11
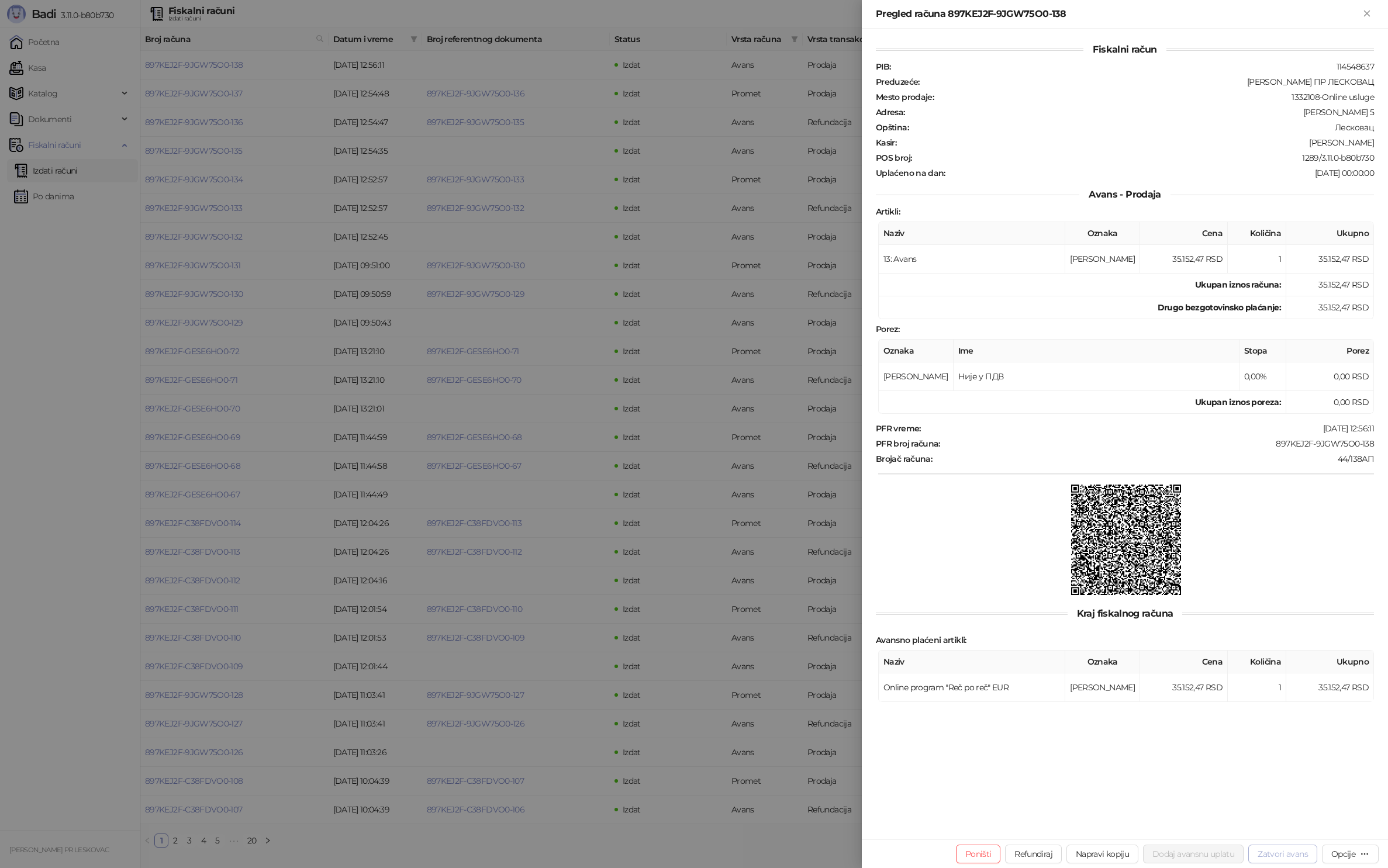
click at [1286, 853] on button "Zatvori avans" at bounding box center [1283, 854] width 69 height 19
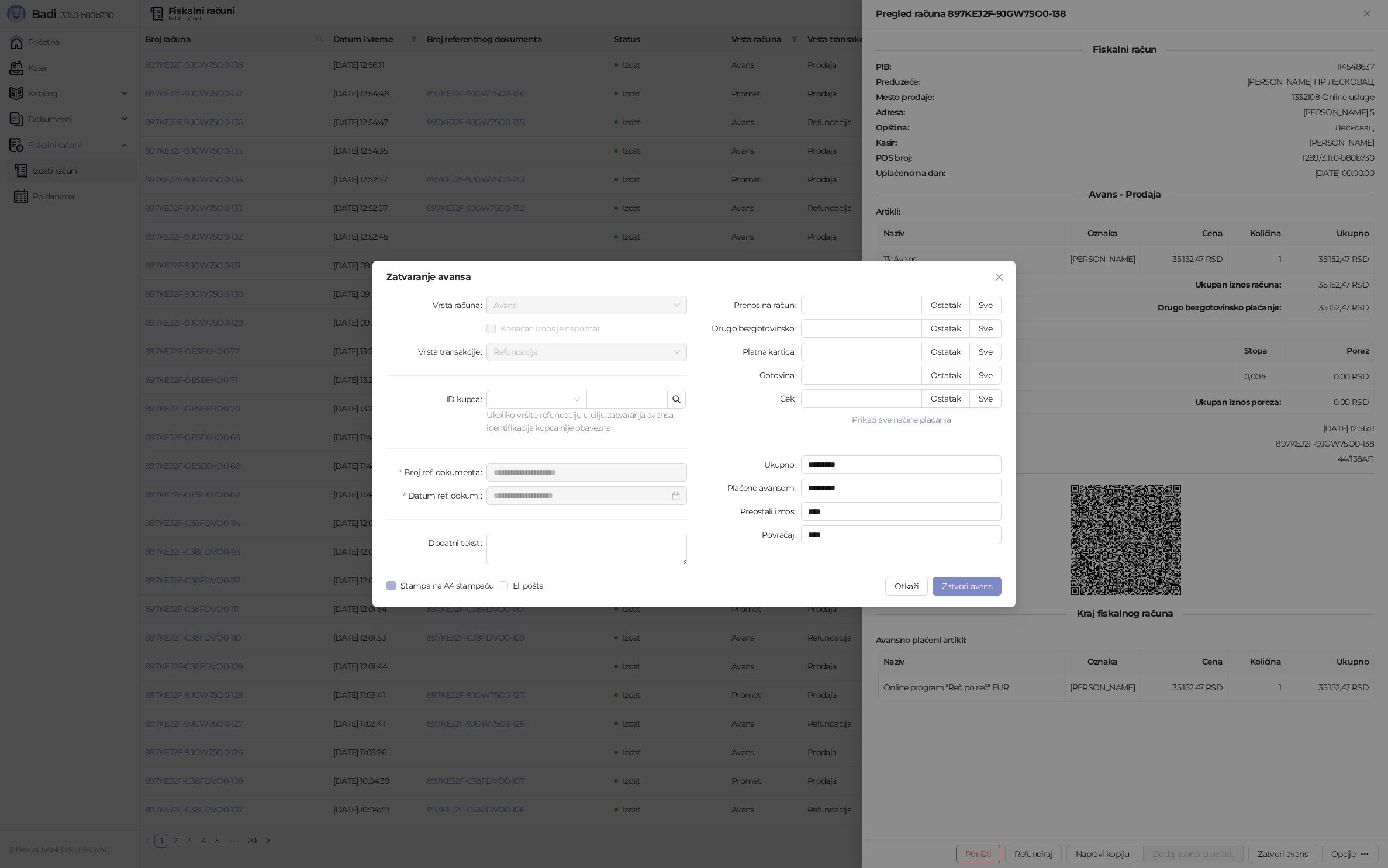
click at [453, 584] on span "Štampa na A4 štampaču" at bounding box center [447, 586] width 103 height 13
click at [965, 587] on span "Zatvori avans" at bounding box center [966, 586] width 50 height 11
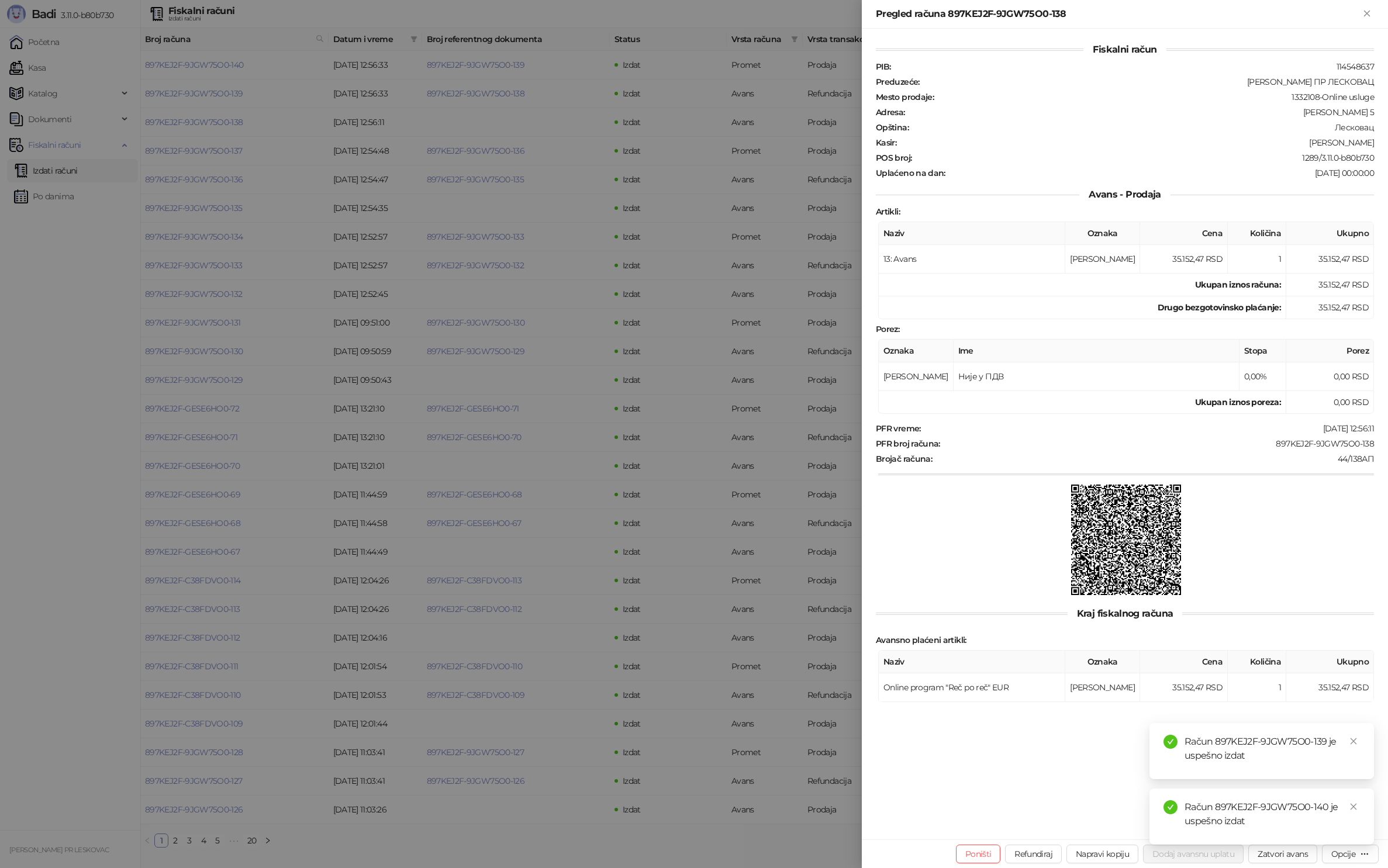
drag, startPoint x: 1367, startPoint y: 8, endPoint x: 1341, endPoint y: 9, distance: 26.0
click at [1367, 8] on icon "Zatvori" at bounding box center [1367, 13] width 11 height 11
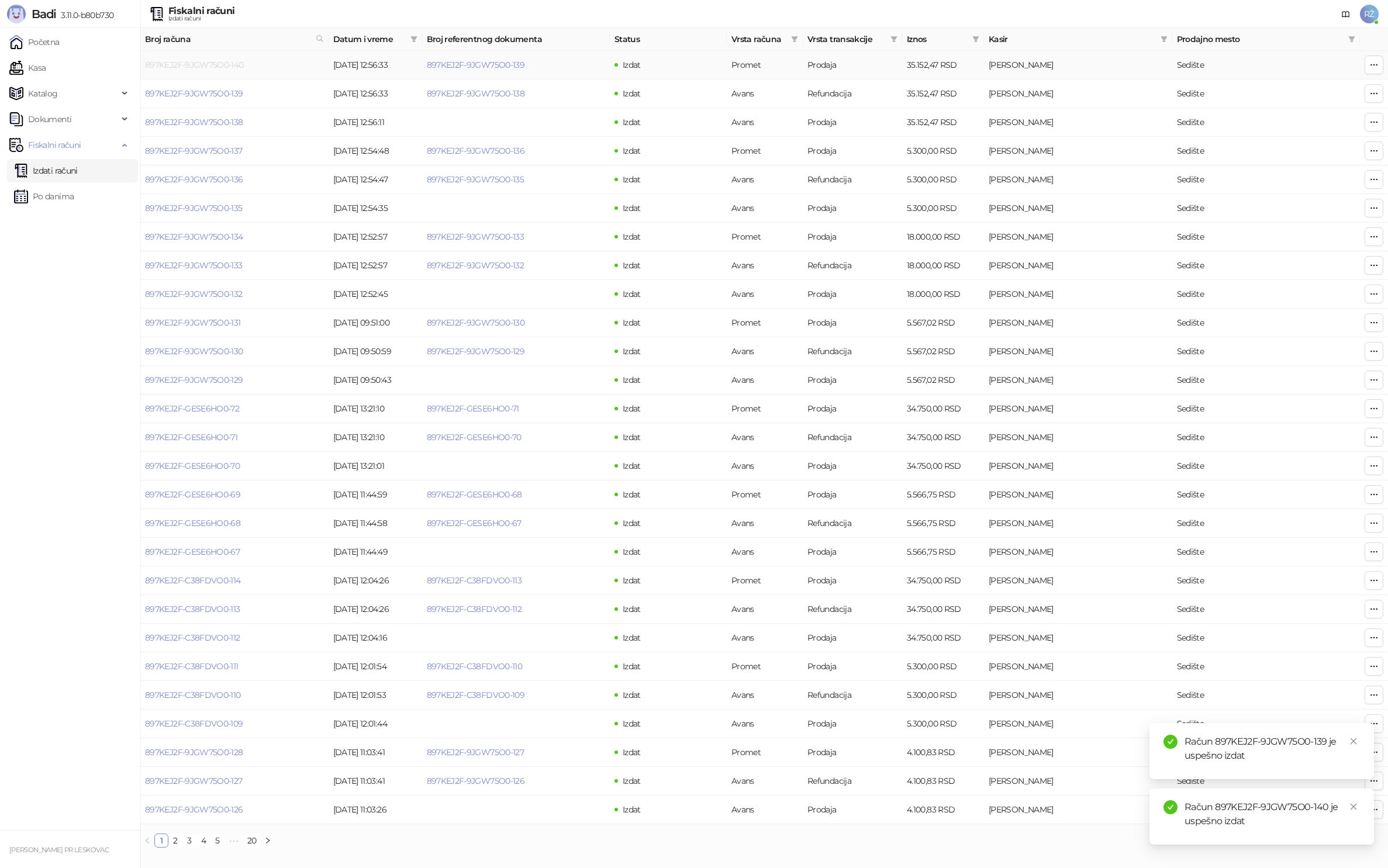
click at [203, 64] on link "897KEJ2F-9JGW75O0-140" at bounding box center [195, 64] width 99 height 11
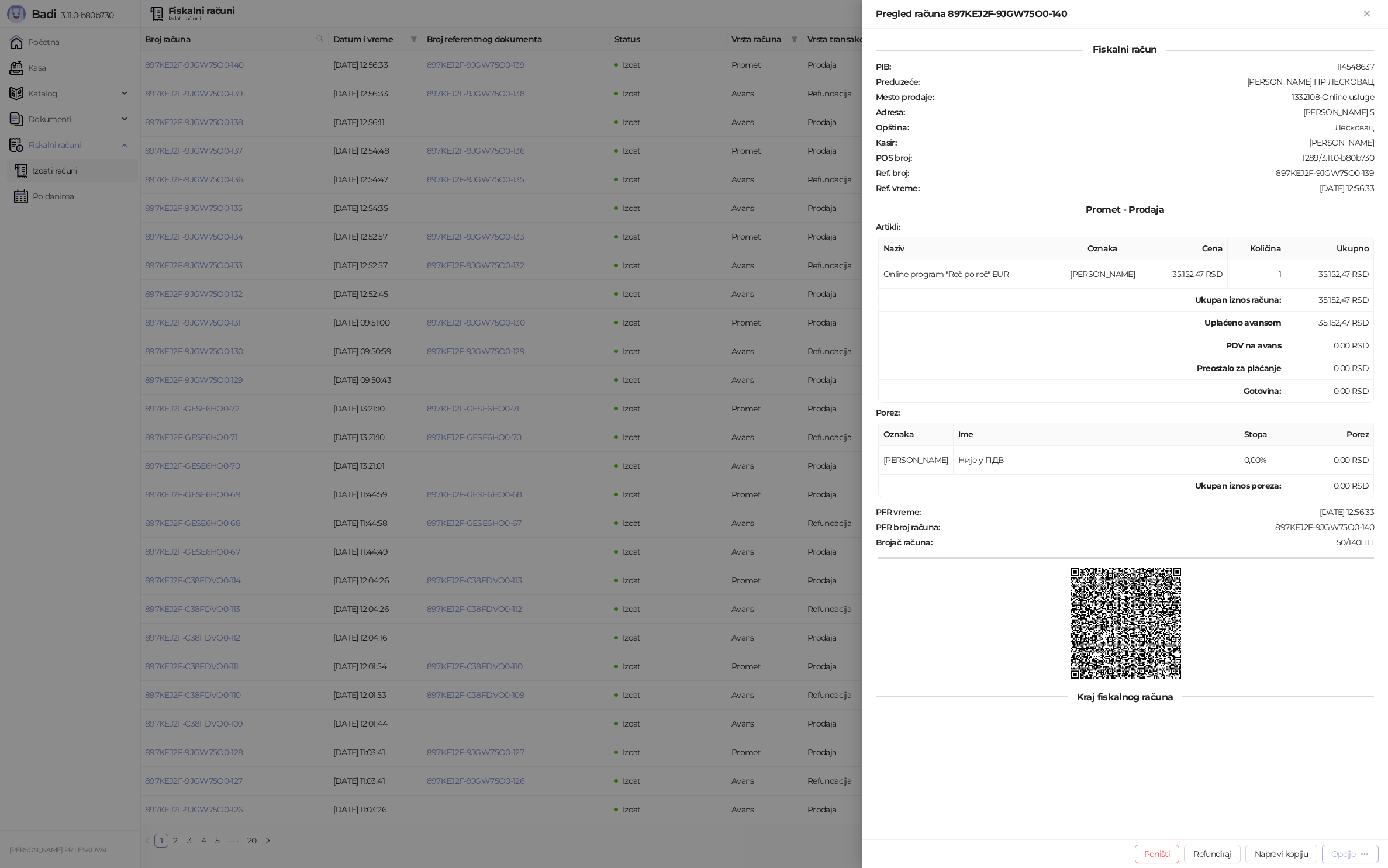
click at [1347, 859] on div "Opcije" at bounding box center [1350, 853] width 38 height 11
click at [1282, 837] on li "Preuzmi u PDF formatu" at bounding box center [1303, 830] width 147 height 19
